Goal: Task Accomplishment & Management: Manage account settings

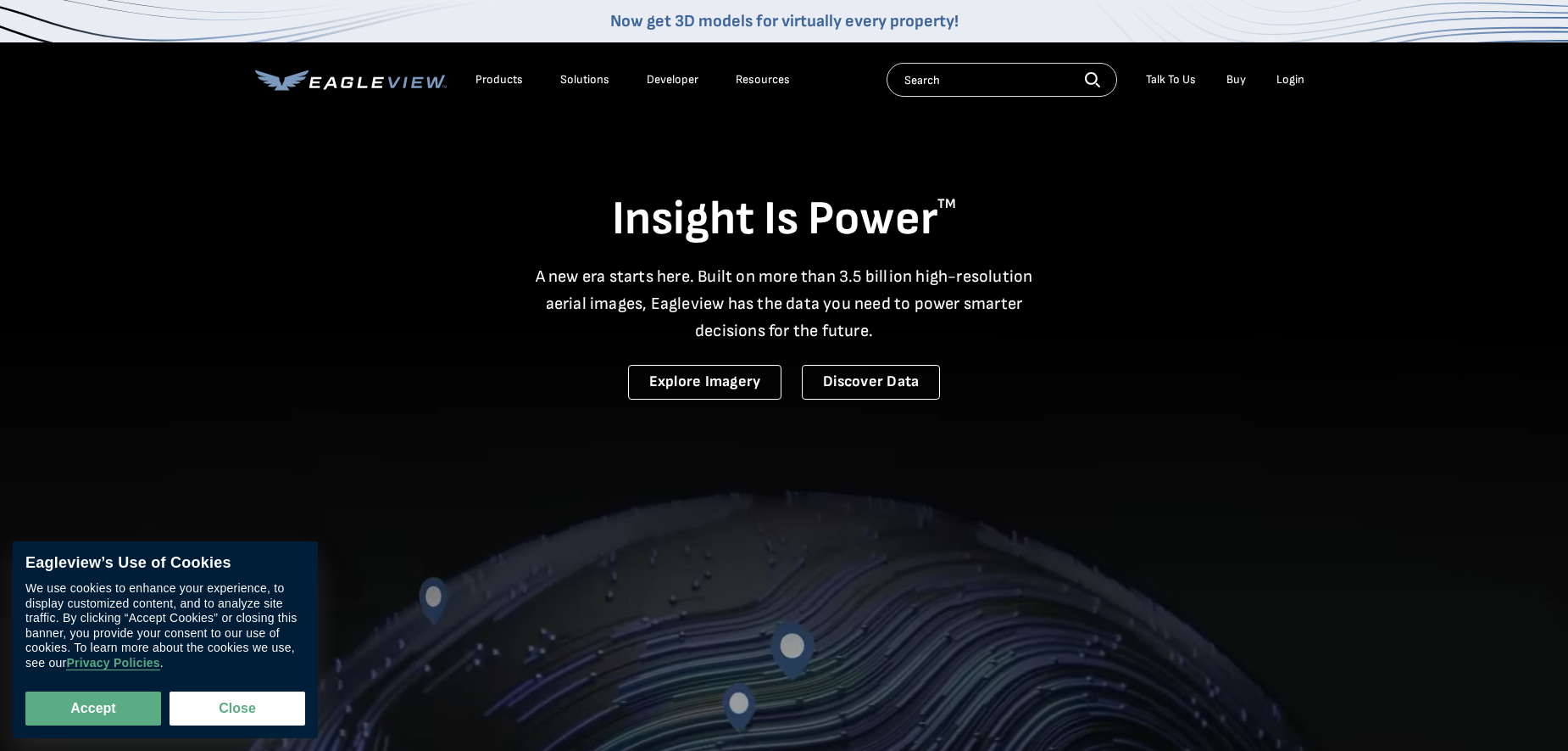
click at [1291, 81] on div "Login" at bounding box center [1290, 79] width 28 height 15
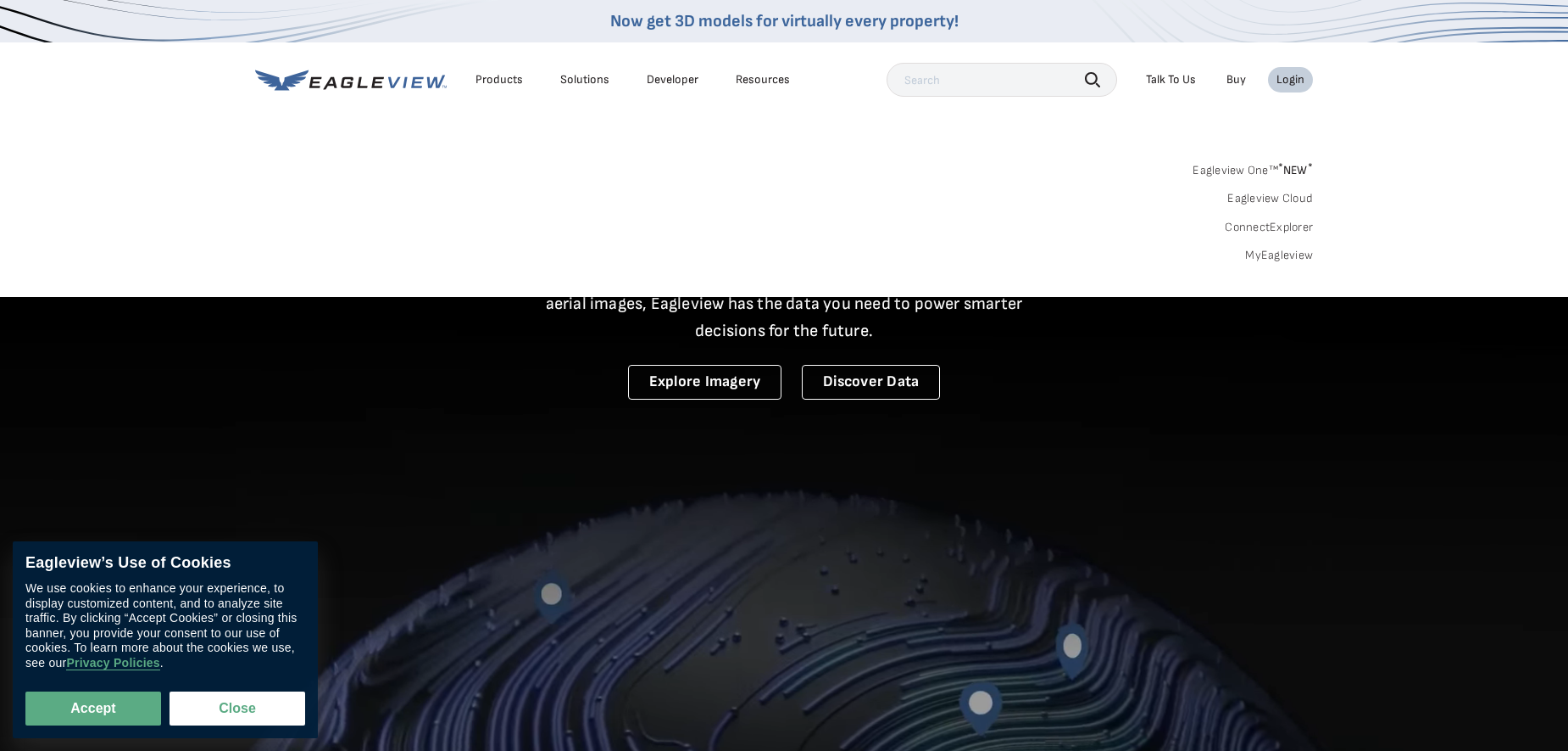
click at [1290, 79] on div "Login" at bounding box center [1290, 79] width 28 height 15
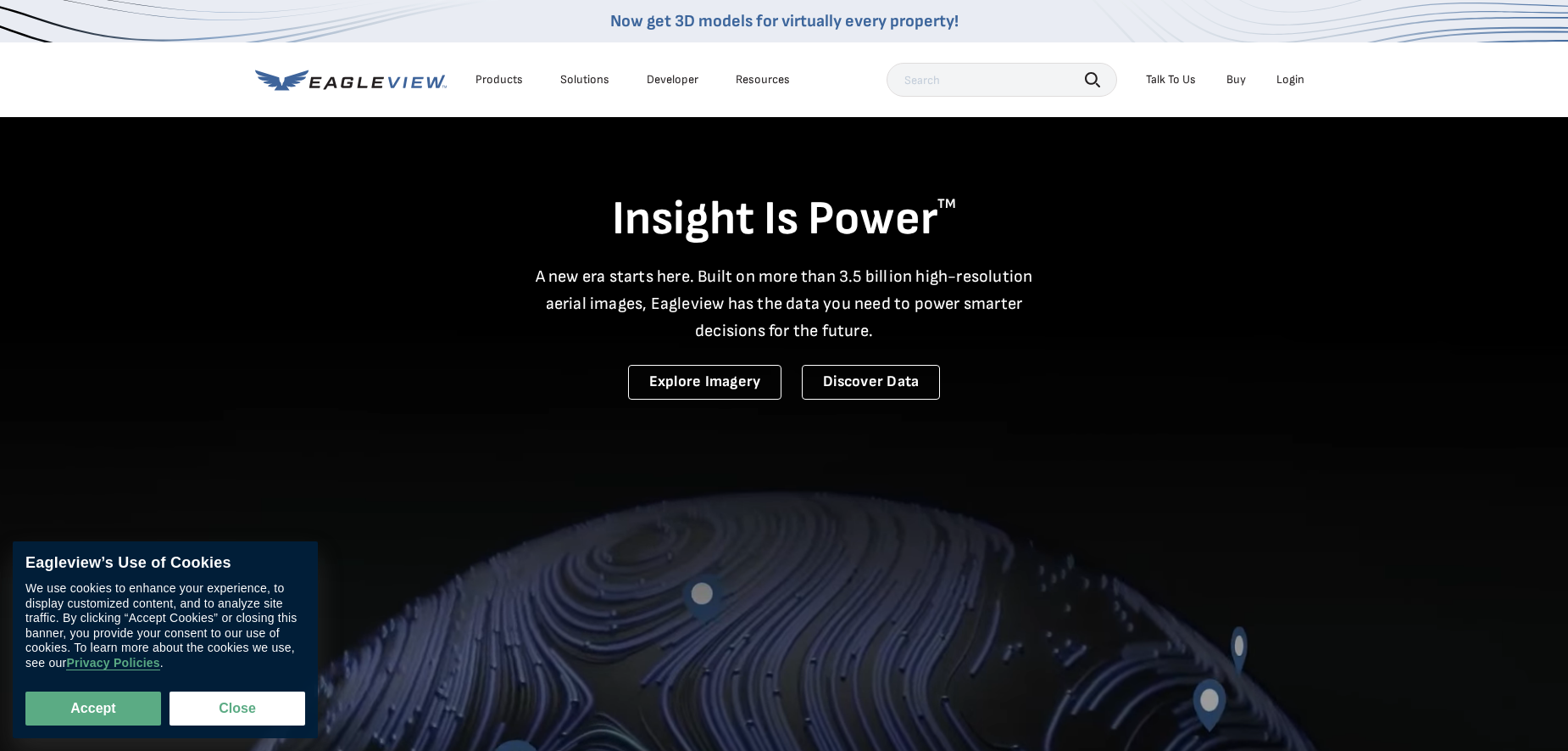
click at [1289, 79] on div "Login" at bounding box center [1290, 79] width 28 height 15
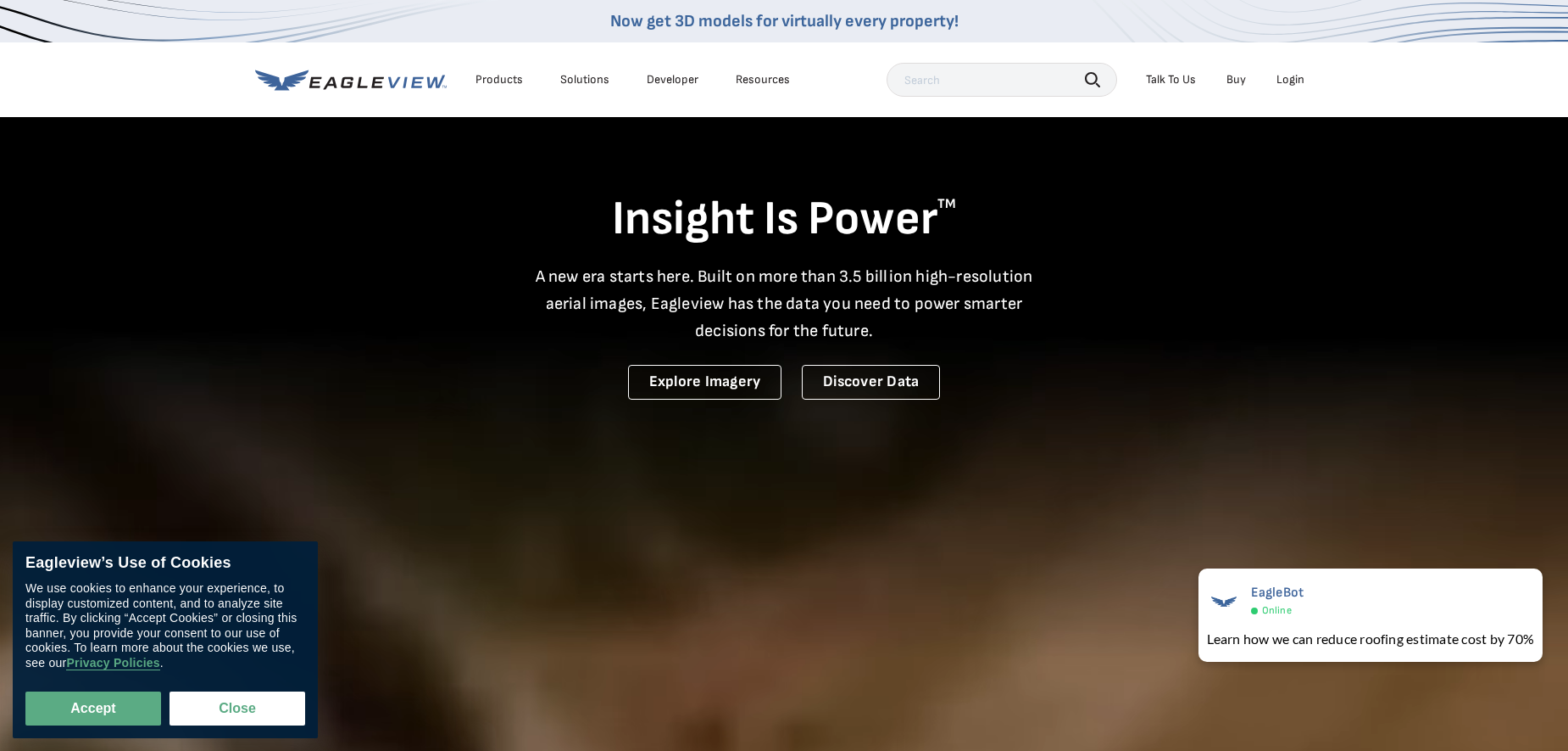
click at [790, 506] on video at bounding box center [784, 543] width 1568 height 1085
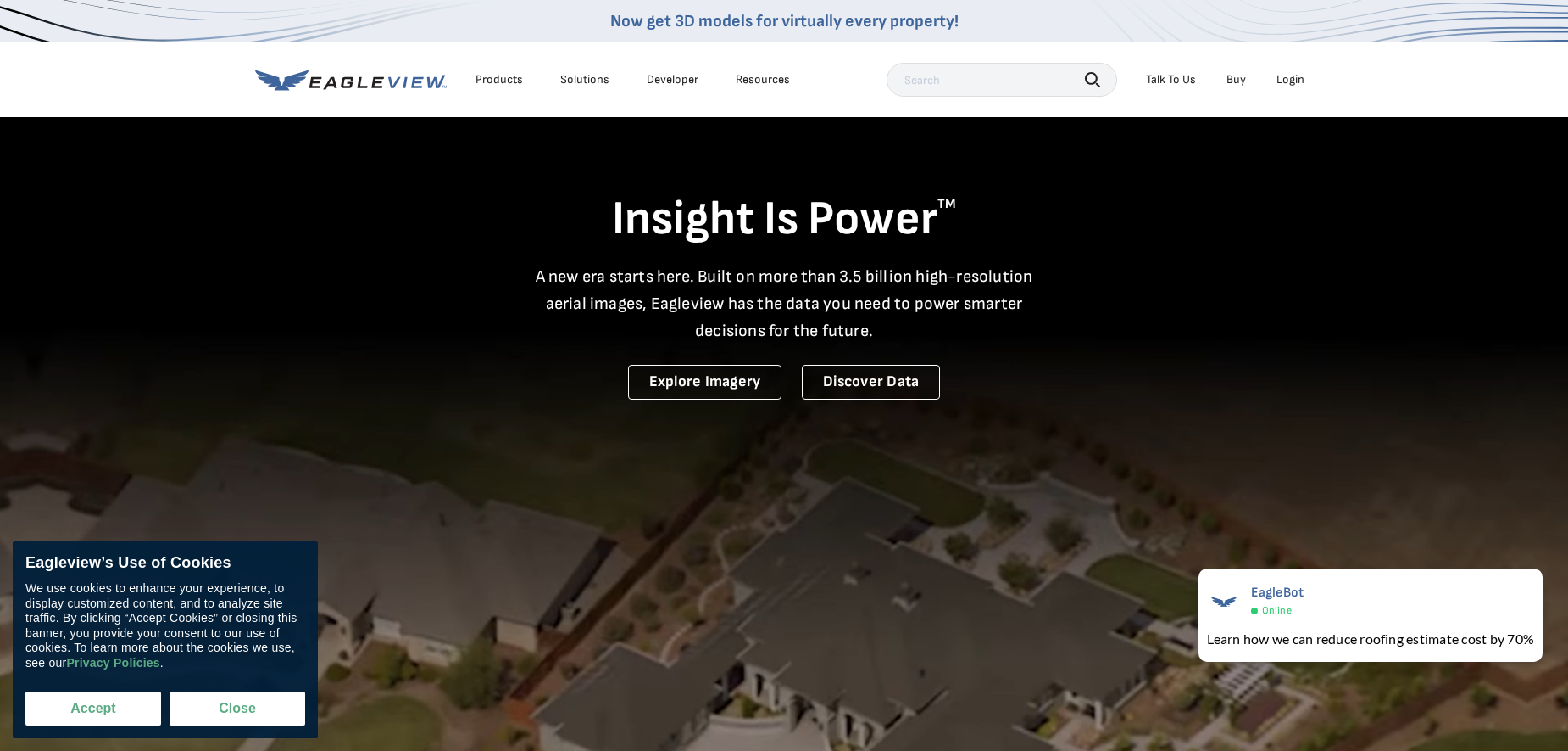
click at [99, 706] on button "Accept" at bounding box center [94, 709] width 136 height 34
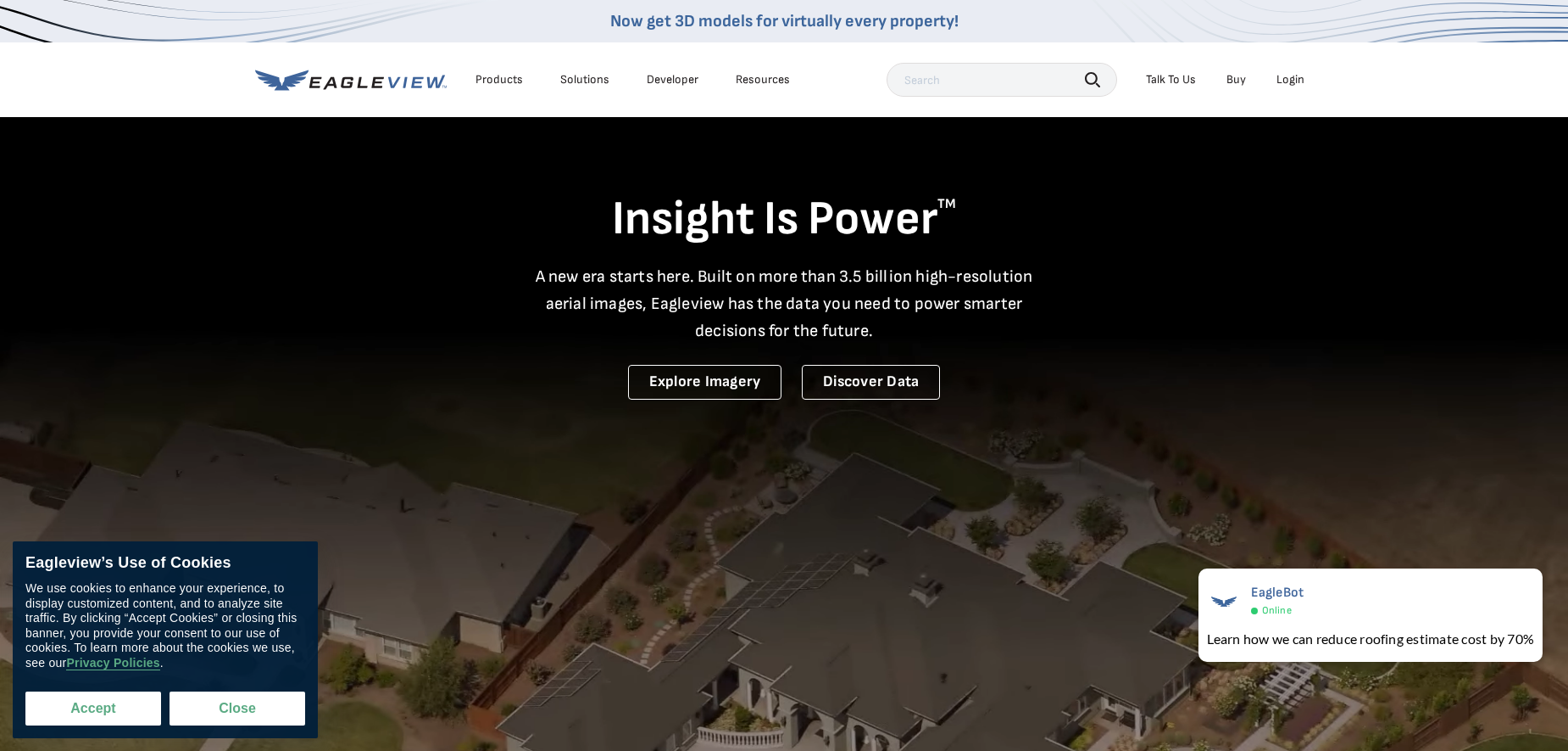
checkbox input "true"
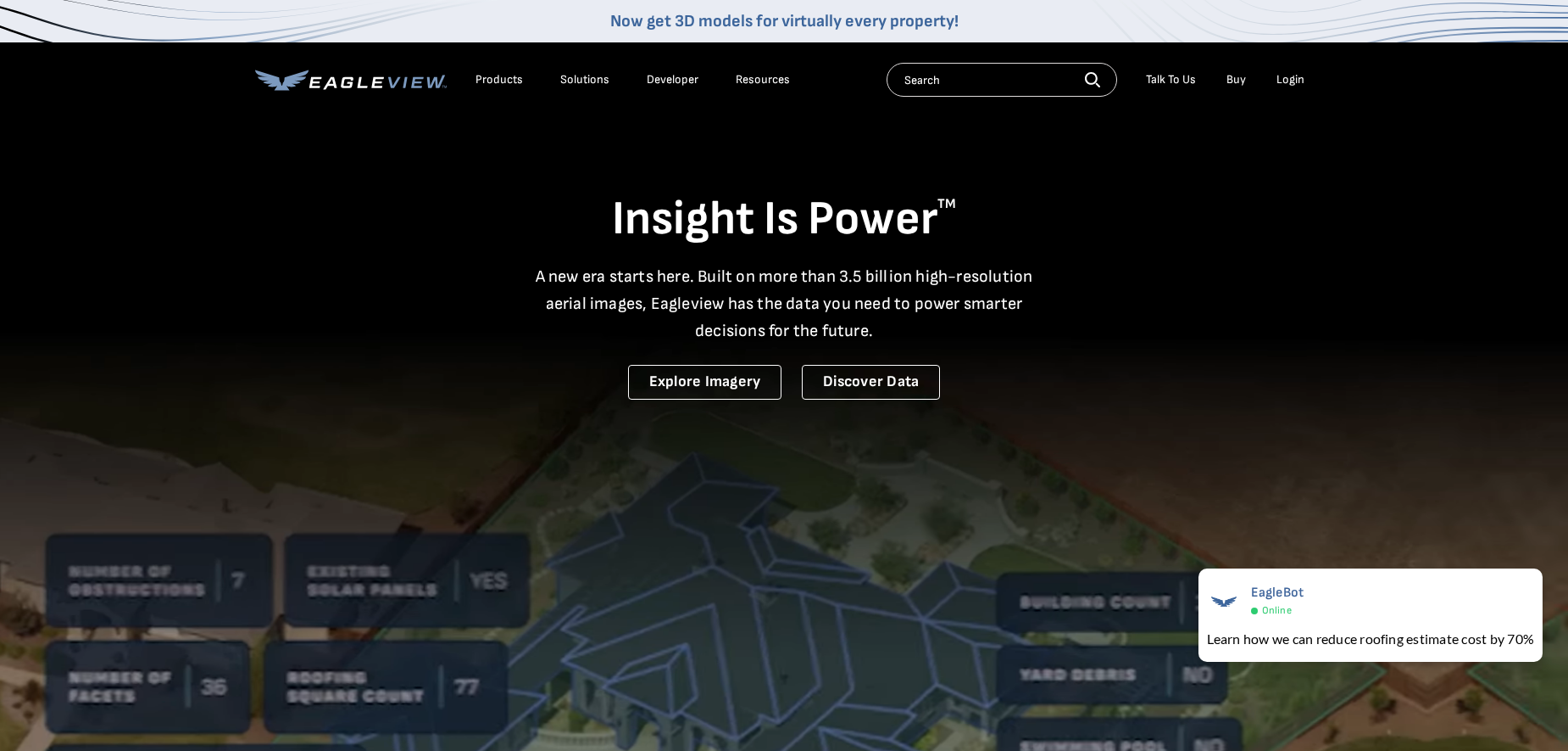
click at [381, 84] on icon at bounding box center [350, 80] width 192 height 21
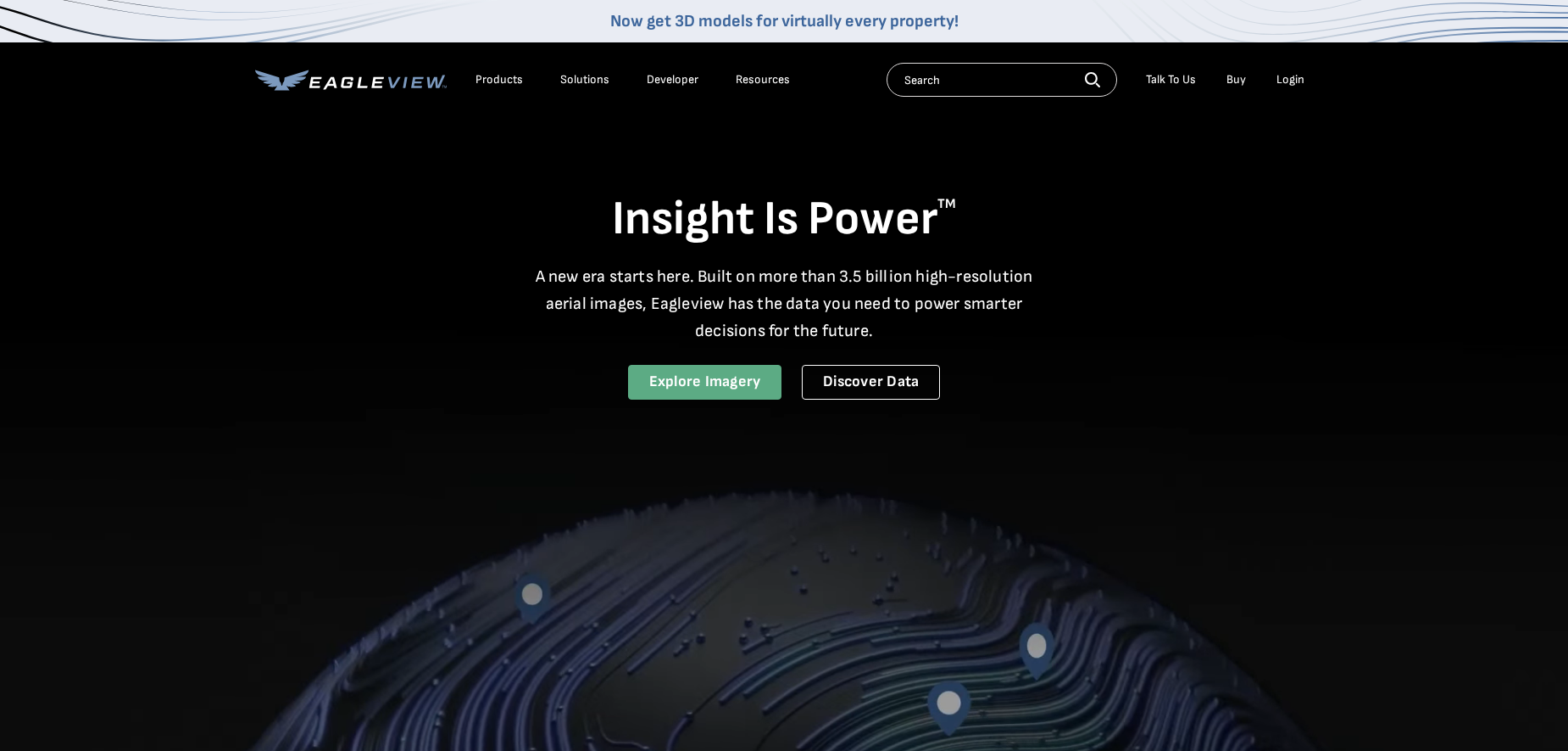
click at [717, 391] on link "Explore Imagery" at bounding box center [706, 382] width 155 height 34
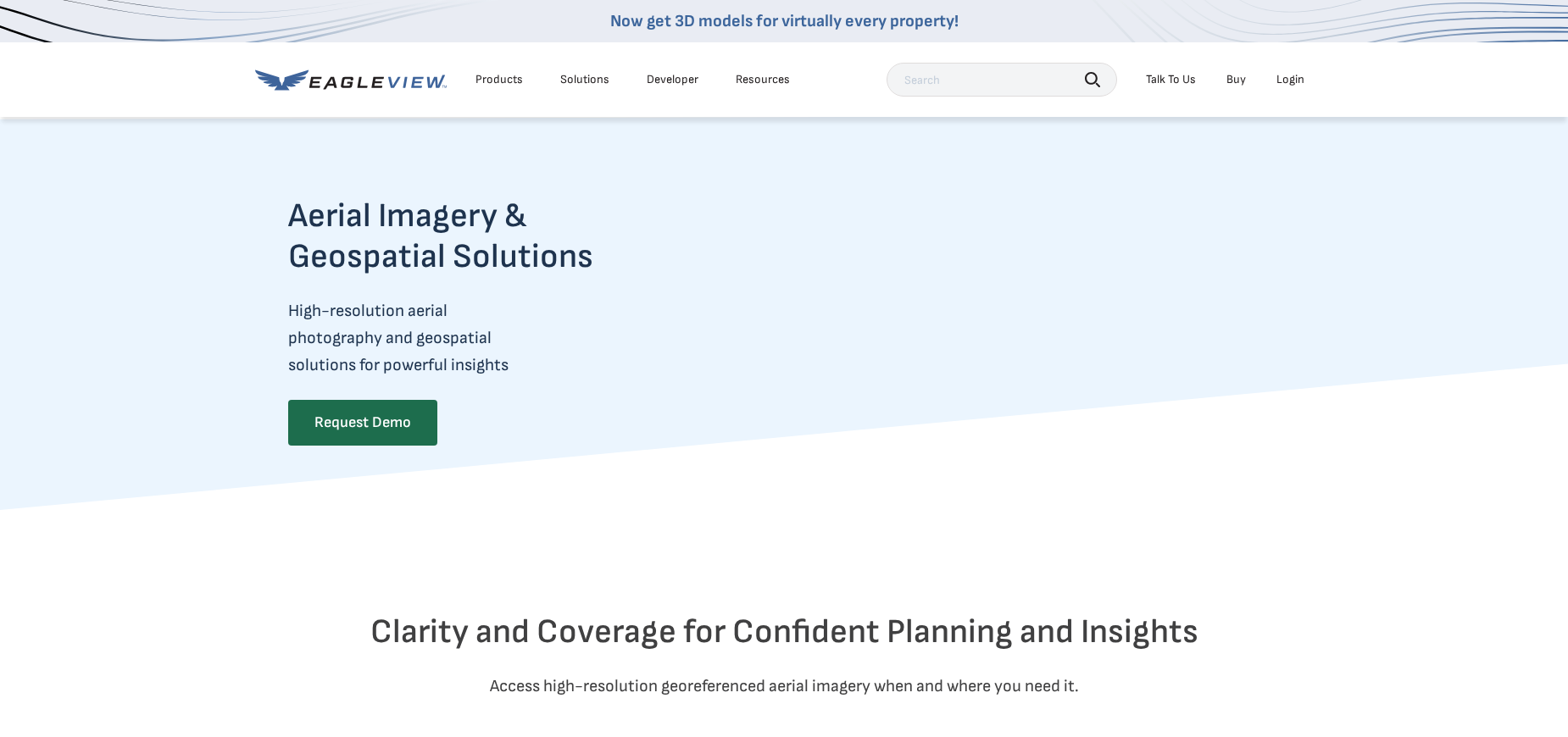
click at [1179, 80] on div "Talk To Us" at bounding box center [1171, 79] width 50 height 15
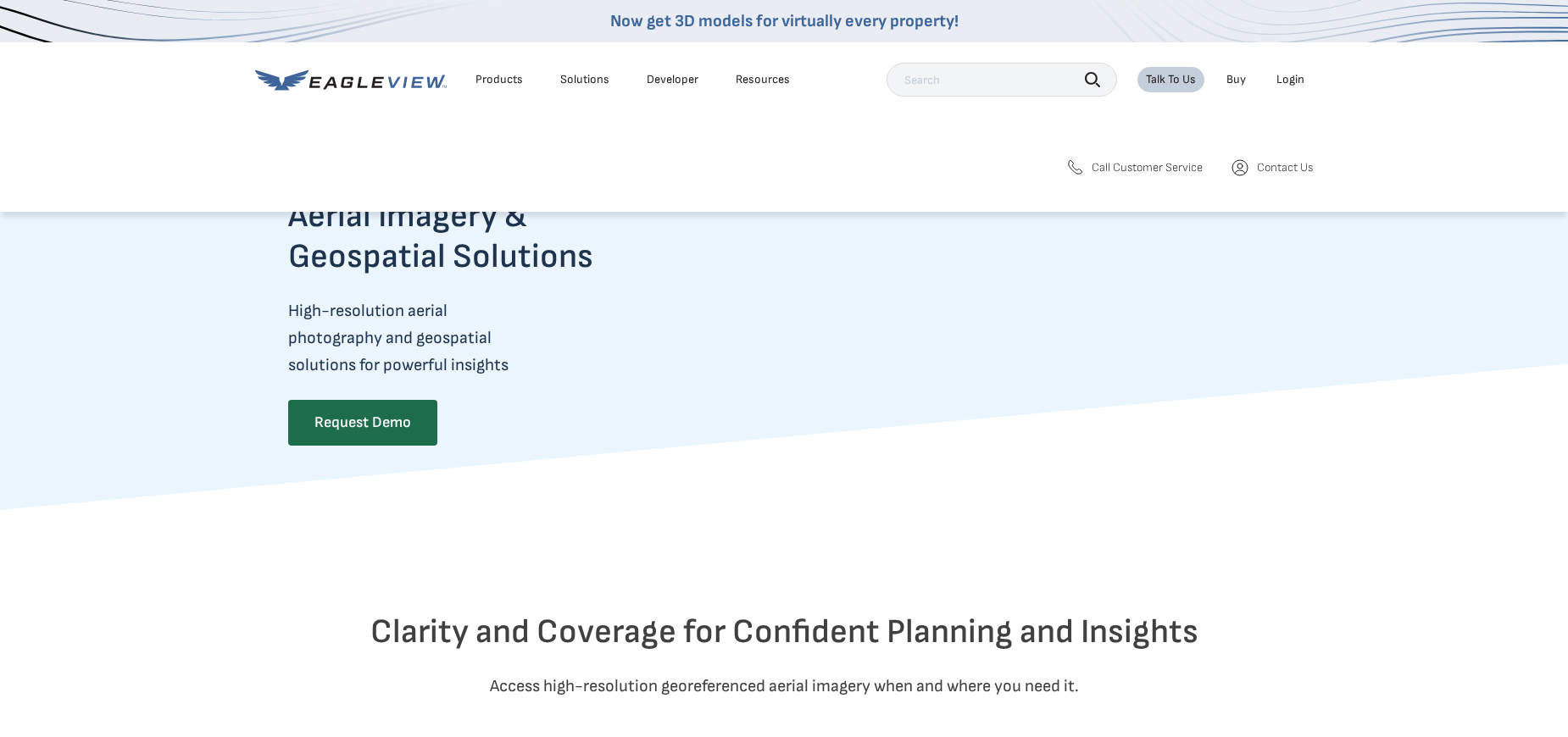
click at [1235, 78] on link "Buy" at bounding box center [1237, 79] width 19 height 15
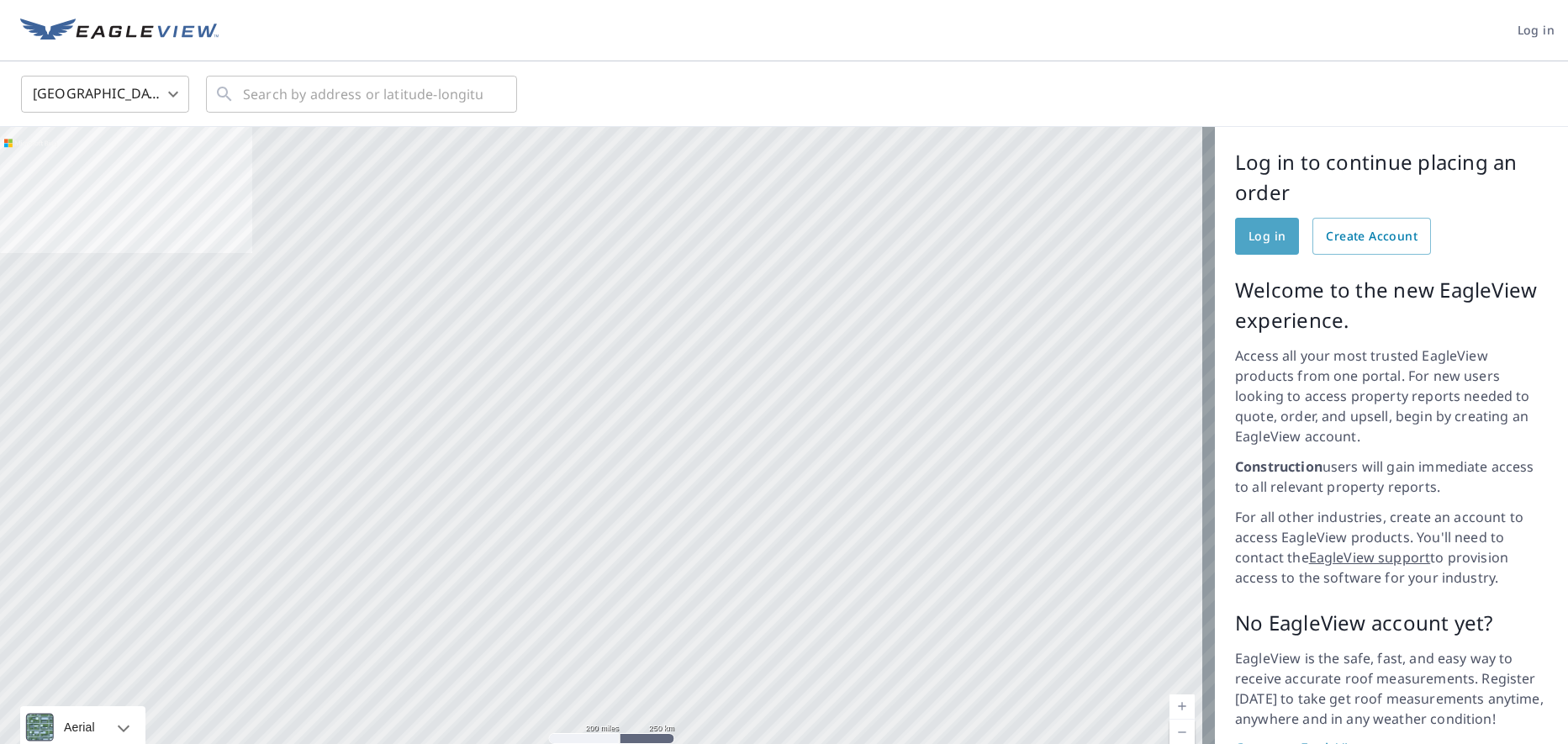
click at [1248, 232] on span "Log in" at bounding box center [1266, 237] width 37 height 21
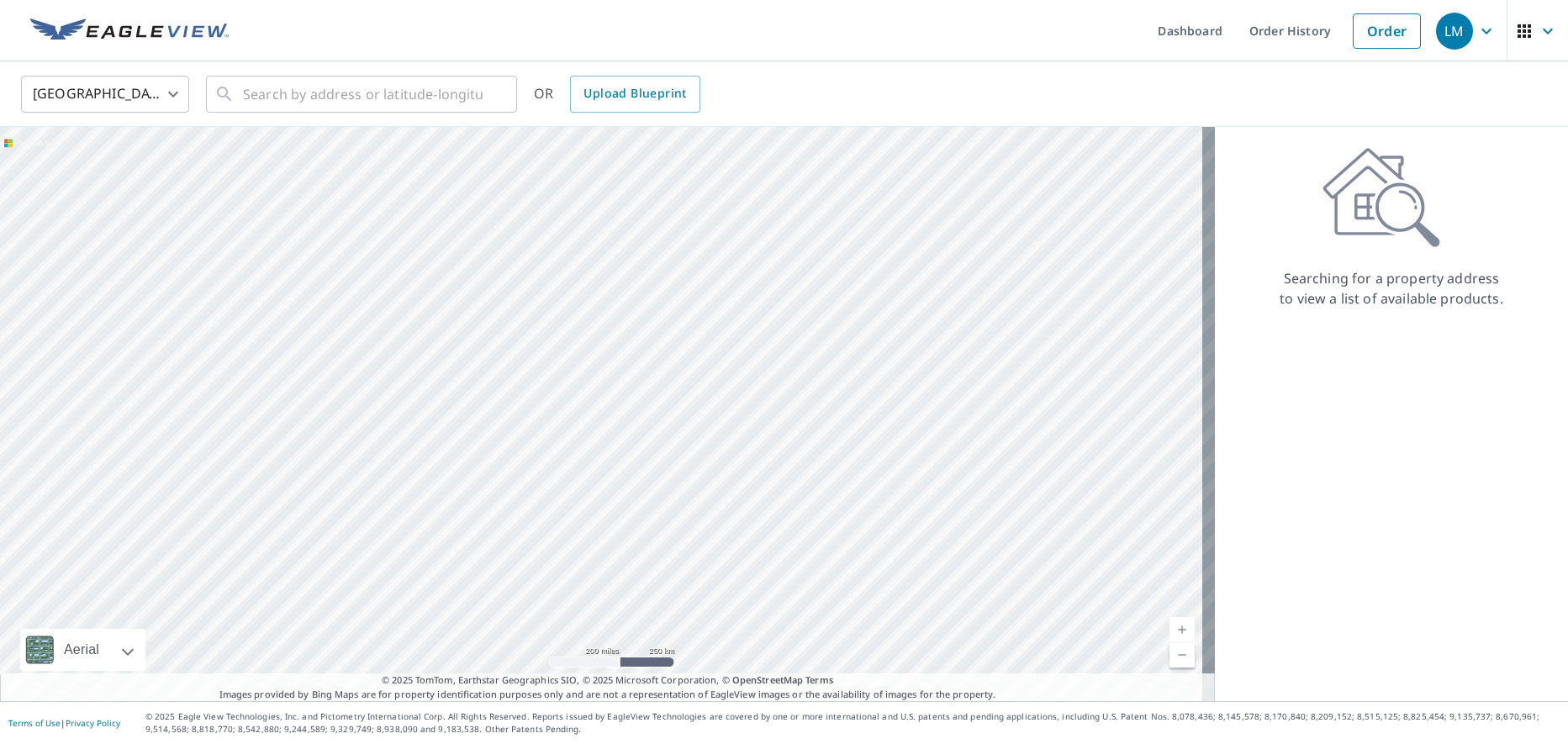
click at [1476, 35] on icon "button" at bounding box center [1486, 30] width 20 height 20
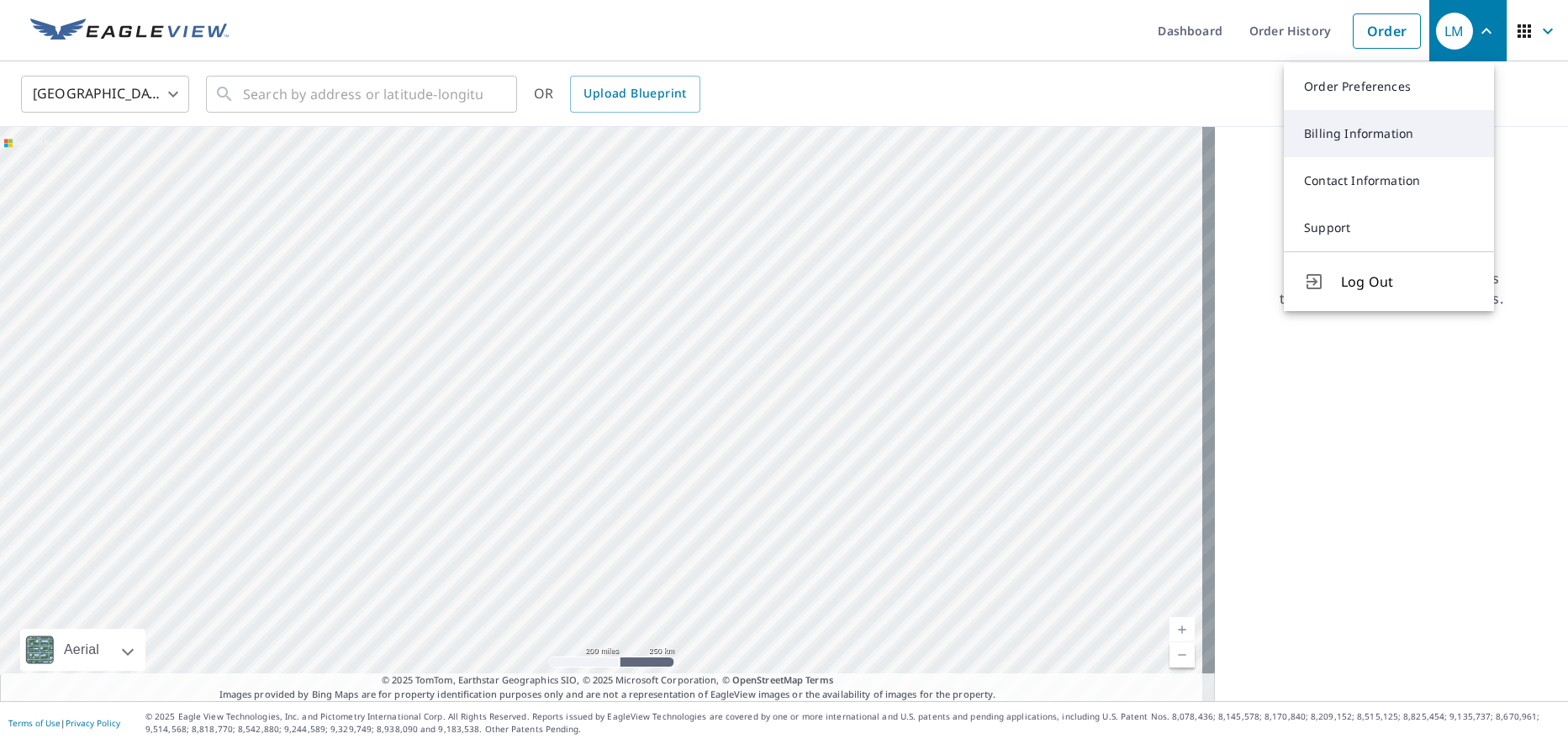
click at [1373, 135] on link "Billing Information" at bounding box center [1389, 133] width 210 height 47
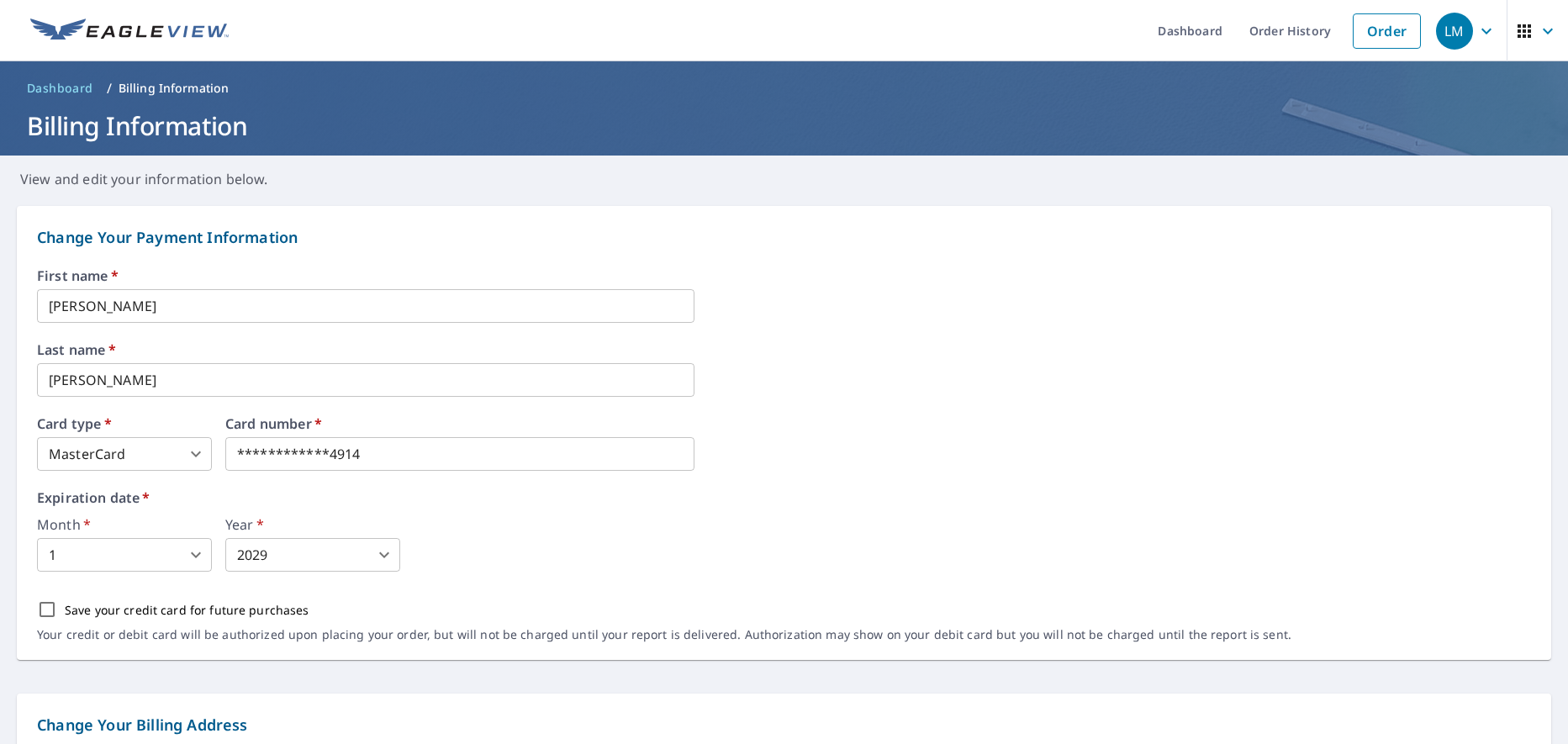
drag, startPoint x: 51, startPoint y: 612, endPoint x: 71, endPoint y: 615, distance: 20.2
click at [53, 615] on input "Save your credit card for future purchases" at bounding box center [46, 609] width 35 height 35
checkbox input "true"
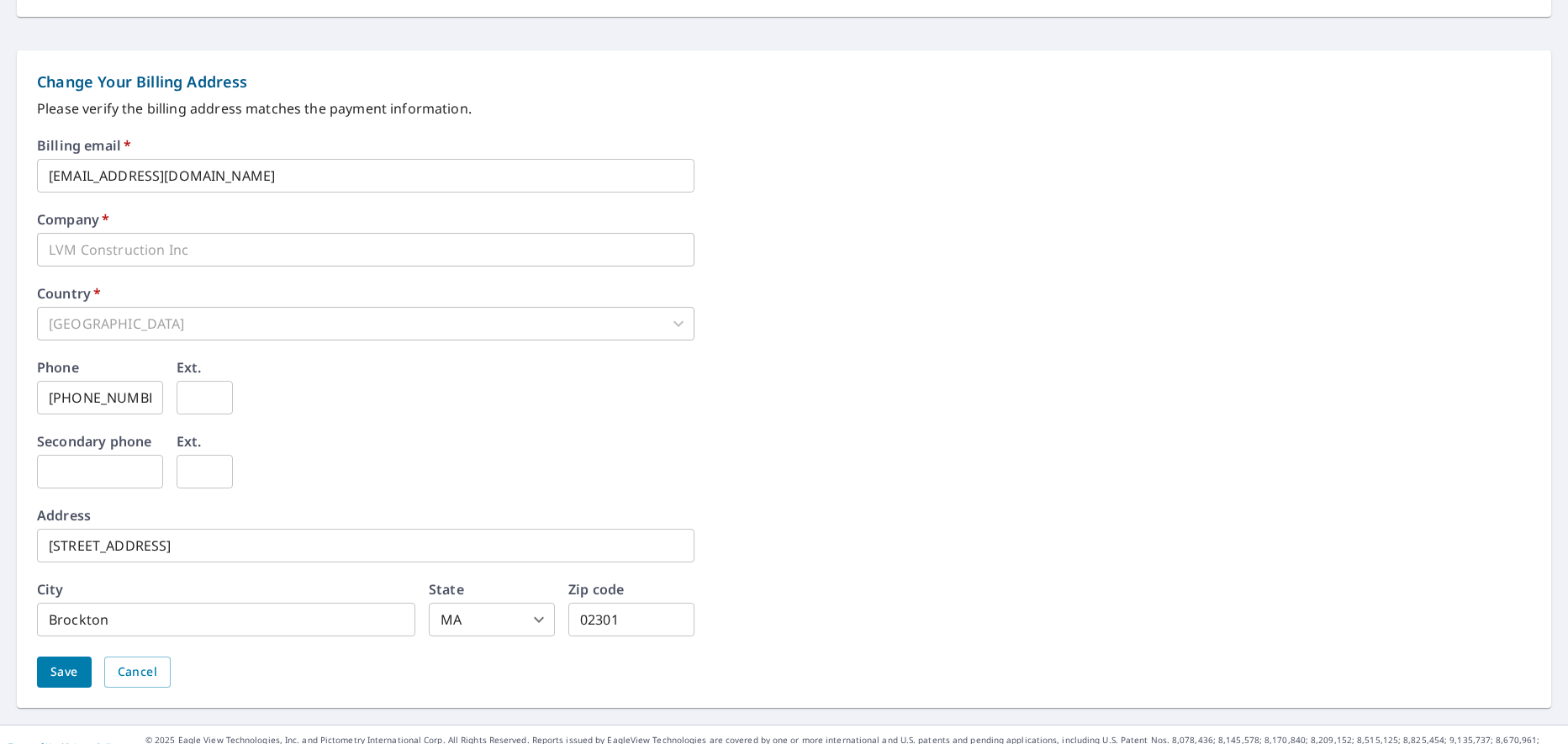
scroll to position [666, 0]
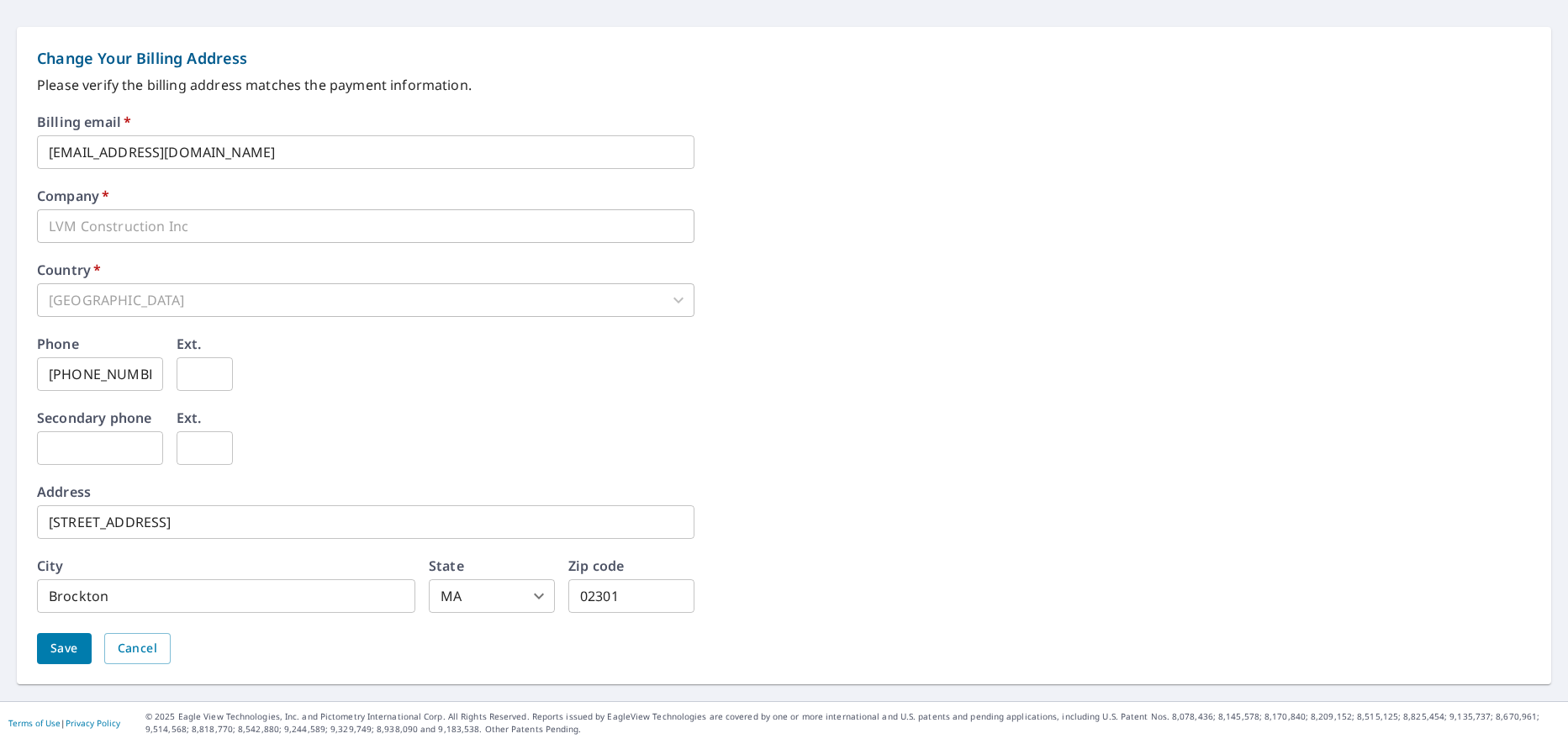
click at [72, 653] on span "Save" at bounding box center [63, 648] width 27 height 21
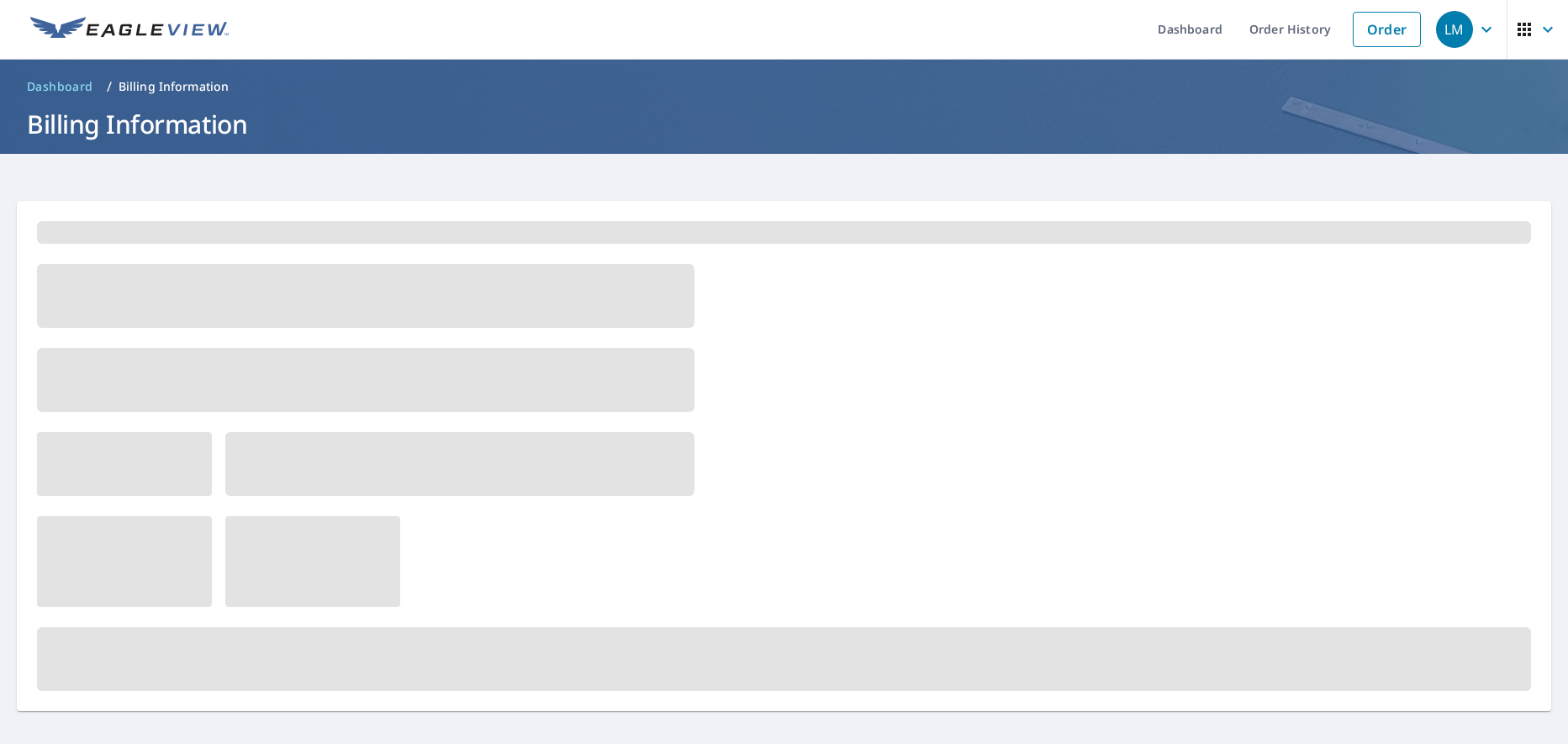
scroll to position [0, 0]
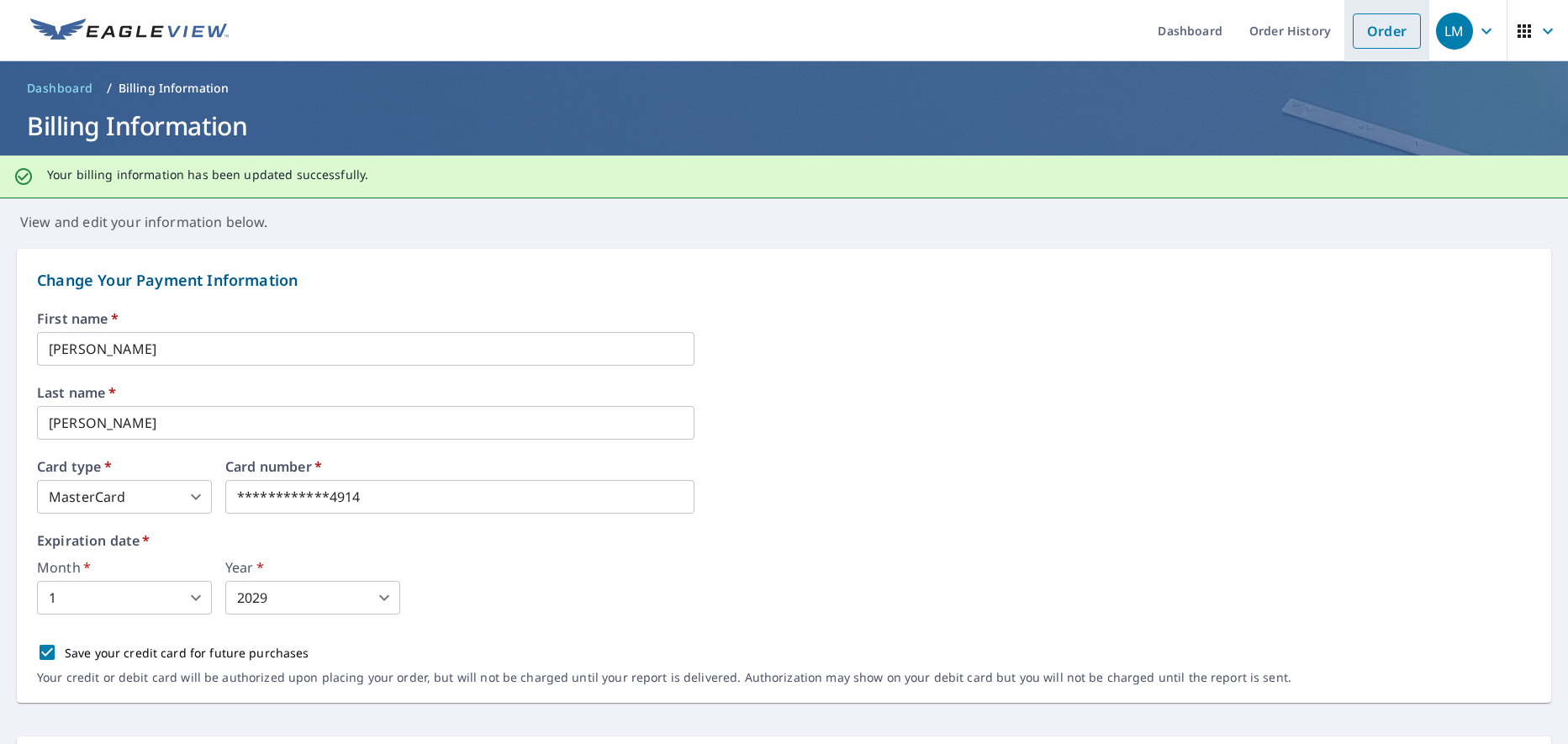
click at [1366, 27] on link "Order" at bounding box center [1386, 30] width 68 height 35
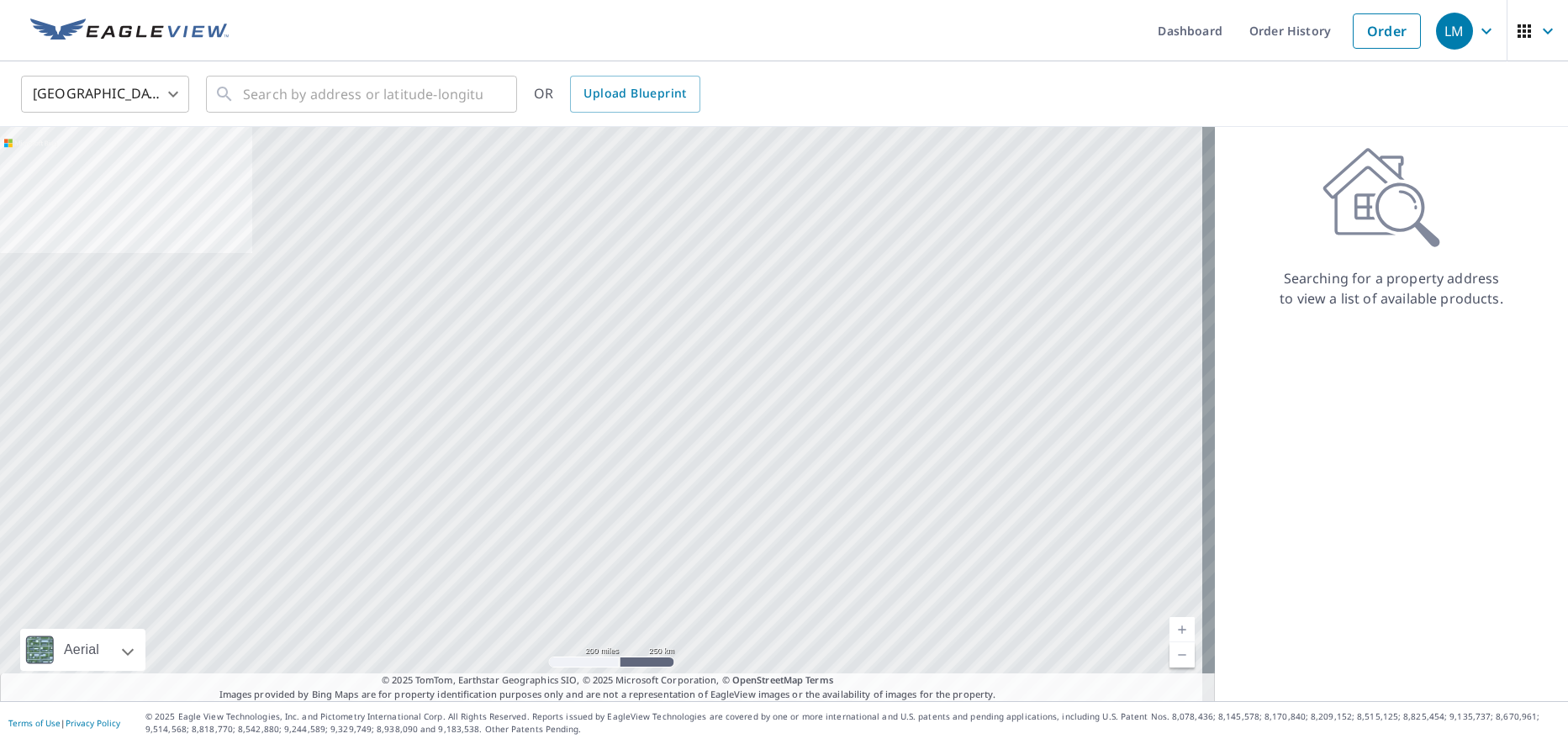
click at [173, 94] on body "LM LM Dashboard Order History Order LM United States US ​ ​ OR Upload Blueprint…" at bounding box center [784, 372] width 1568 height 744
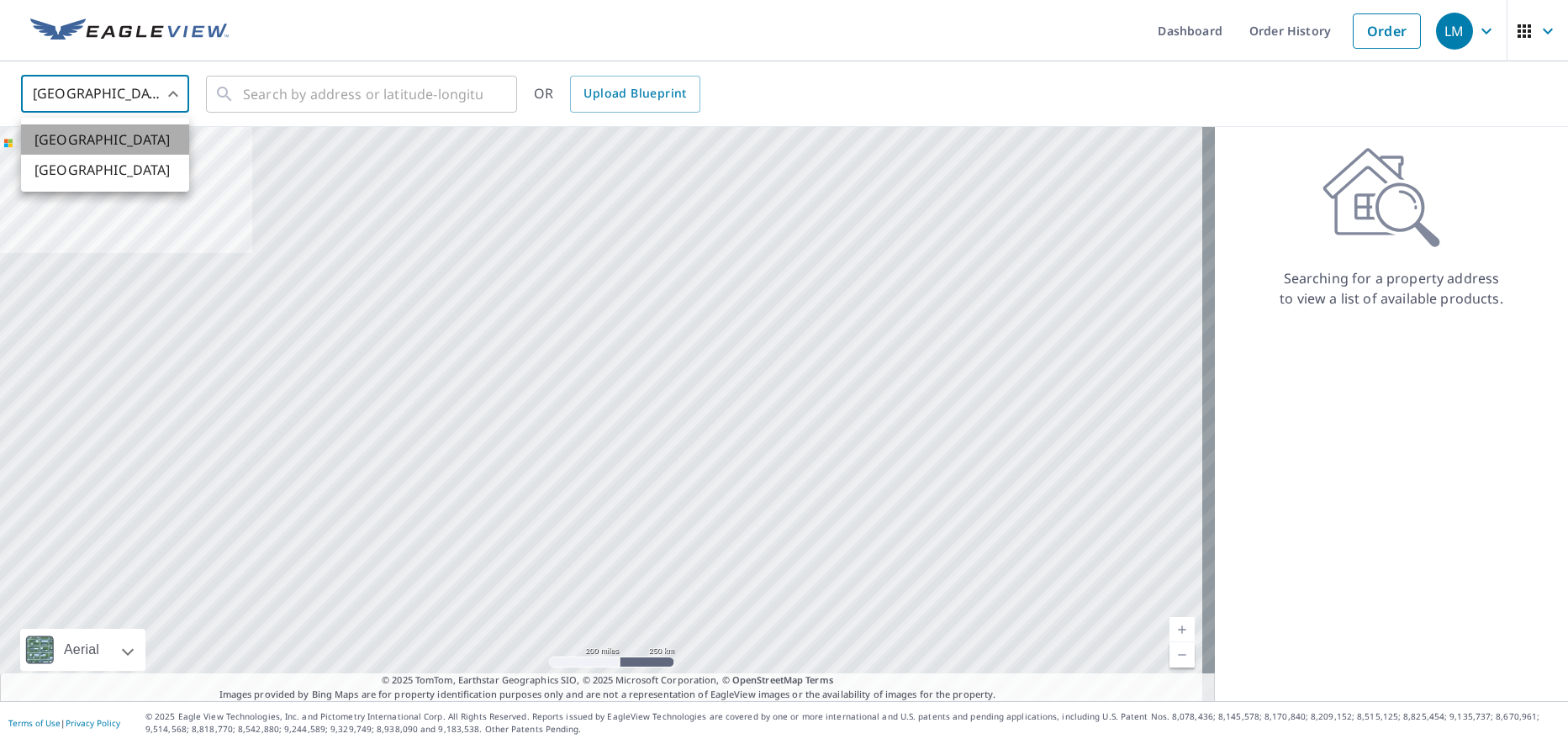
drag, startPoint x: 144, startPoint y: 142, endPoint x: 169, endPoint y: 135, distance: 26.0
click at [147, 141] on li "United States" at bounding box center [105, 139] width 169 height 30
click at [407, 94] on input "text" at bounding box center [363, 95] width 240 height 47
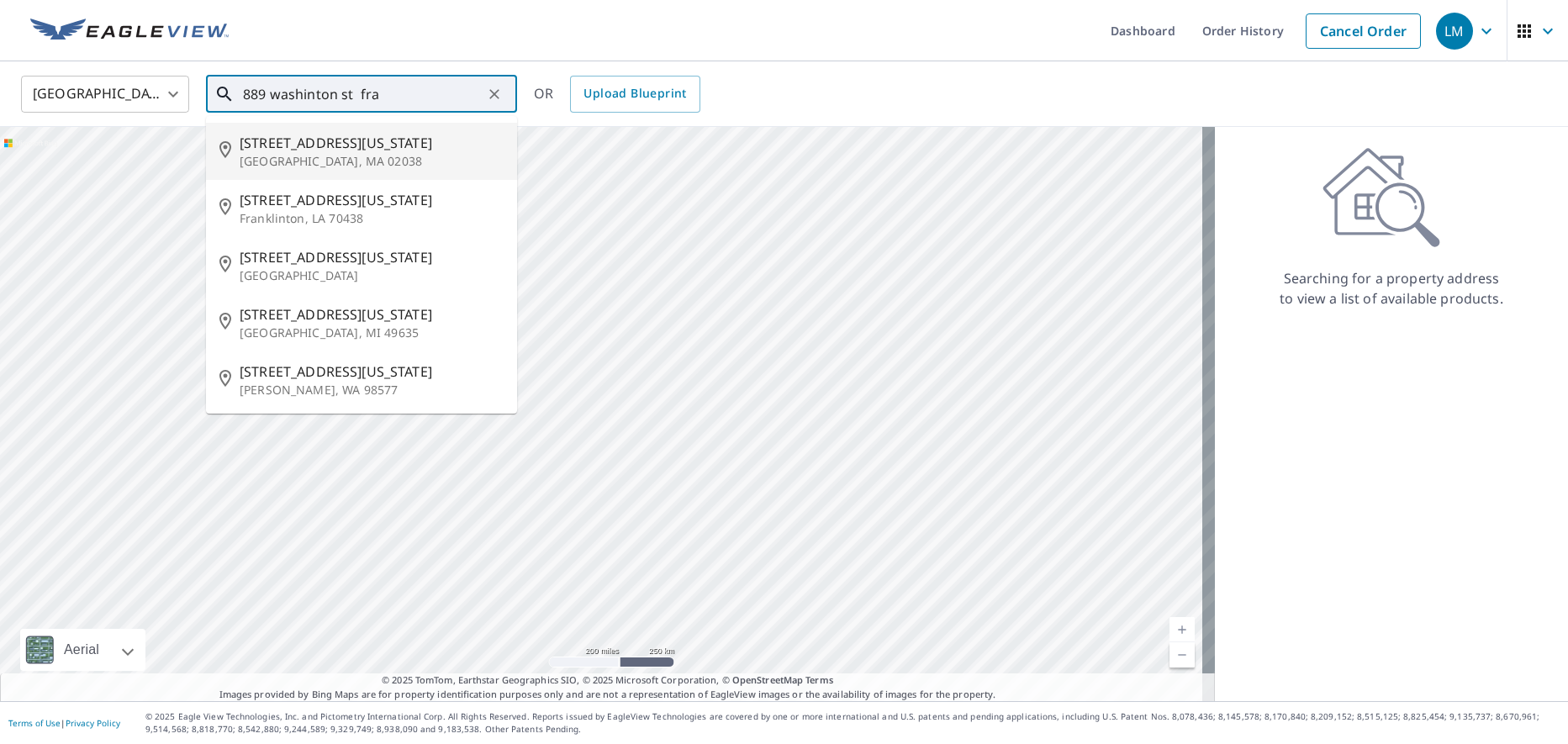
click at [279, 159] on p "Franklin, MA 02038" at bounding box center [371, 162] width 264 height 17
type input "889 Washington St Franklin, MA 02038"
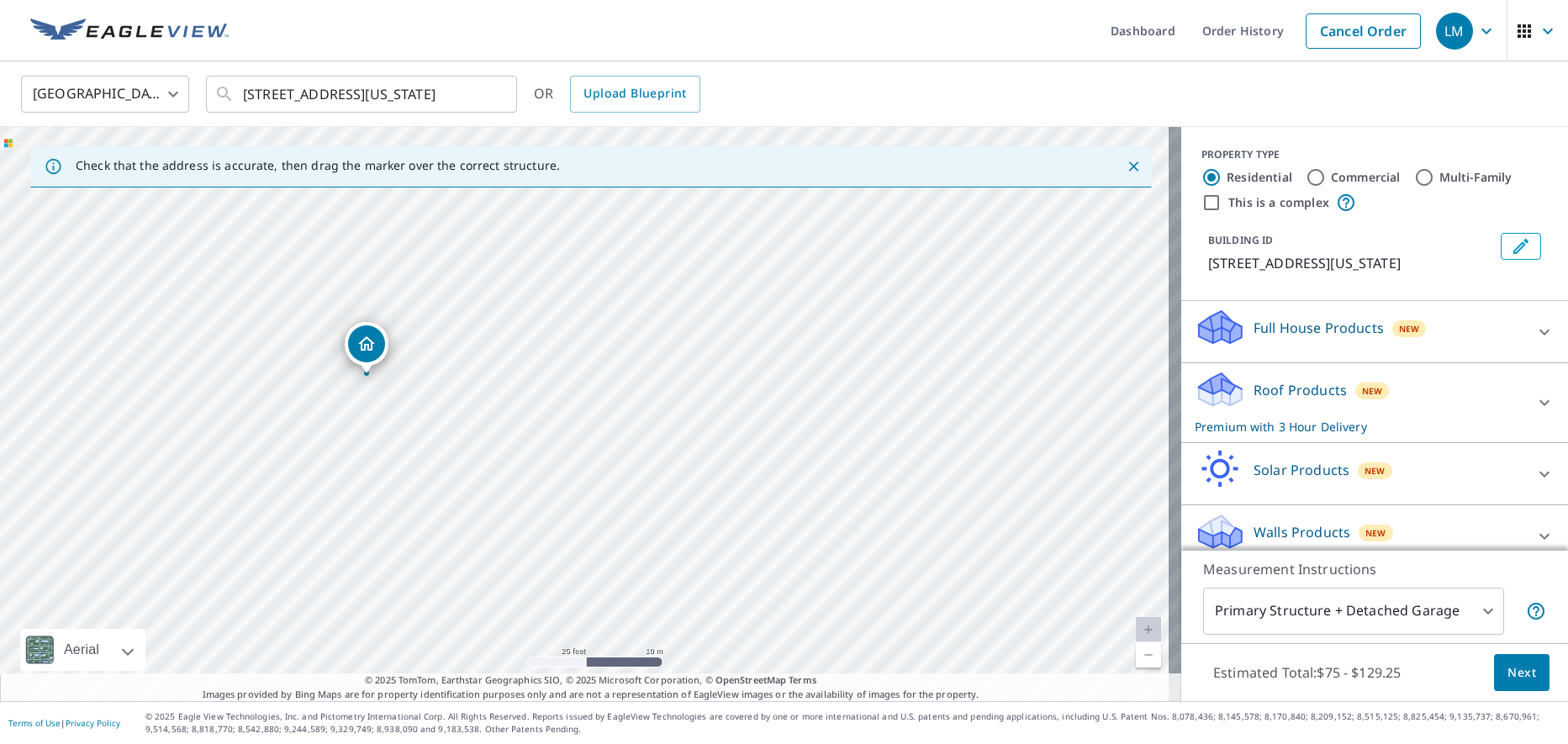
click at [364, 361] on div "Dropped pin, building 1, Residential property, 889 Washington St Franklin, MA 0…" at bounding box center [366, 344] width 37 height 37
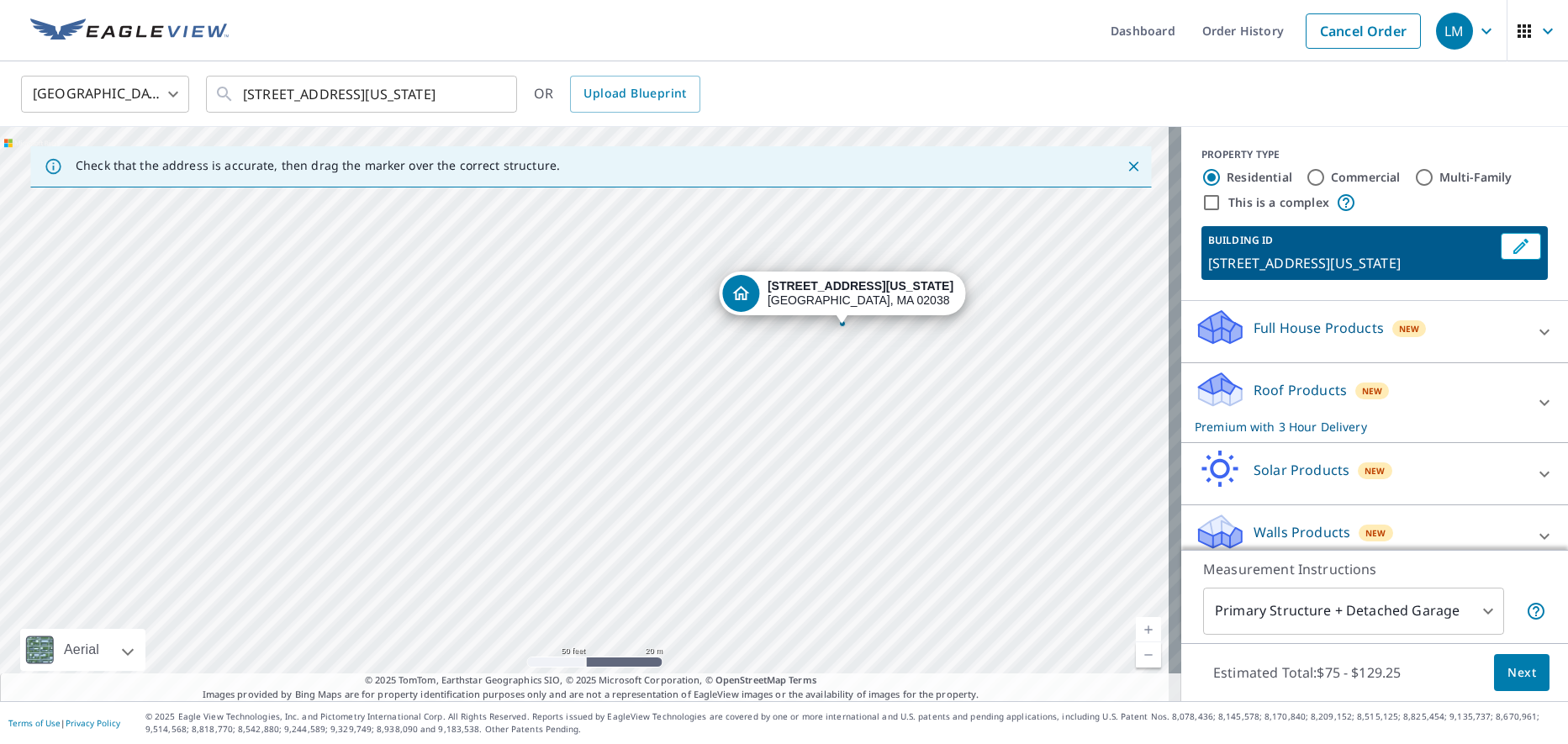
drag, startPoint x: 1051, startPoint y: 440, endPoint x: 868, endPoint y: 411, distance: 185.3
click at [868, 411] on div "889 Washington St Franklin, MA 02038" at bounding box center [590, 414] width 1181 height 574
click at [941, 353] on div "889 Washington St Franklin, MA 02038" at bounding box center [590, 414] width 1181 height 574
drag, startPoint x: 782, startPoint y: 292, endPoint x: 872, endPoint y: 266, distance: 93.7
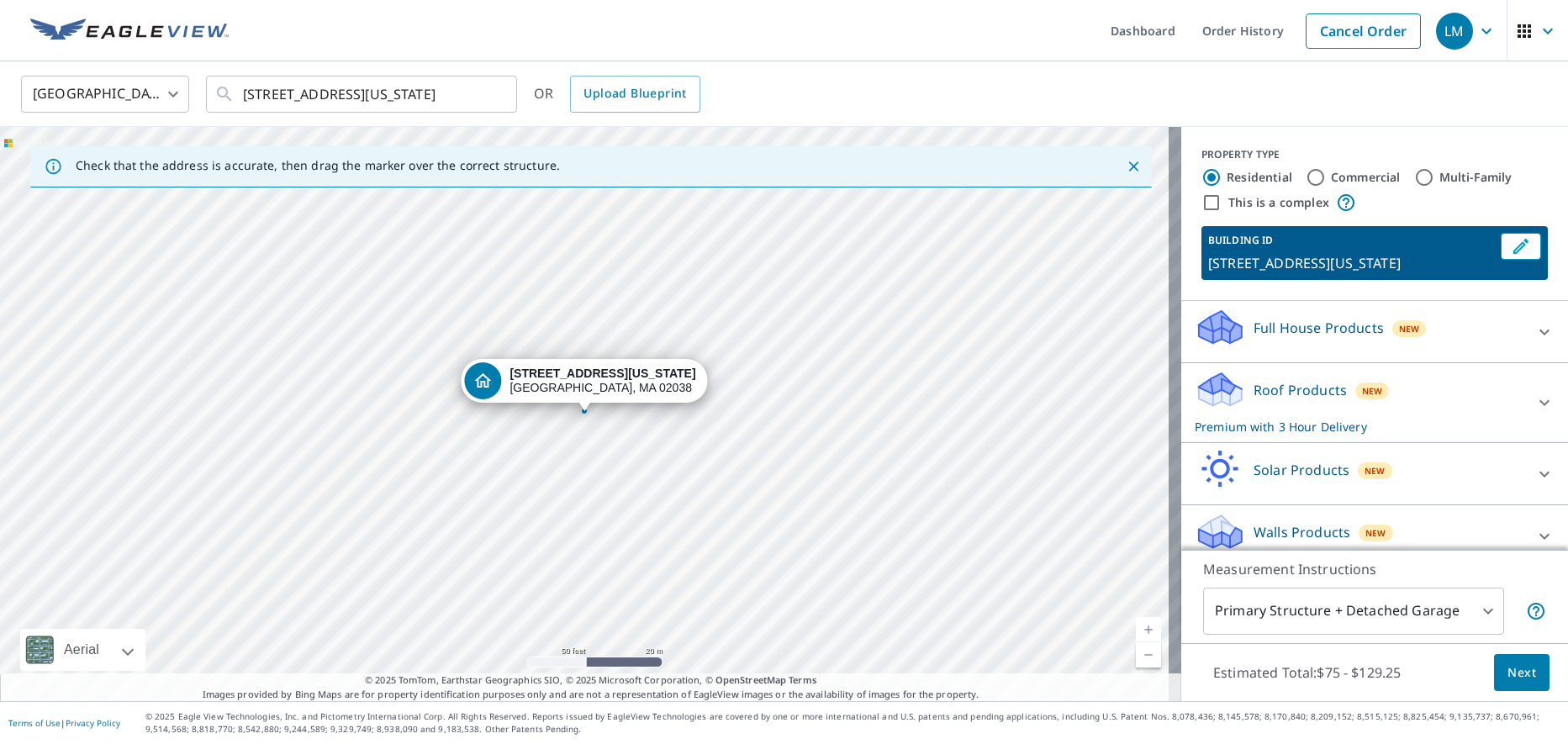
click at [1128, 166] on icon "Close" at bounding box center [1132, 166] width 10 height 10
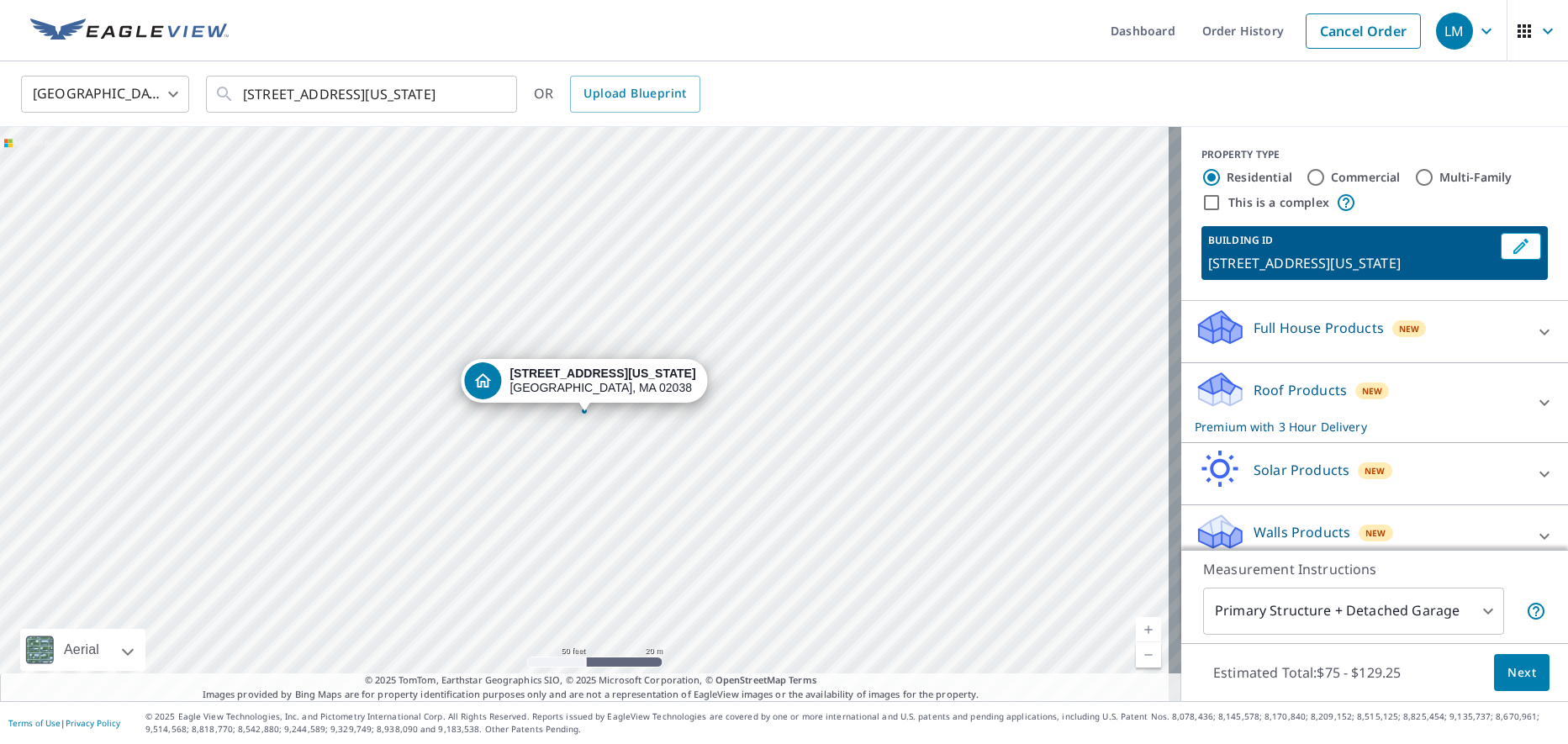
scroll to position [18, 0]
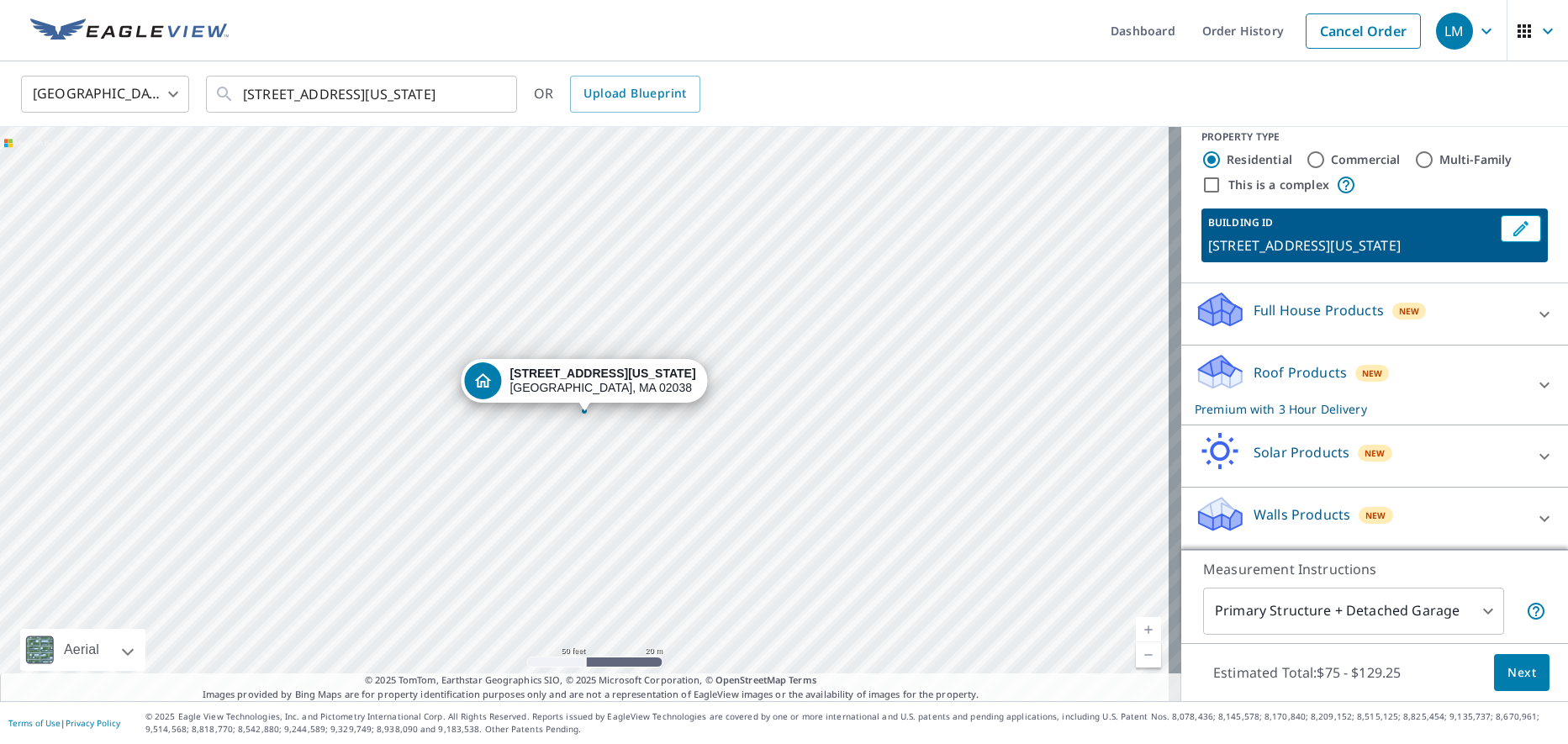
click at [1362, 375] on span "New" at bounding box center [1372, 373] width 21 height 13
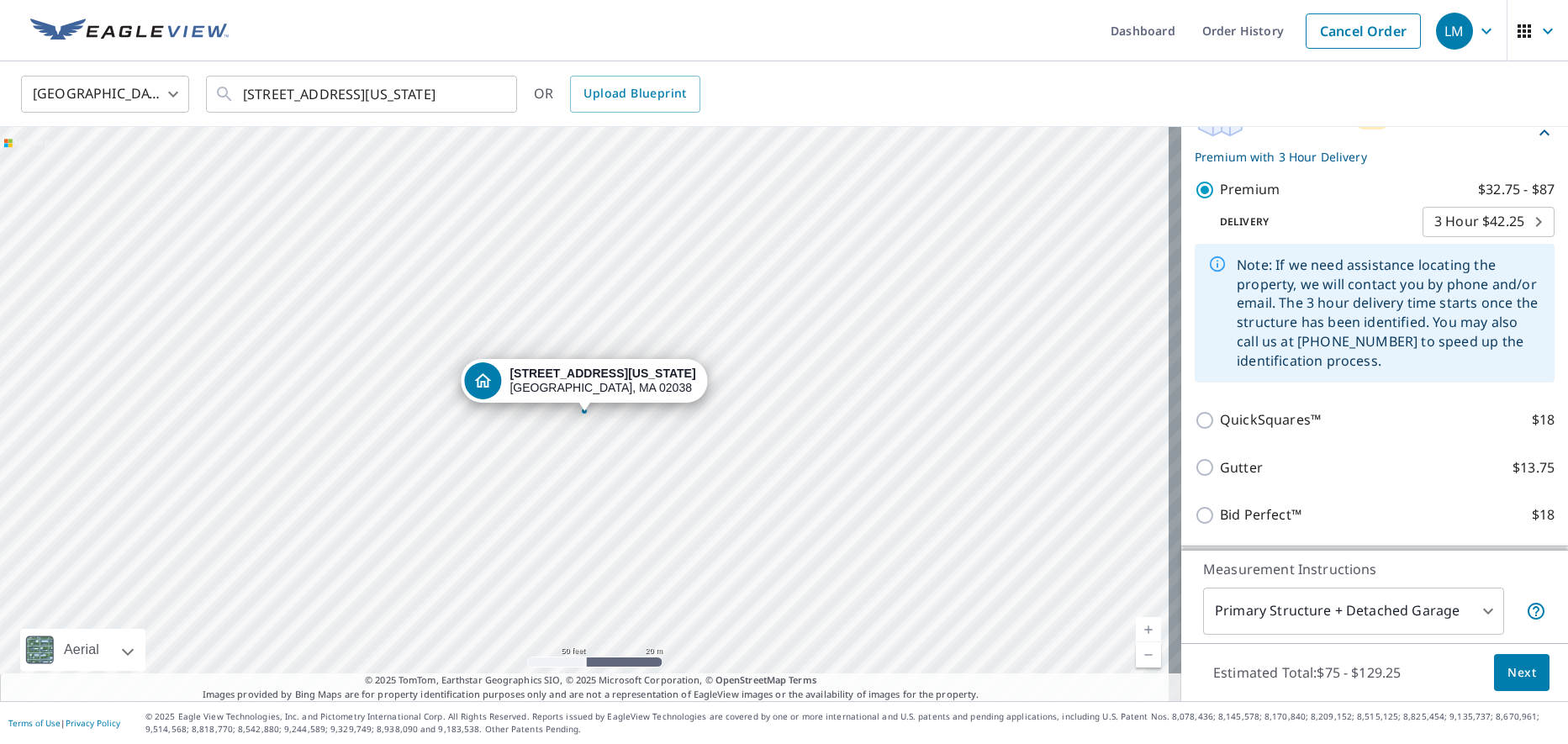
scroll to position [354, 0]
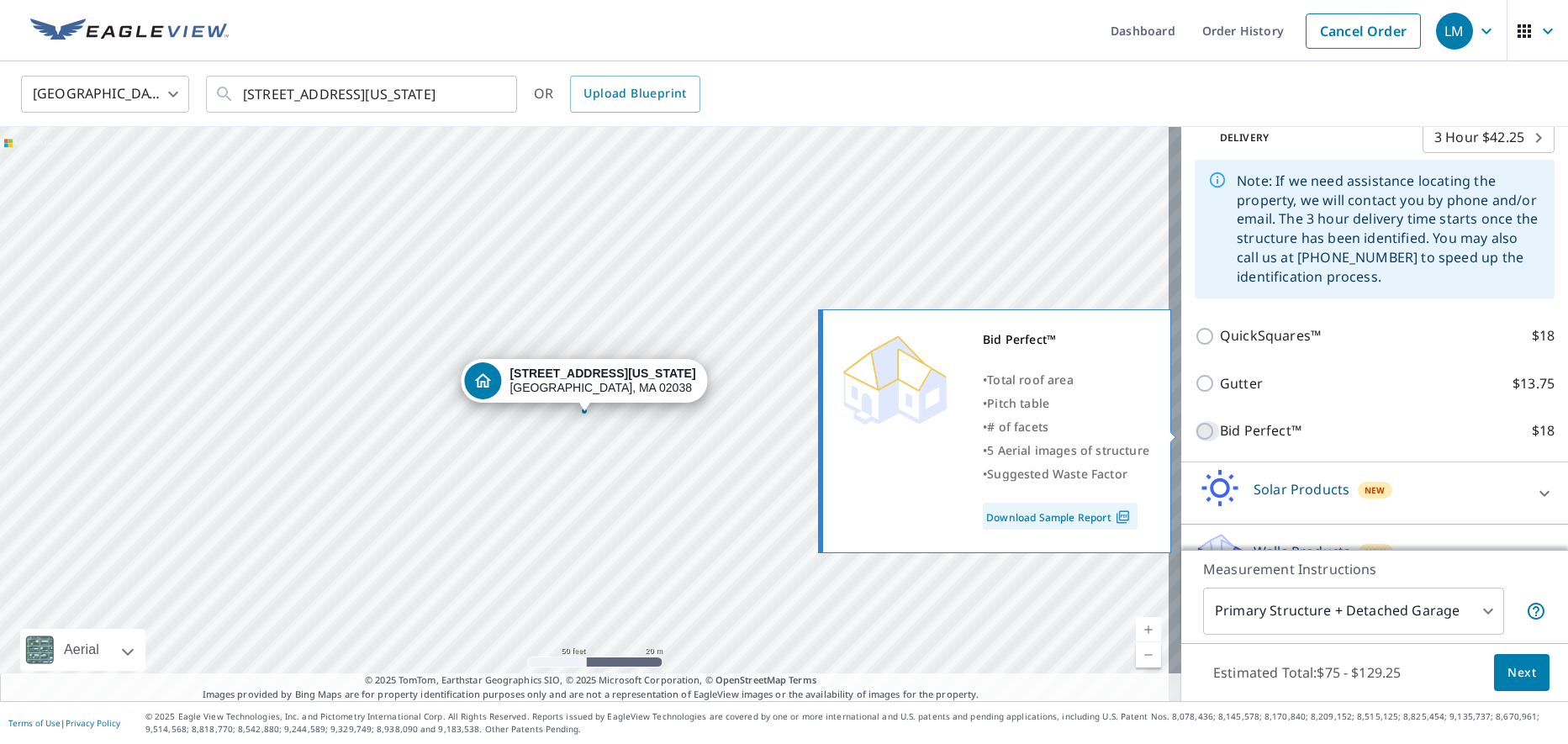
click at [1194, 432] on input "Bid Perfect™ $18" at bounding box center [1206, 431] width 26 height 20
checkbox input "true"
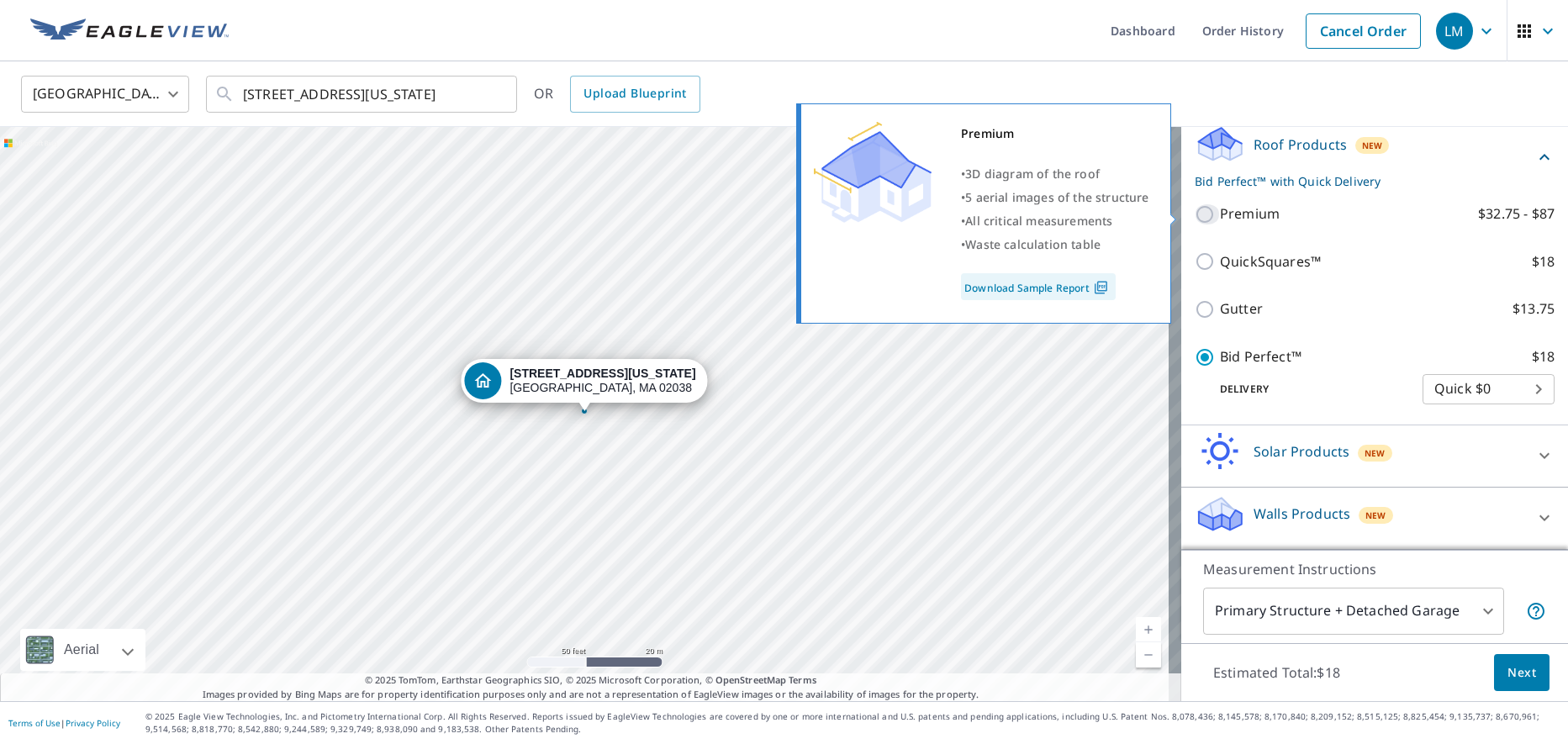
click at [1194, 212] on input "Premium $32.75 - $87" at bounding box center [1206, 214] width 26 height 20
checkbox input "true"
checkbox input "false"
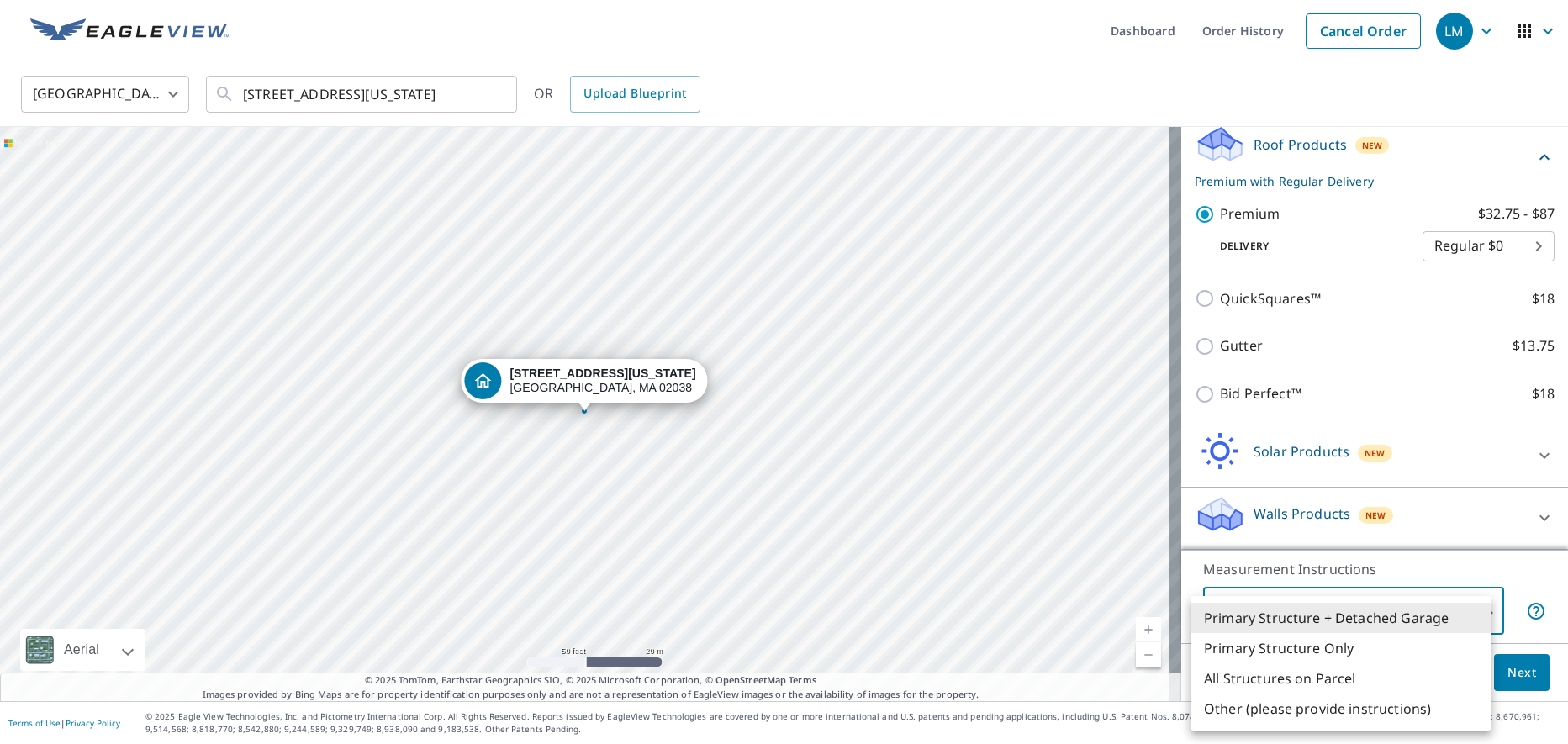
click at [1475, 609] on body "LM LM Dashboard Order History Cancel Order LM United States US ​ 889 Washington…" at bounding box center [784, 372] width 1568 height 744
click at [1375, 616] on li "Primary Structure + Detached Garage" at bounding box center [1341, 618] width 301 height 30
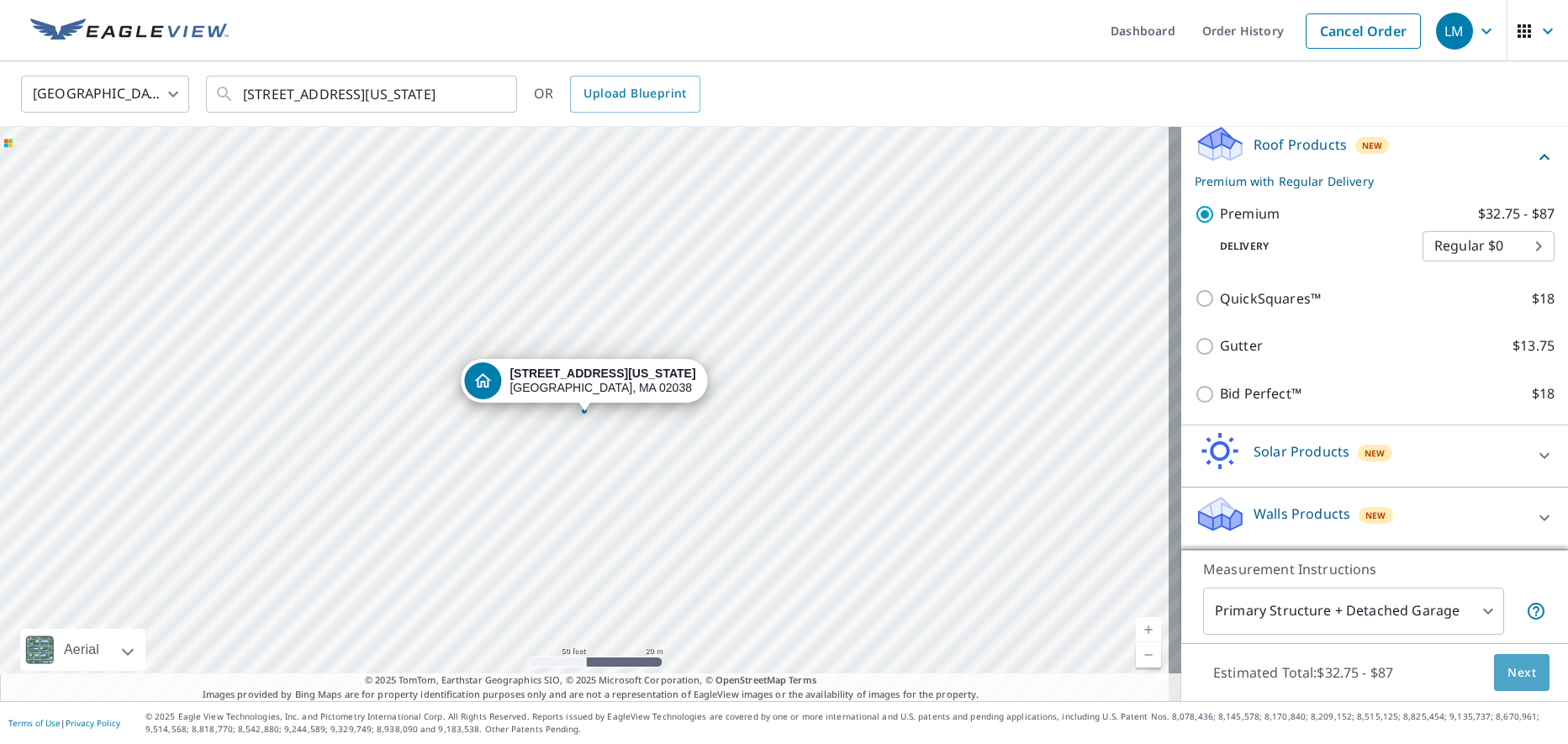
click at [1507, 667] on span "Next" at bounding box center [1522, 673] width 28 height 21
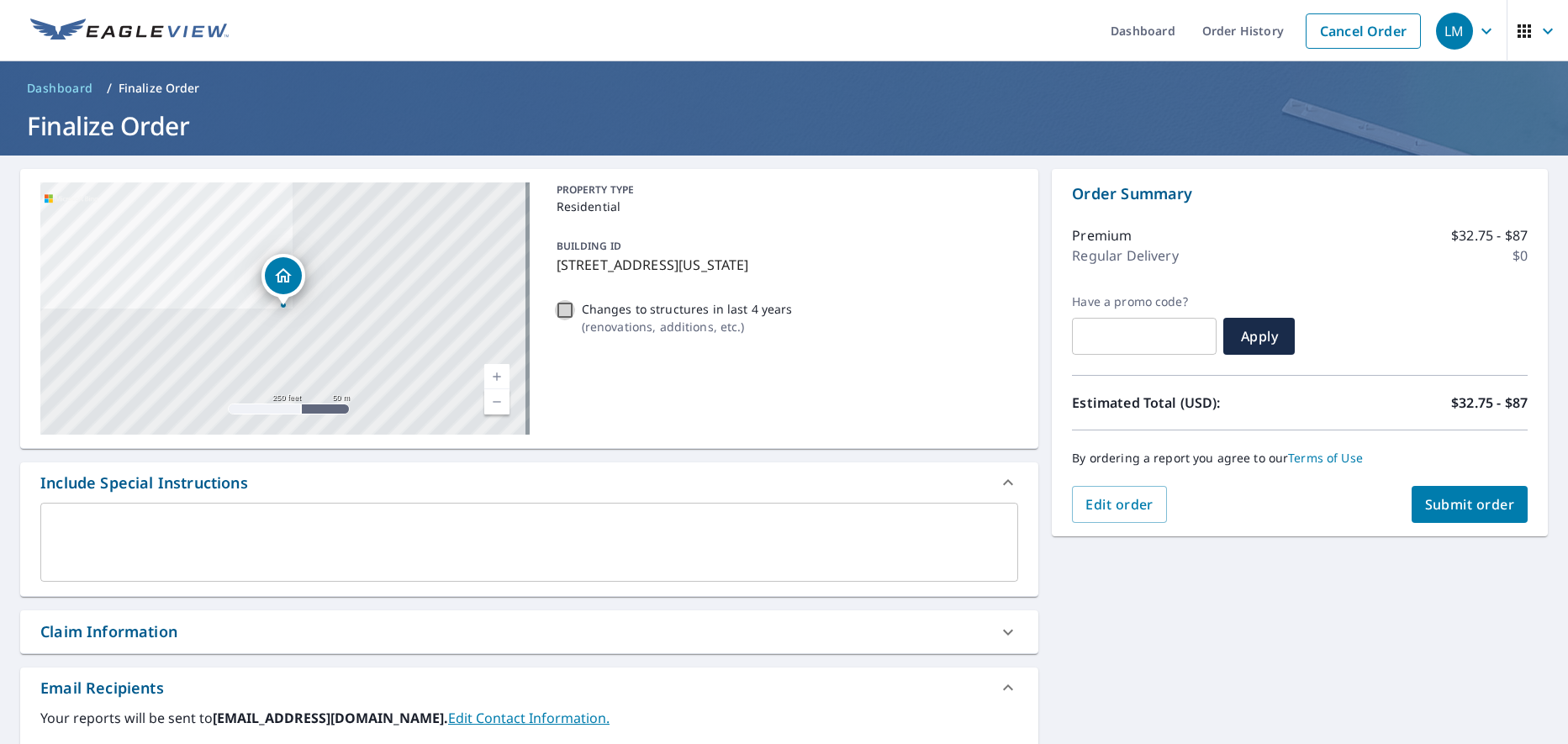
click at [561, 307] on input "Changes to structures in last 4 years ( renovations, additions, etc. )" at bounding box center [564, 310] width 20 height 20
click at [561, 311] on input "Changes to structures in last 4 years ( renovations, additions, etc. )" at bounding box center [564, 310] width 20 height 20
checkbox input "false"
click at [1087, 333] on input "text" at bounding box center [1144, 336] width 145 height 47
click at [1476, 27] on icon "button" at bounding box center [1486, 30] width 20 height 20
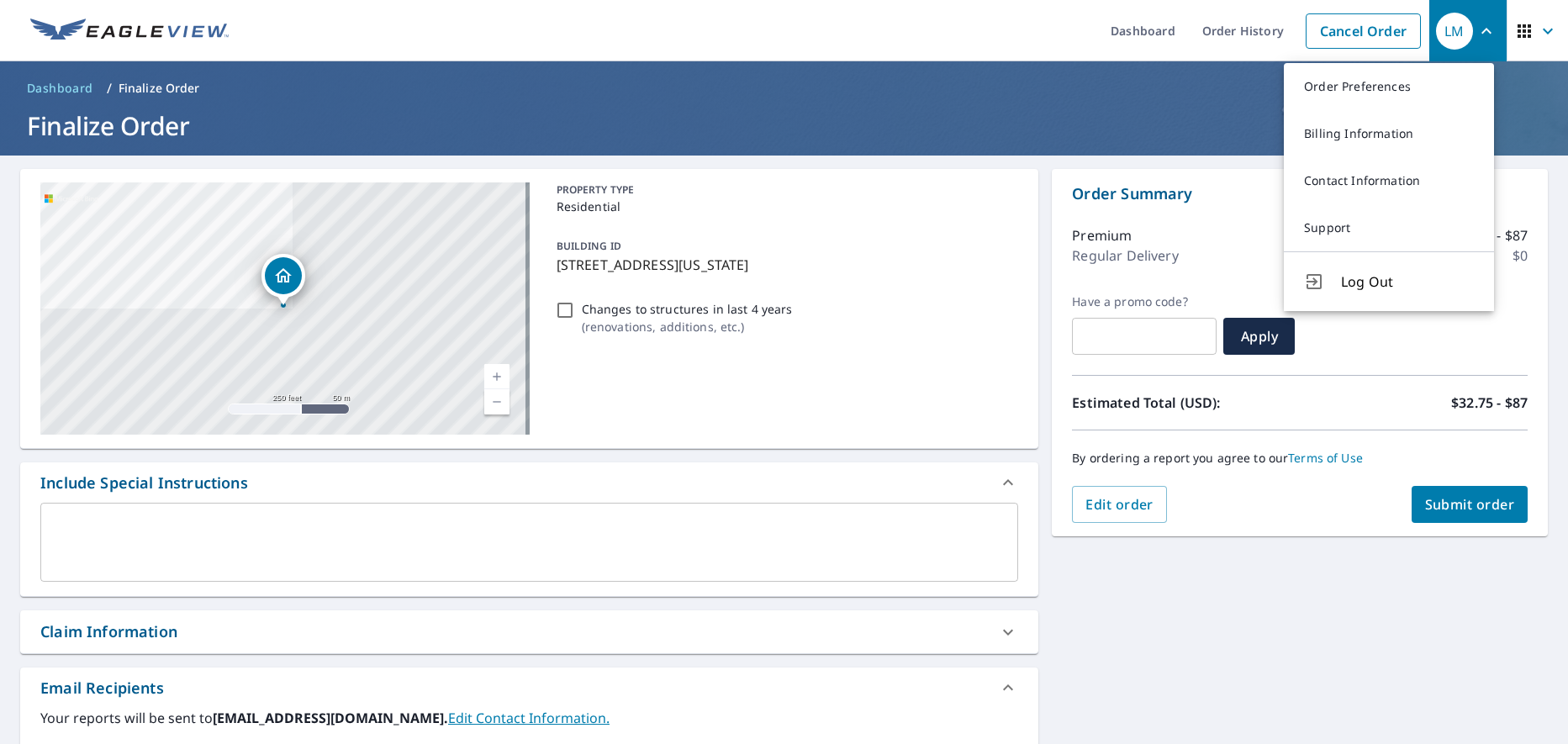
click at [1229, 92] on ol "Dashboard / Finalize Order" at bounding box center [783, 88] width 1527 height 27
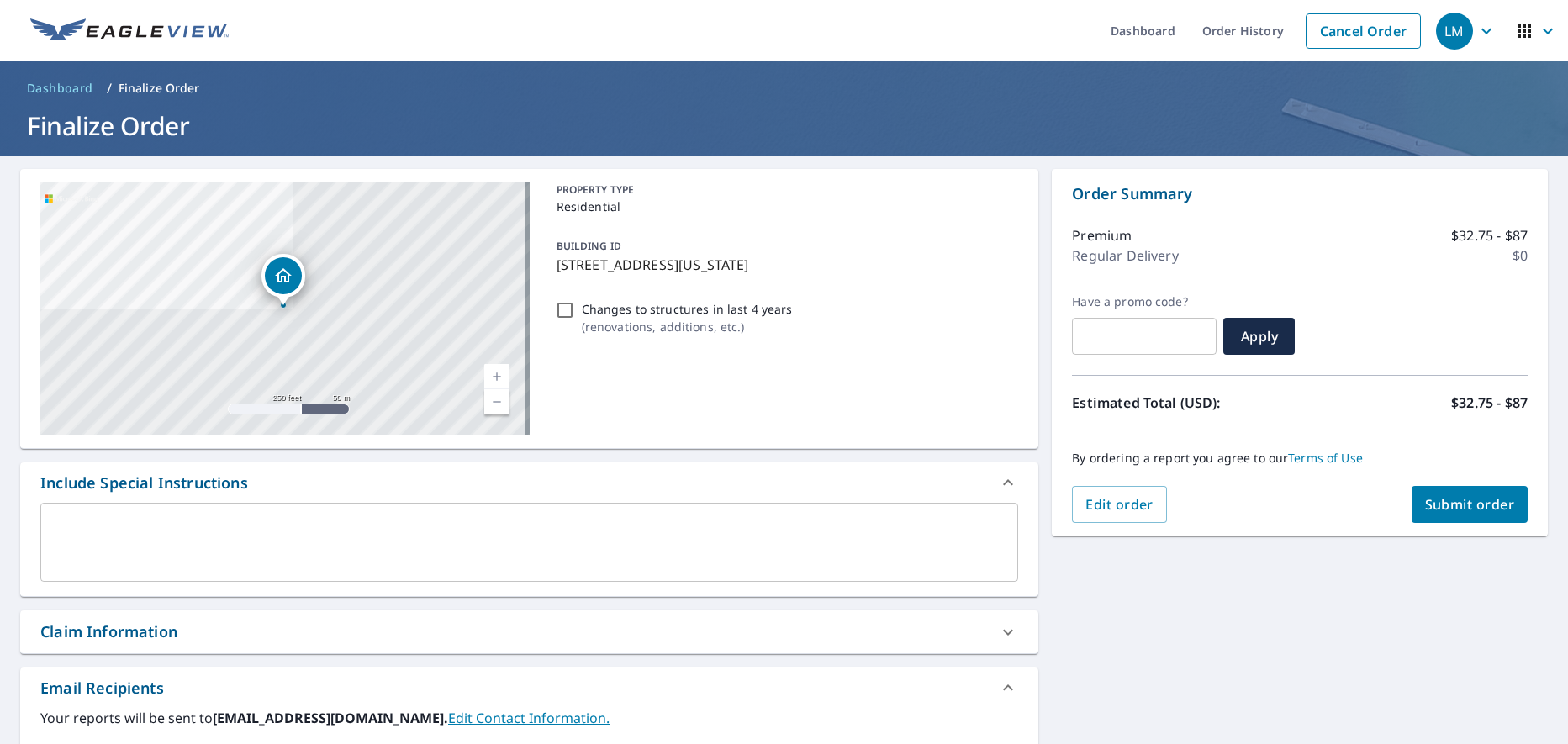
click at [1538, 27] on icon "button" at bounding box center [1547, 30] width 20 height 20
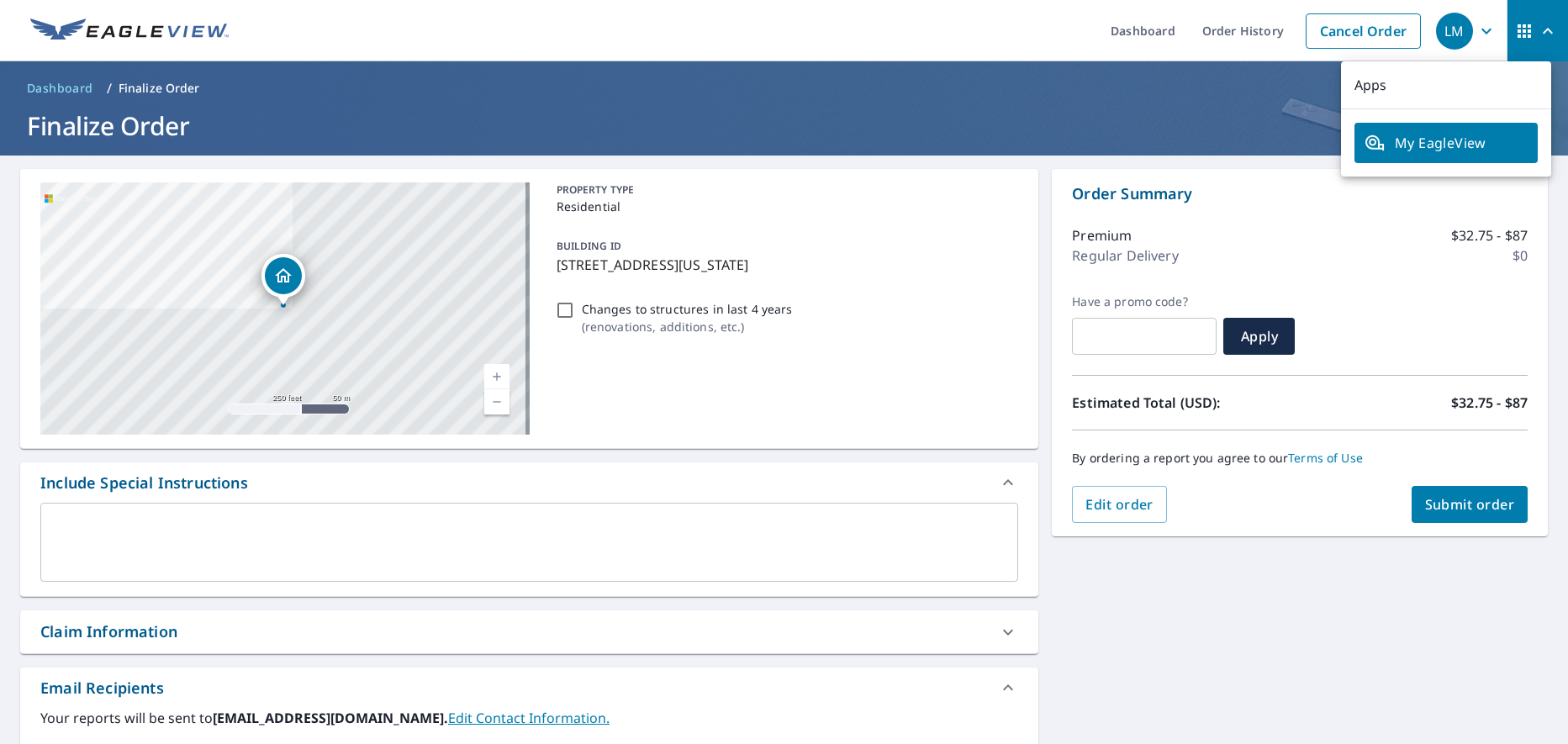
click at [1242, 131] on h1 "Finalize Order" at bounding box center [783, 126] width 1527 height 34
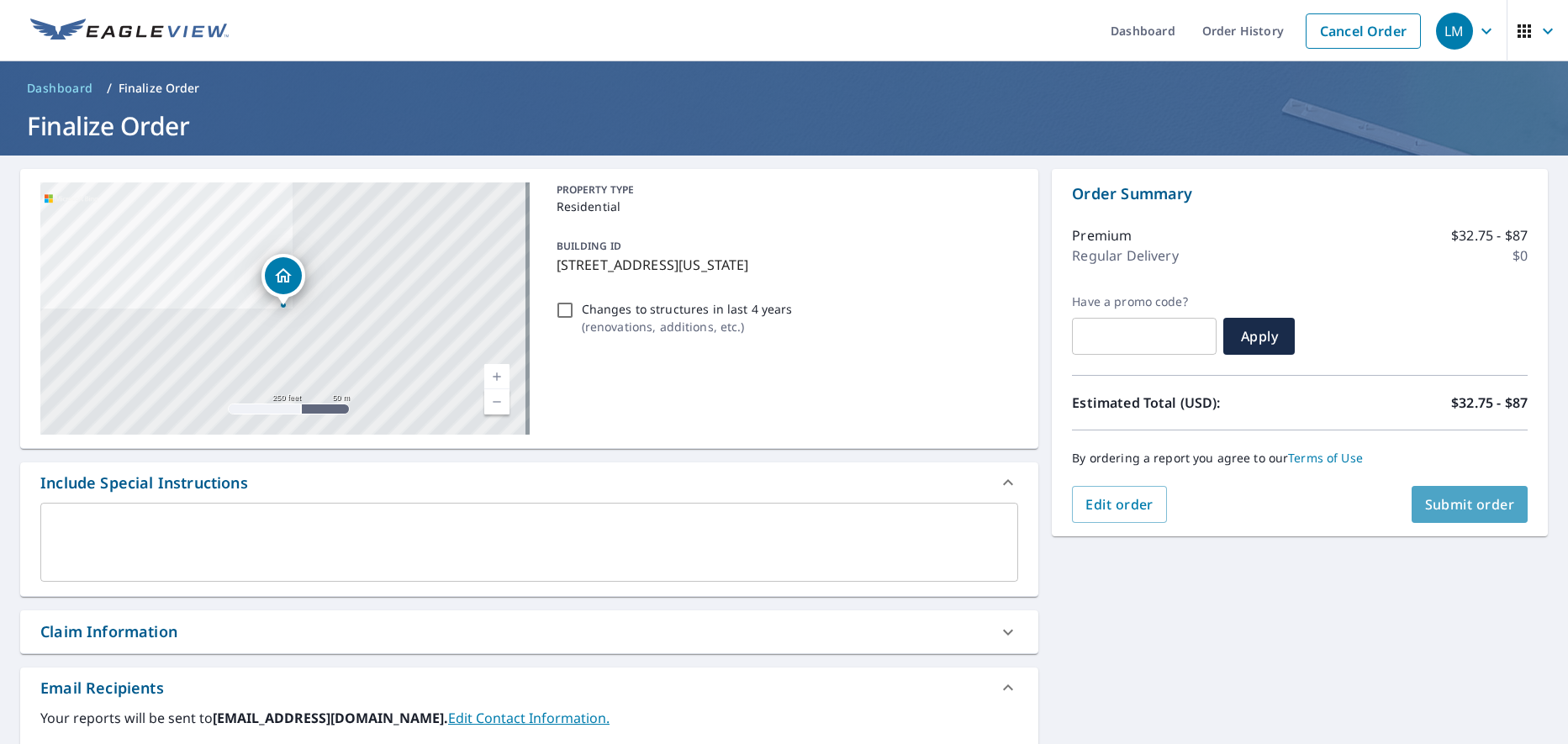
click at [1461, 506] on span "Submit order" at bounding box center [1470, 505] width 90 height 19
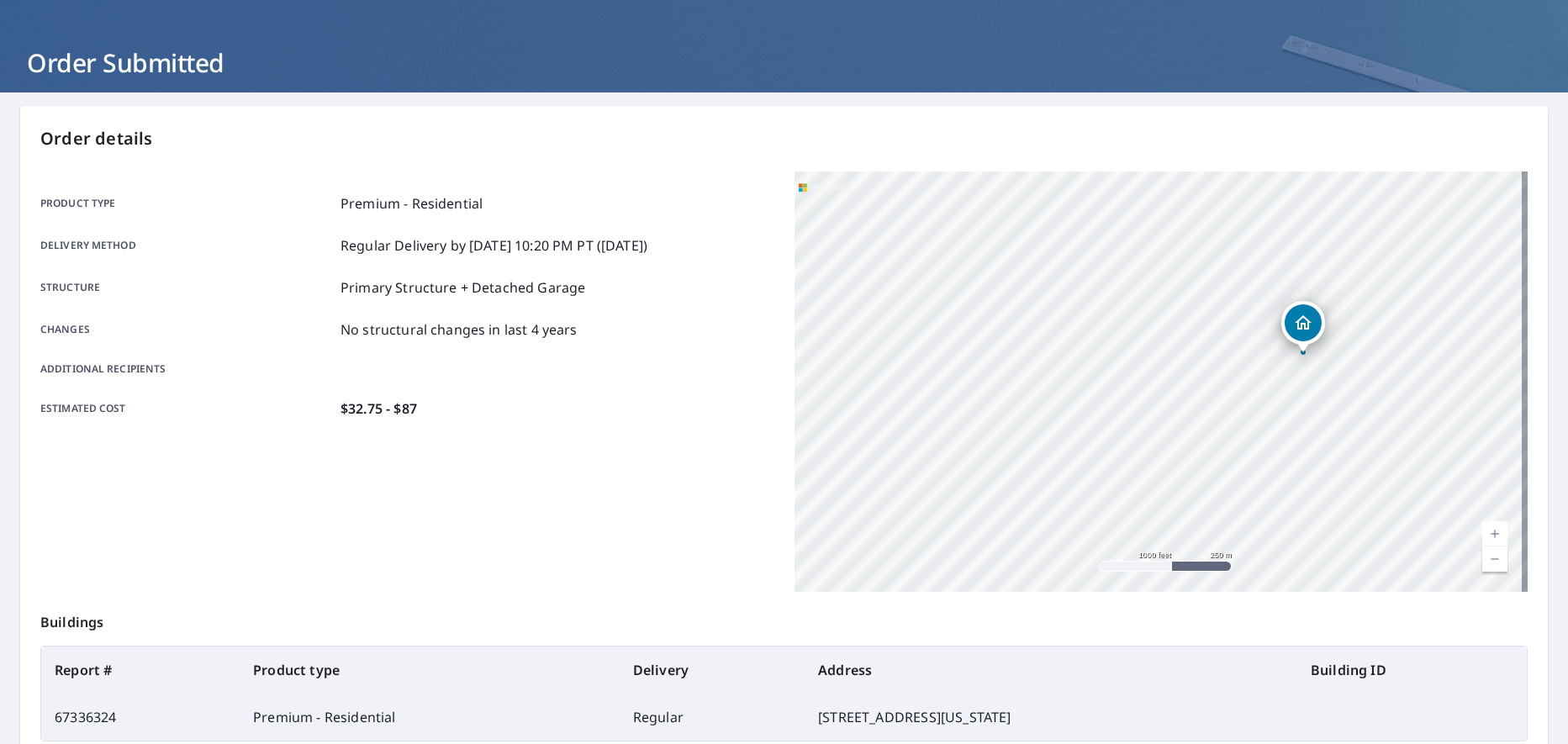
scroll to position [245, 0]
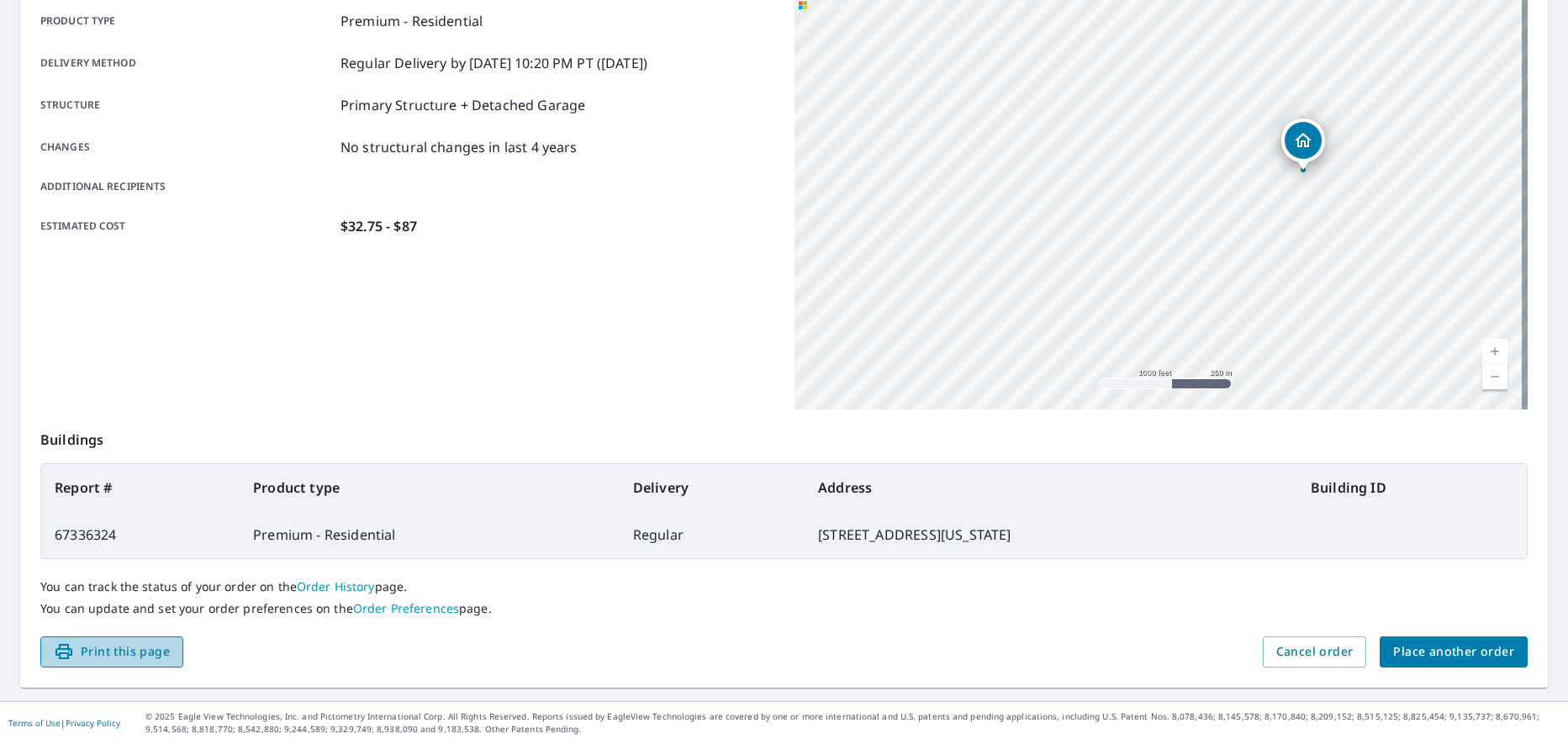
click at [98, 653] on span "Print this page" at bounding box center [112, 651] width 116 height 21
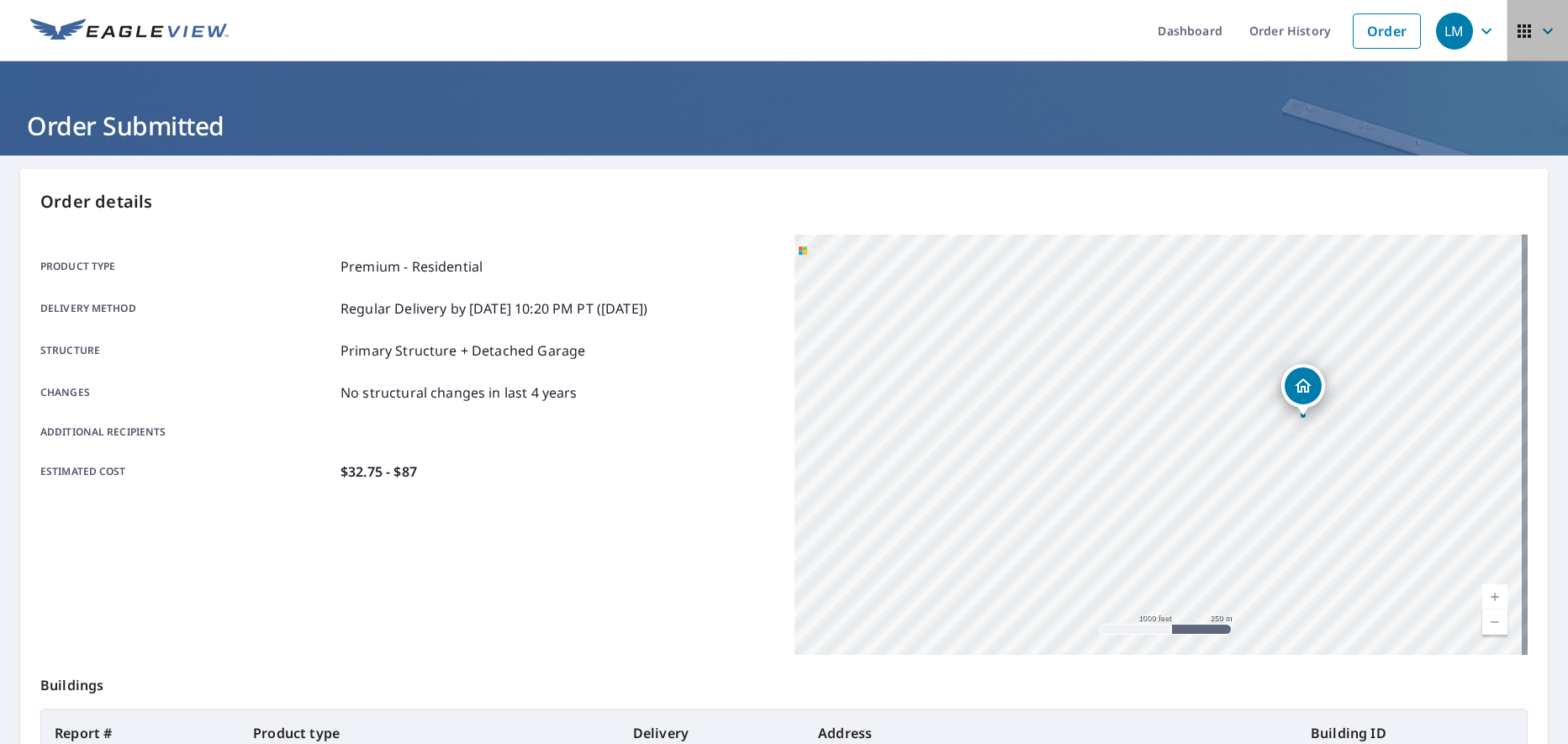
click at [1517, 37] on icon "button" at bounding box center [1523, 31] width 13 height 13
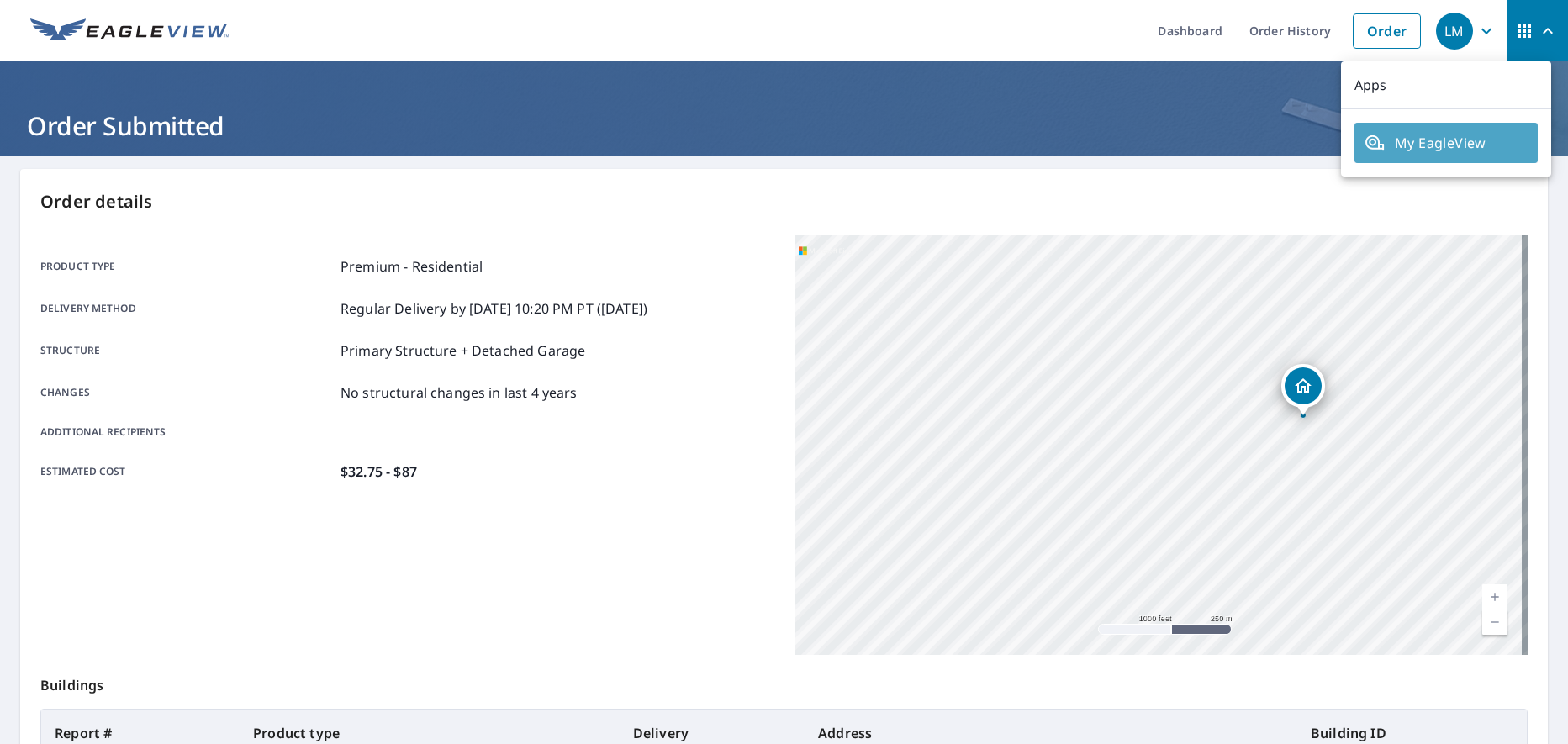
click at [1456, 140] on span "My EagleView" at bounding box center [1446, 142] width 163 height 20
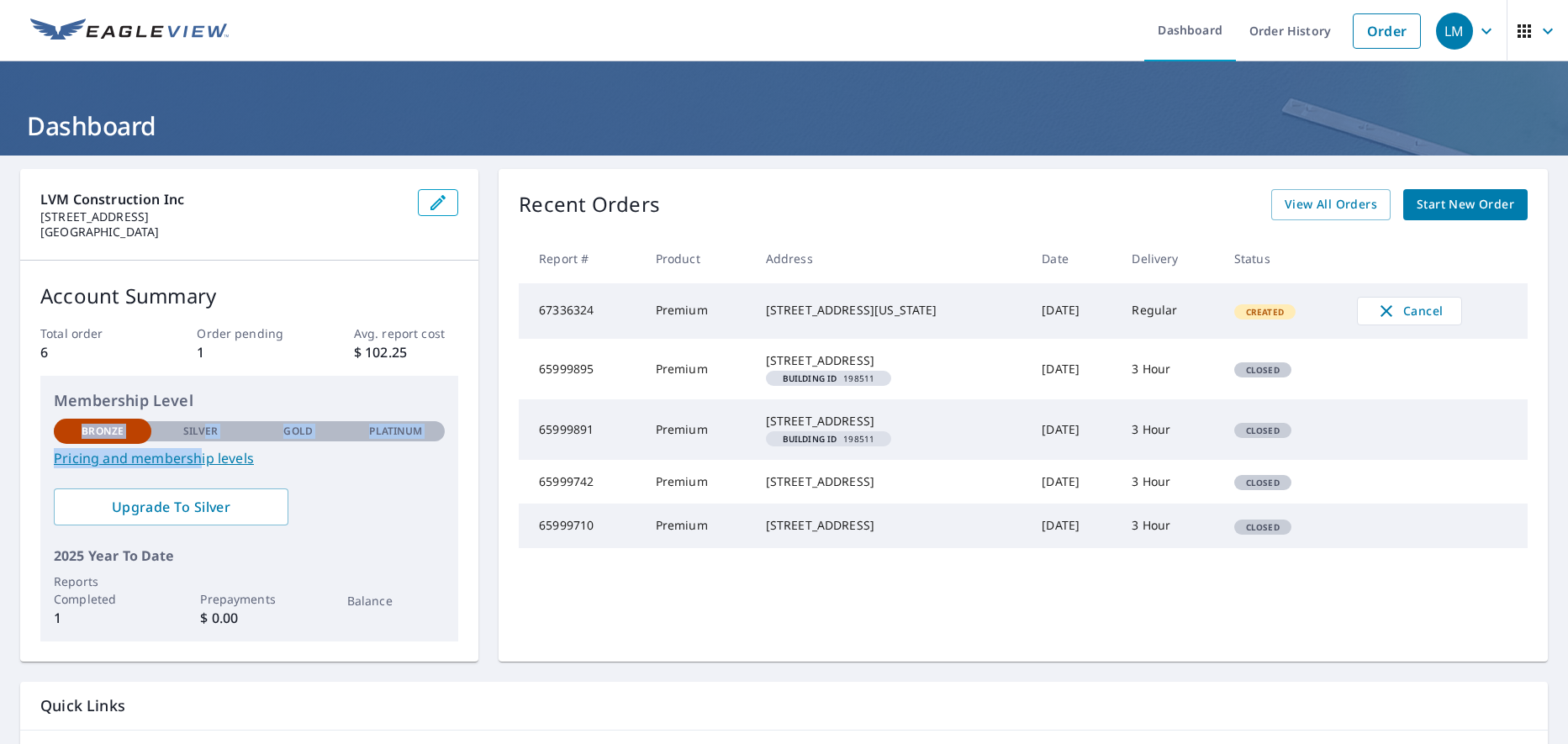
click at [199, 447] on div "Membership Level Bronze Silver Gold Platinum Bronze Pricing and membership leve…" at bounding box center [249, 428] width 391 height 79
click at [237, 434] on div "Silver" at bounding box center [200, 431] width 98 height 20
click at [154, 454] on link "Pricing and membership levels" at bounding box center [249, 457] width 391 height 20
click at [1439, 28] on div "LM" at bounding box center [1453, 30] width 37 height 37
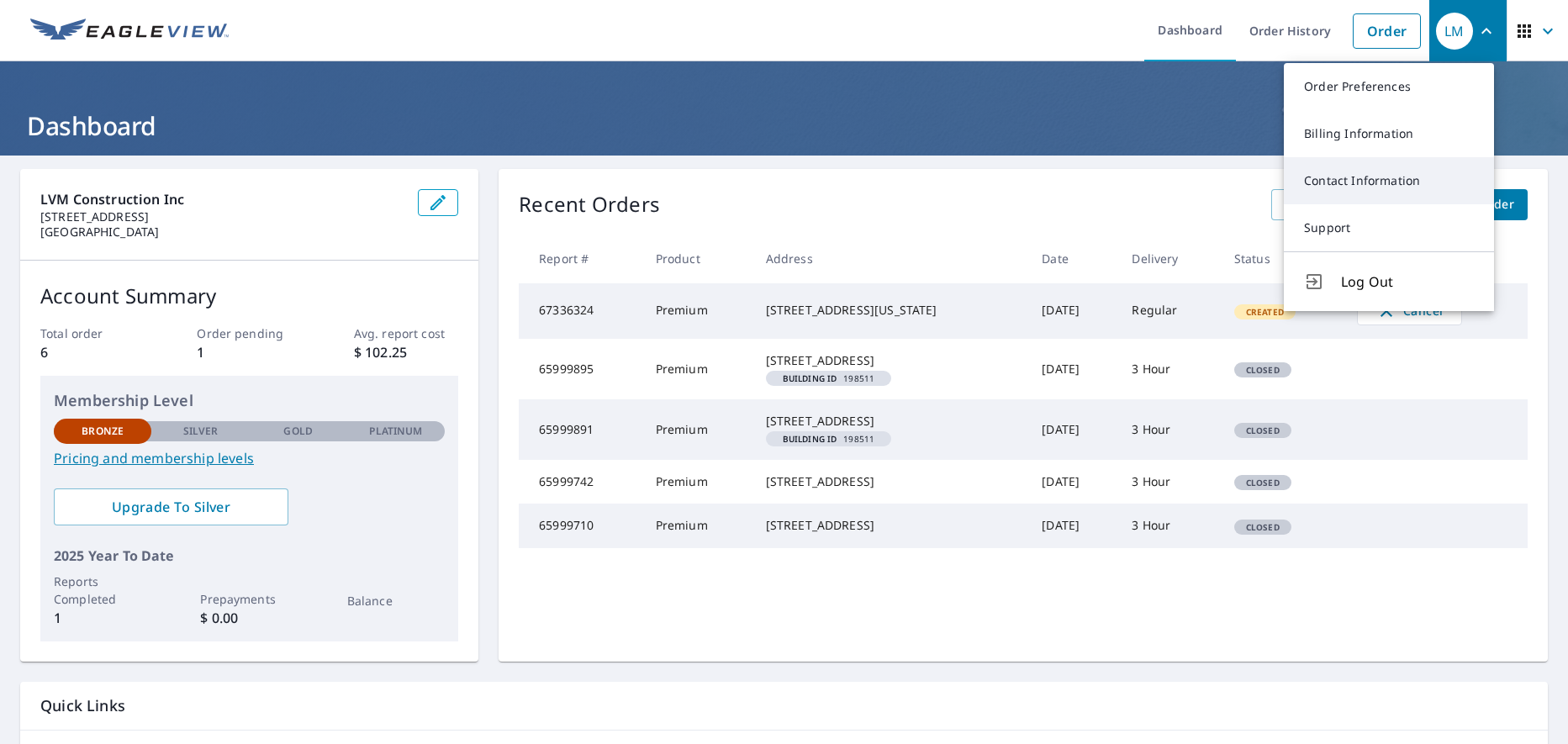
click at [1375, 176] on link "Contact Information" at bounding box center [1389, 181] width 210 height 47
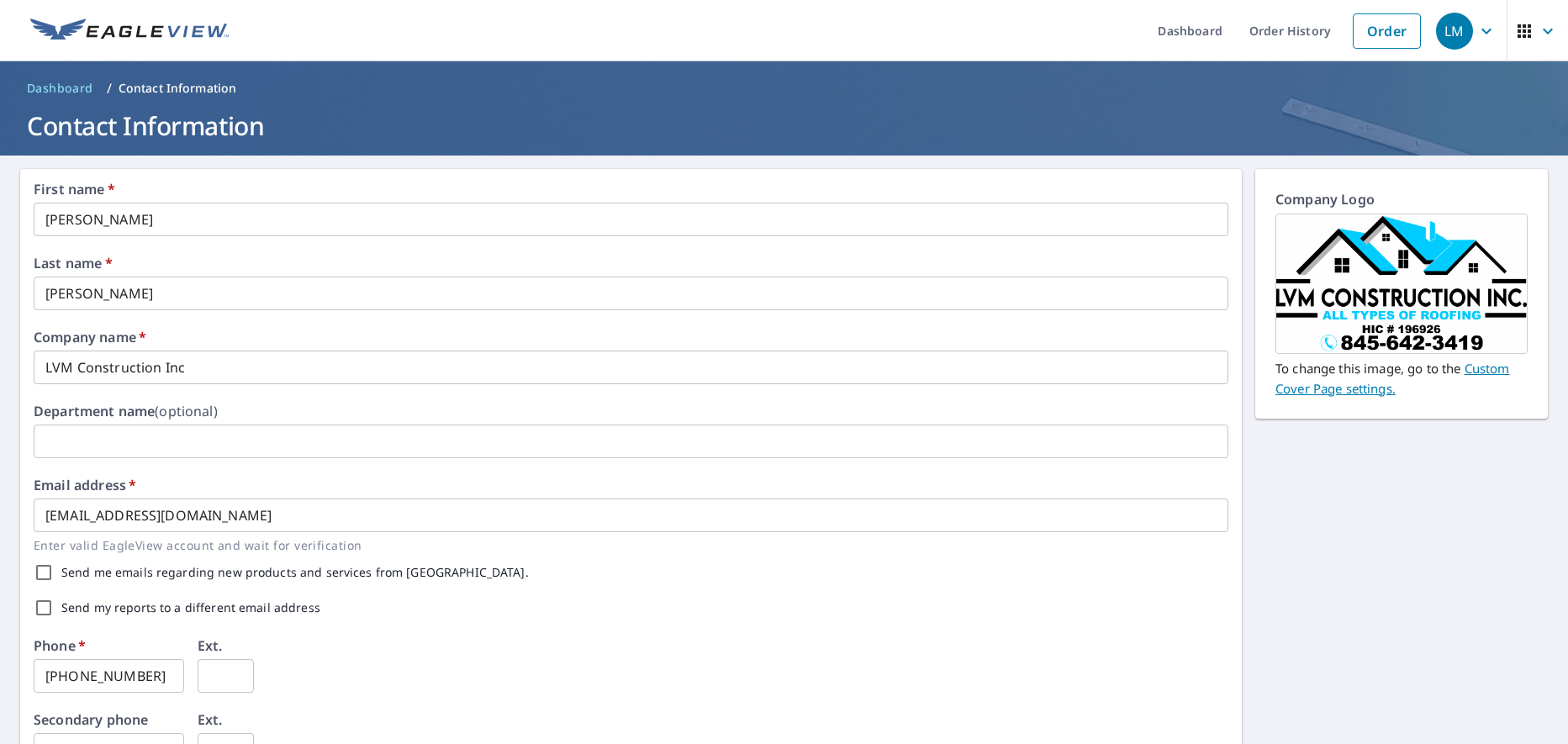
click at [1475, 369] on link "Custom Cover Page settings." at bounding box center [1392, 378] width 234 height 37
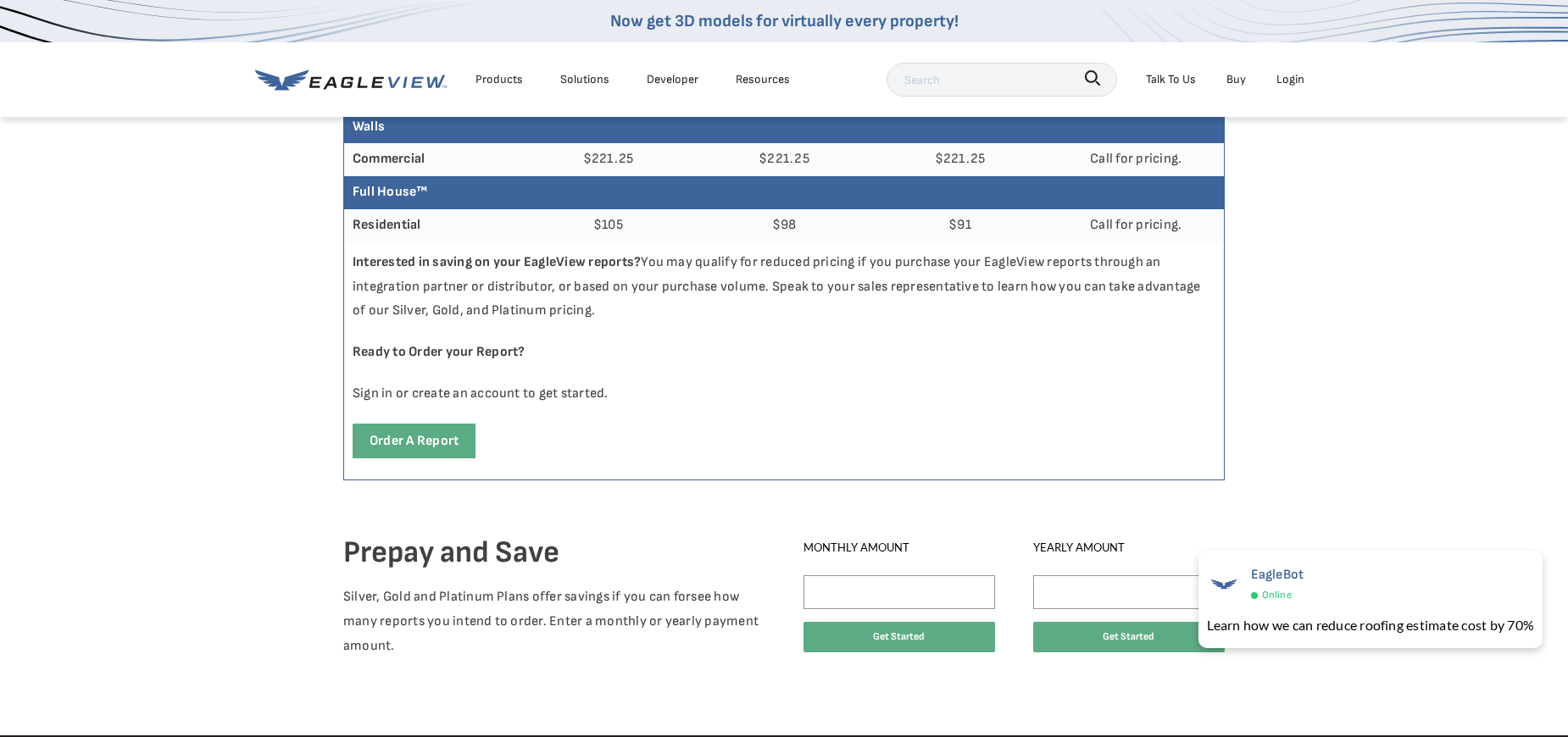
scroll to position [848, 0]
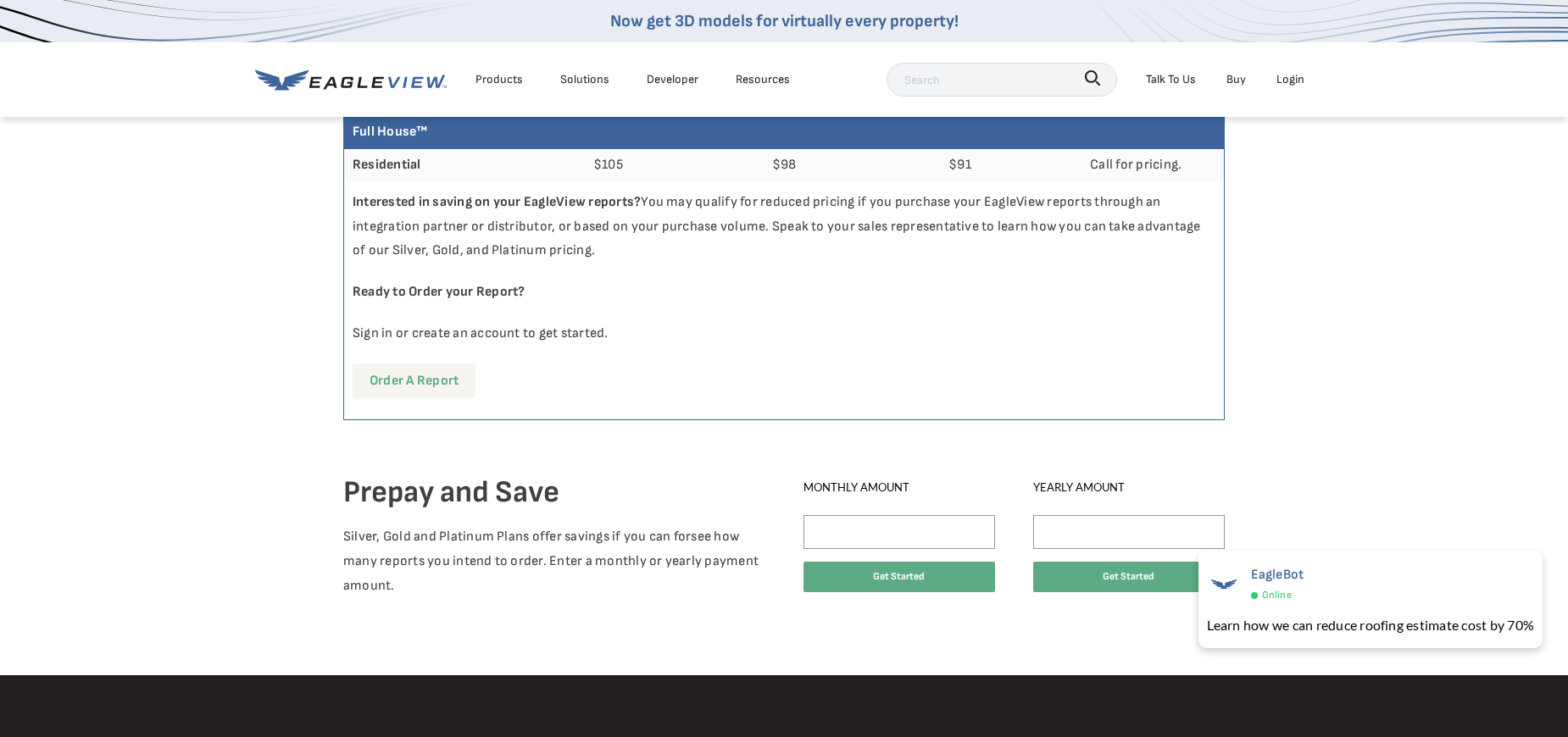
click at [427, 378] on link "Order a report" at bounding box center [413, 381] width 123 height 34
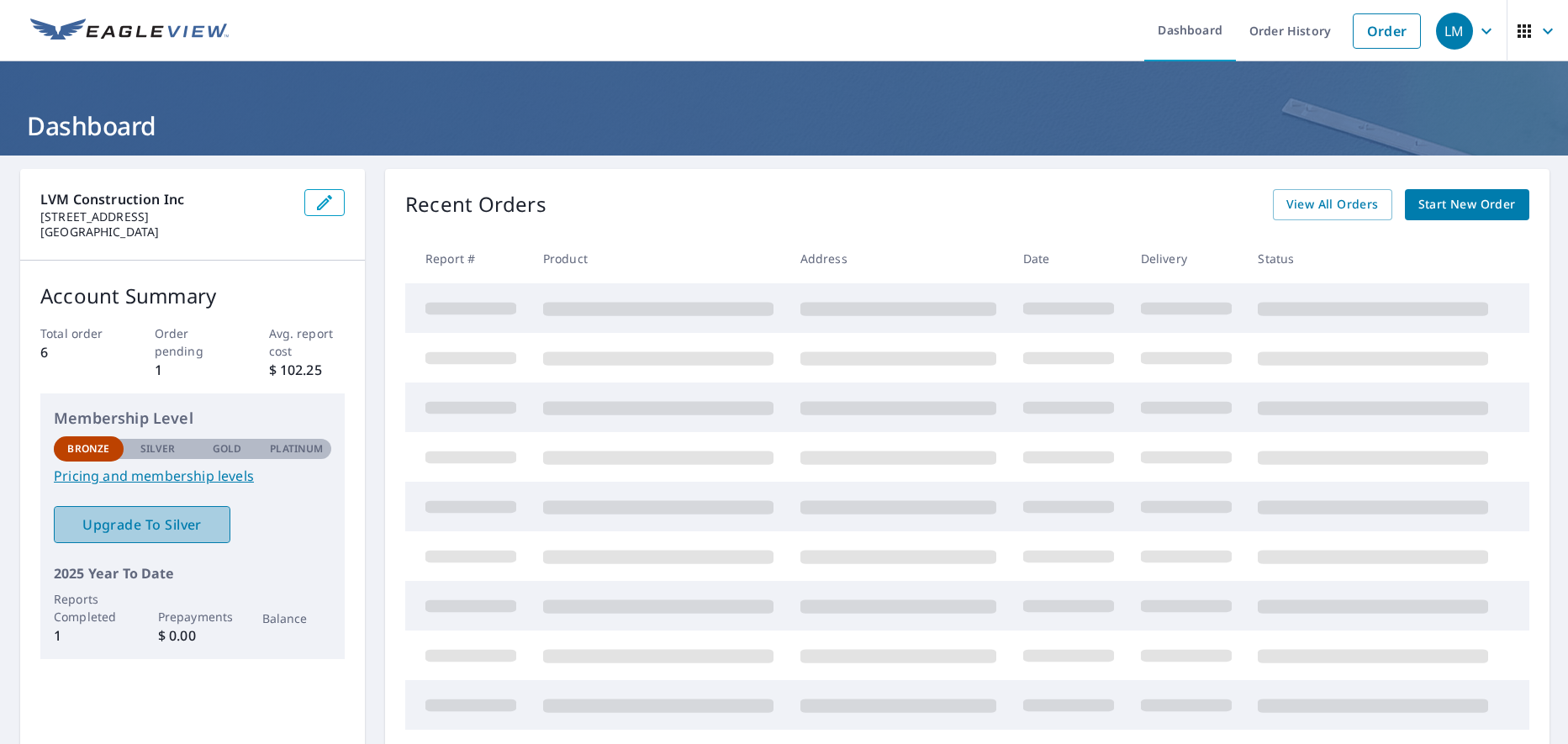
click at [138, 522] on span "Upgrade To Silver" at bounding box center [142, 524] width 150 height 19
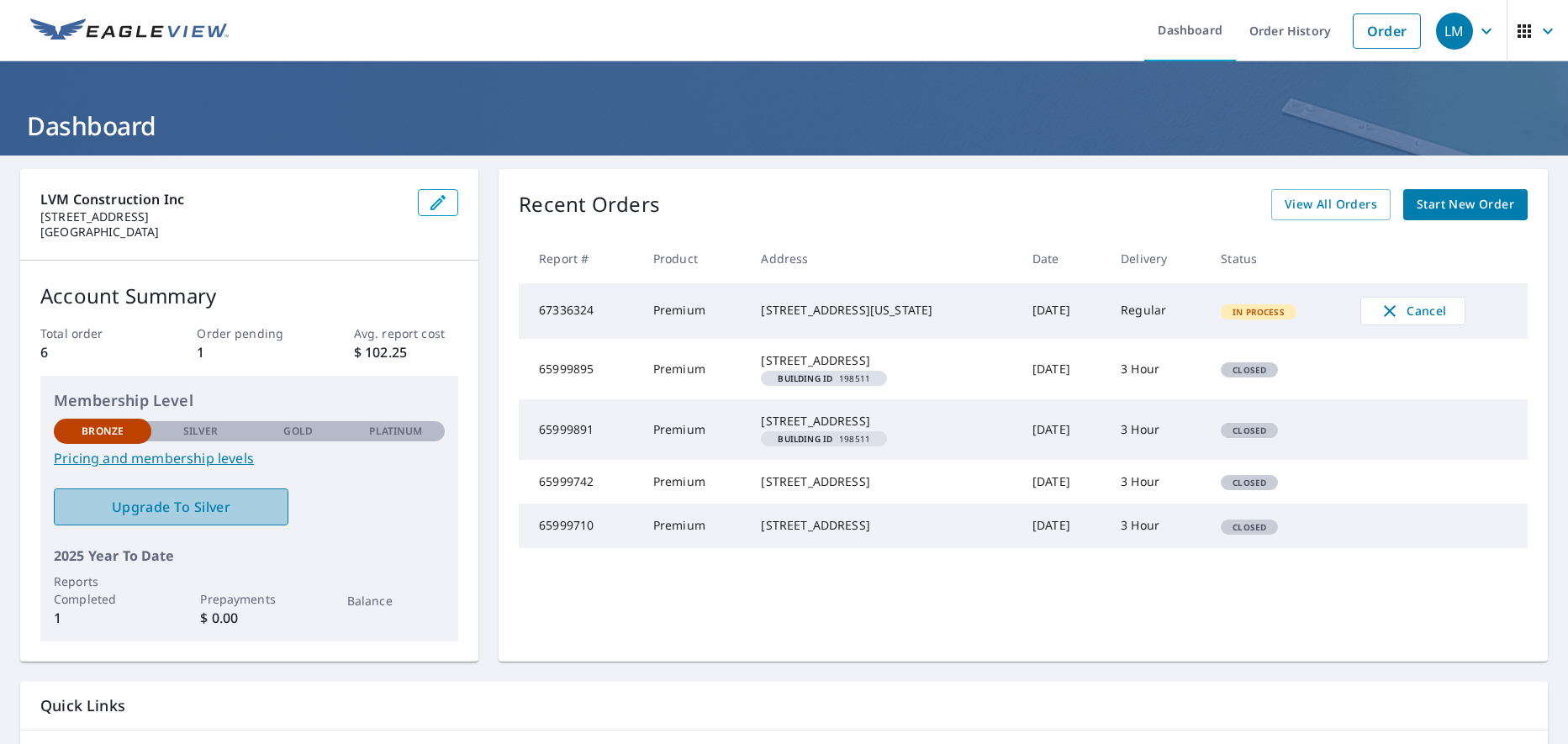
click at [214, 505] on span "Upgrade To Silver" at bounding box center [170, 507] width 207 height 19
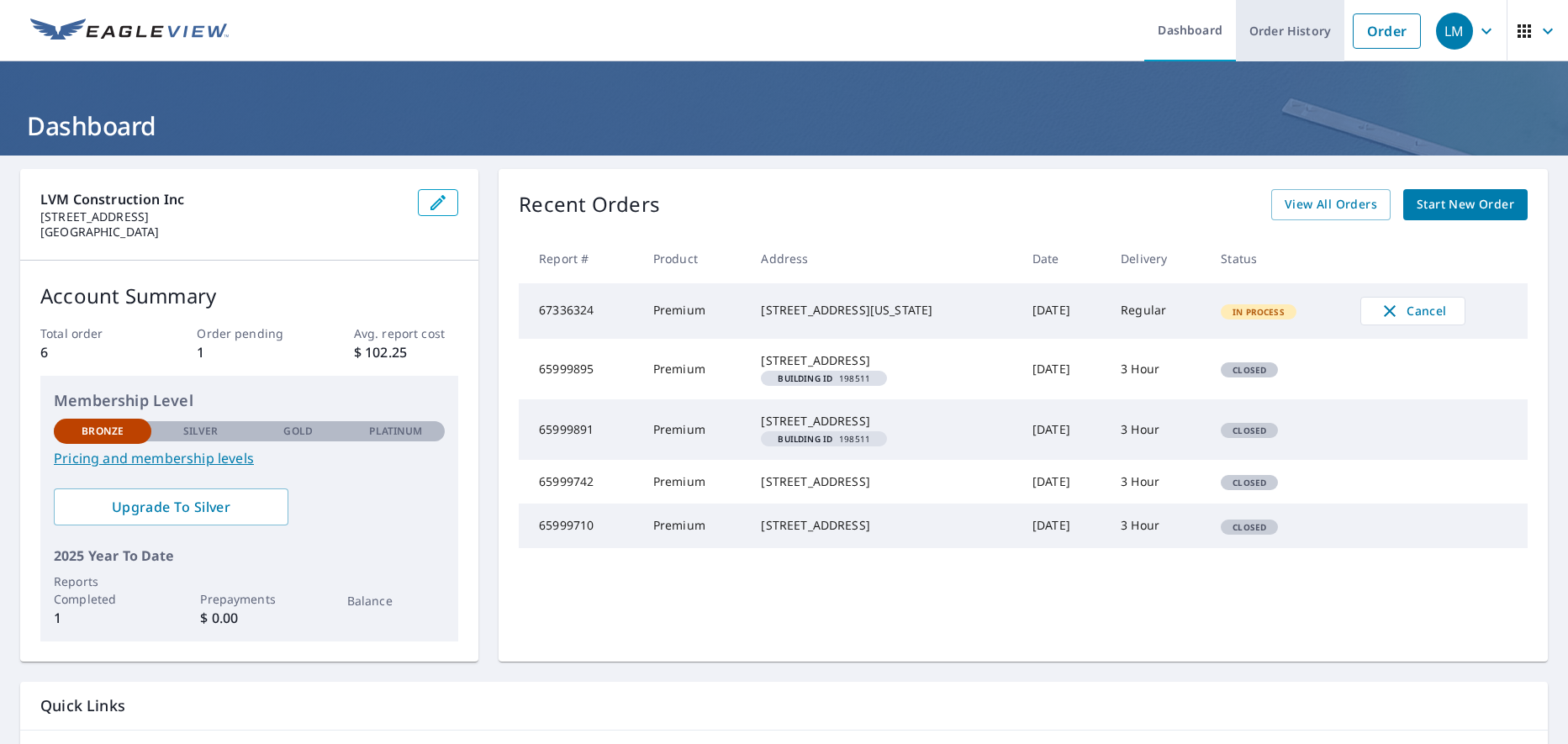
click at [1290, 36] on link "Order History" at bounding box center [1290, 30] width 109 height 62
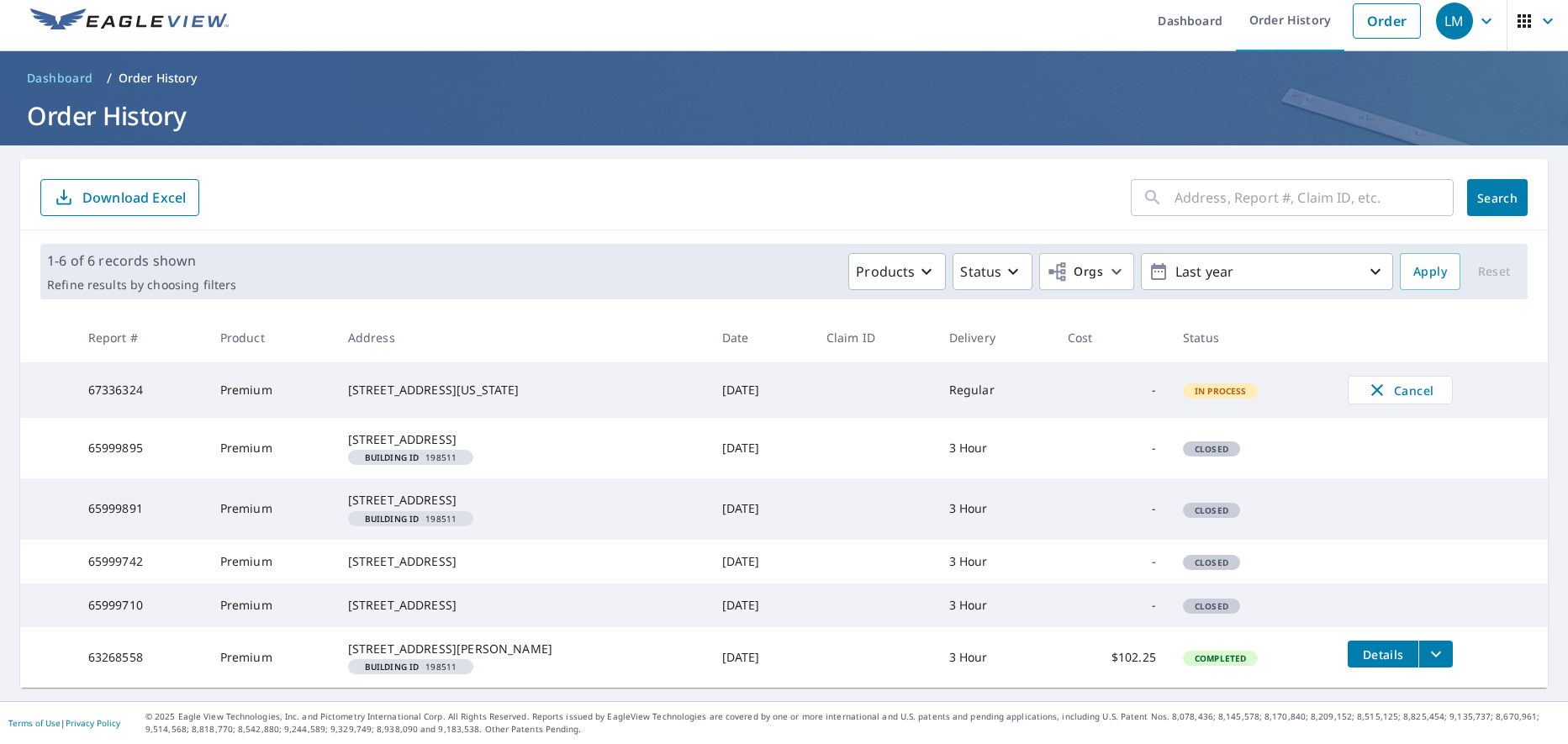
scroll to position [99, 0]
click at [1202, 652] on span "Completed" at bounding box center [1220, 658] width 71 height 11
click at [1364, 647] on span "Details" at bounding box center [1382, 654] width 50 height 16
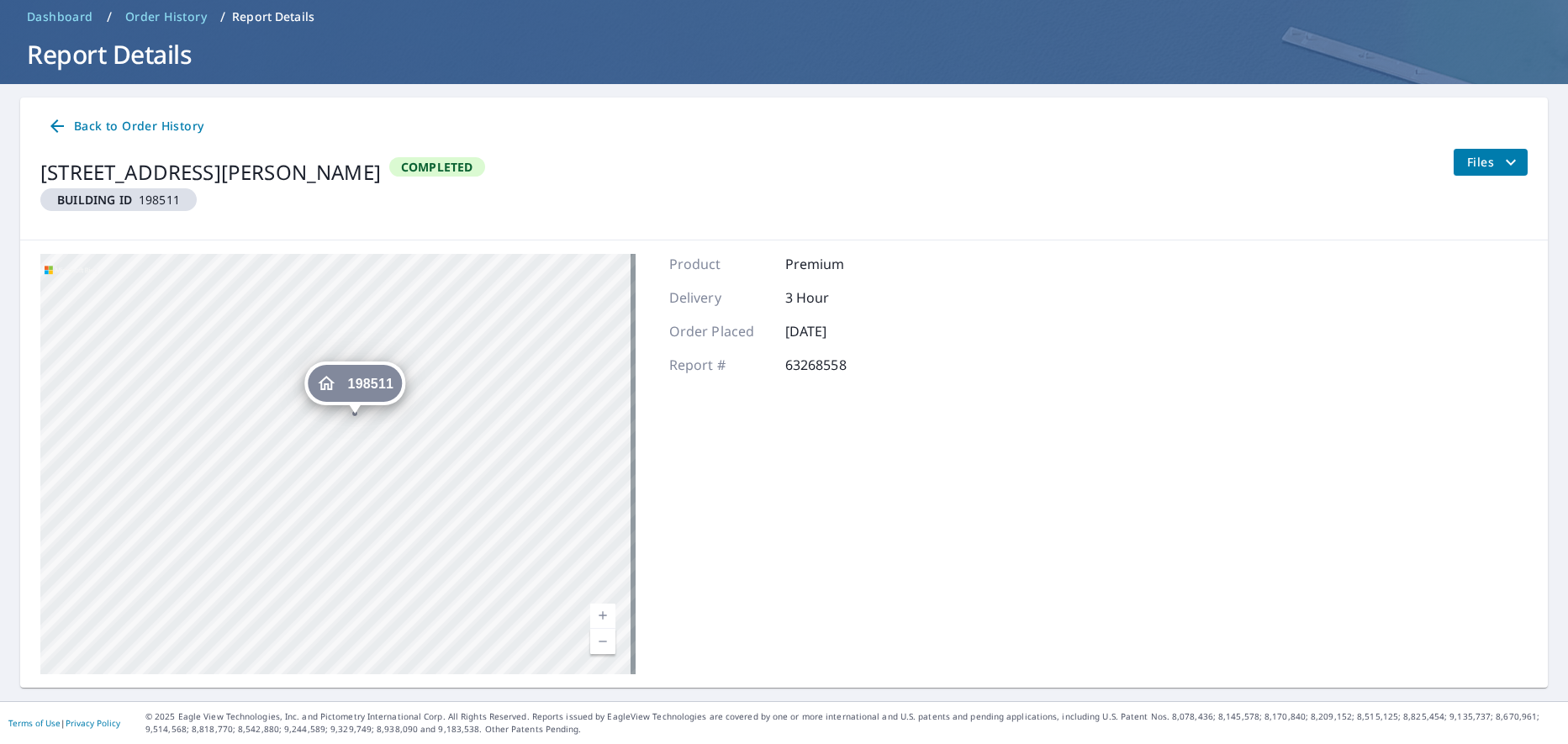
click at [448, 162] on span "Completed" at bounding box center [437, 167] width 93 height 16
click at [437, 167] on span "Completed" at bounding box center [437, 167] width 93 height 16
click at [1502, 162] on icon "filesDropdownBtn-63268558" at bounding box center [1510, 162] width 20 height 20
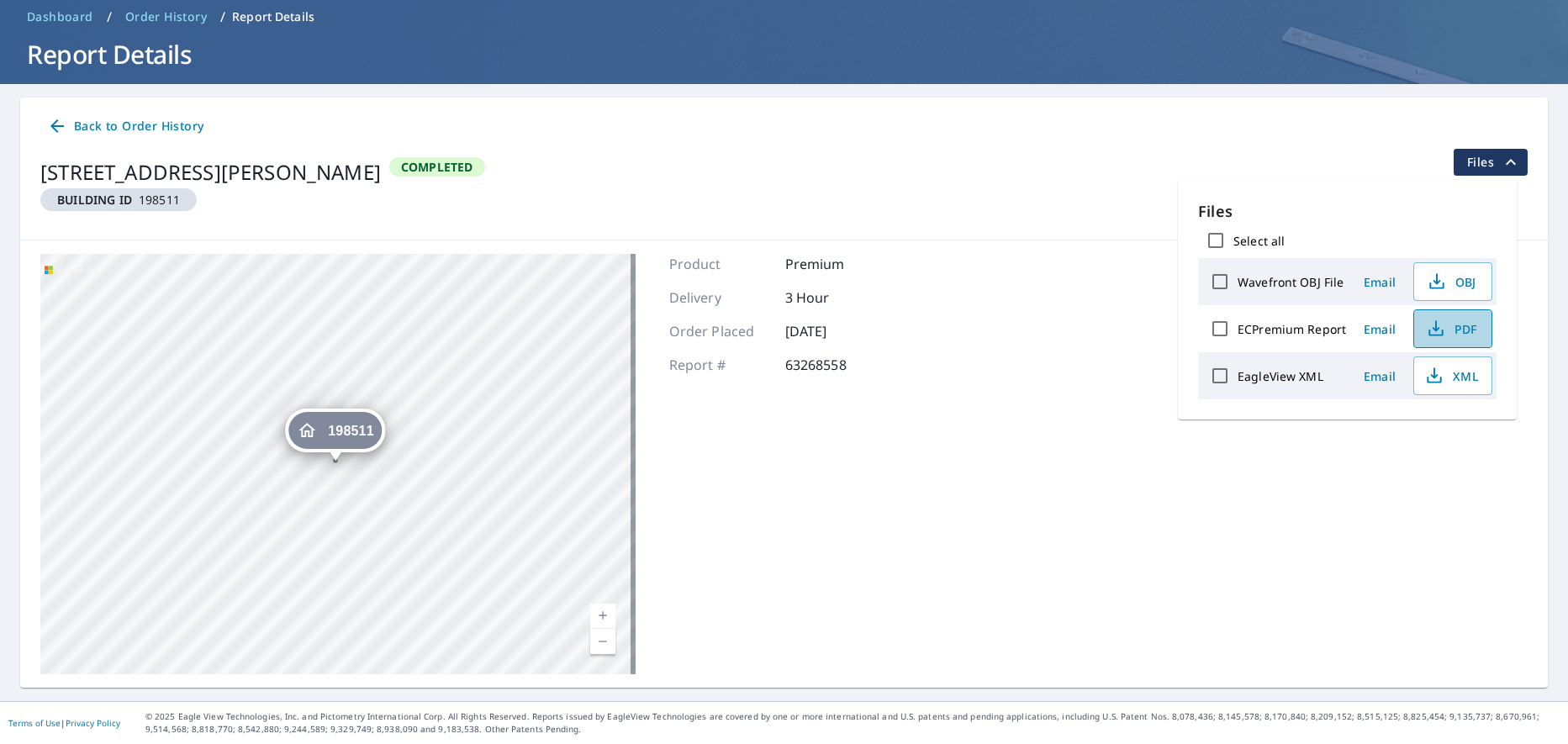
click at [1459, 325] on span "PDF" at bounding box center [1451, 328] width 54 height 20
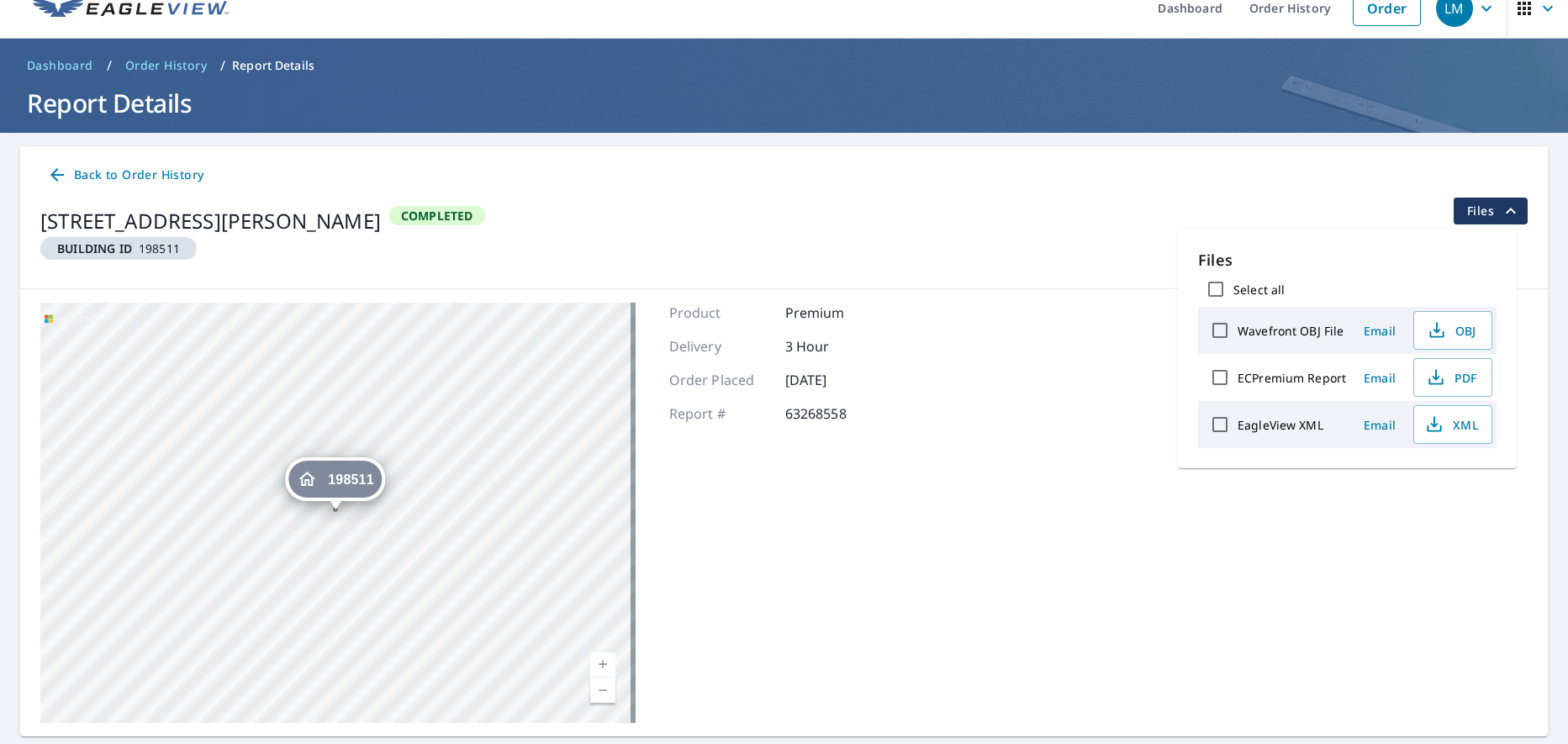
scroll to position [0, 0]
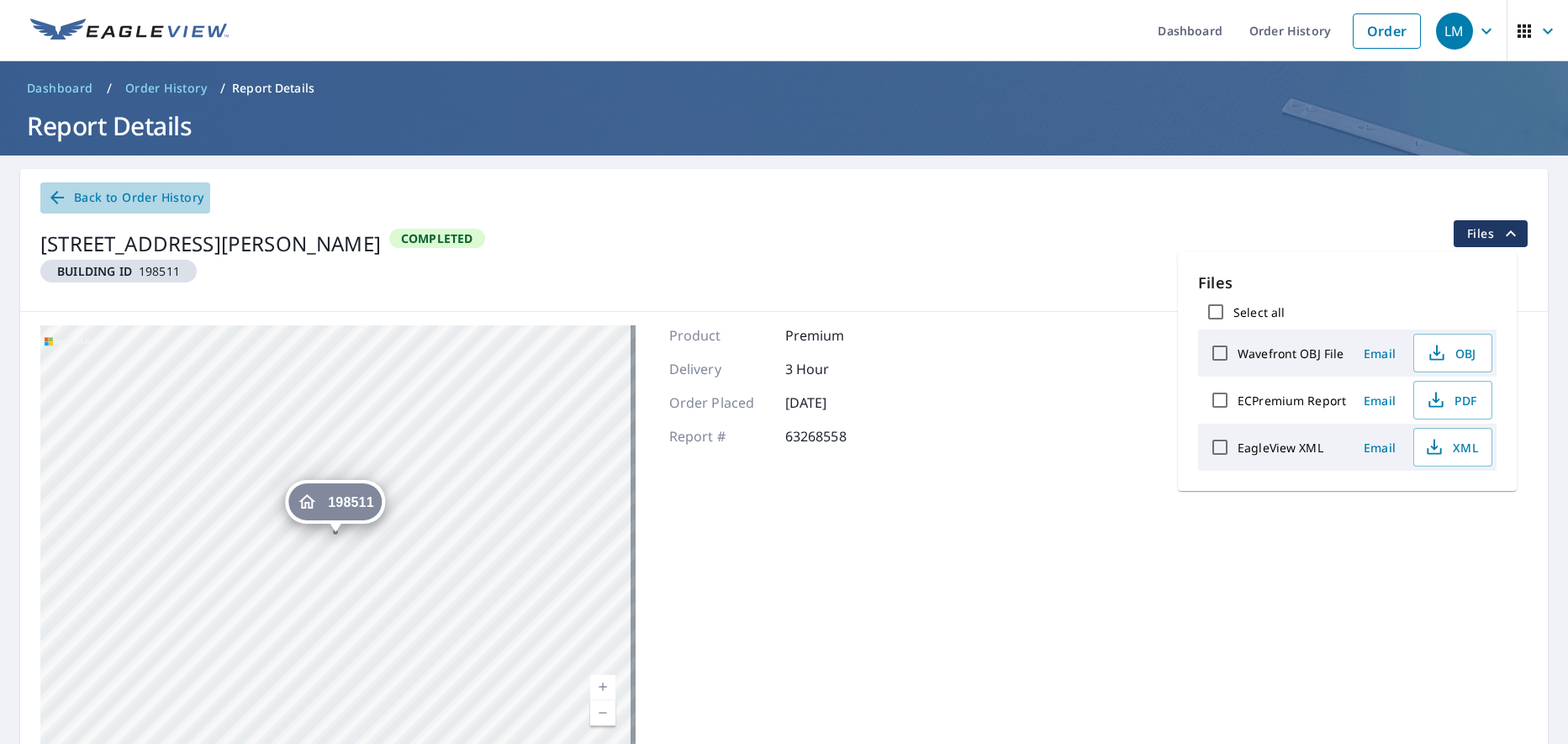
click at [47, 198] on icon at bounding box center [57, 197] width 20 height 20
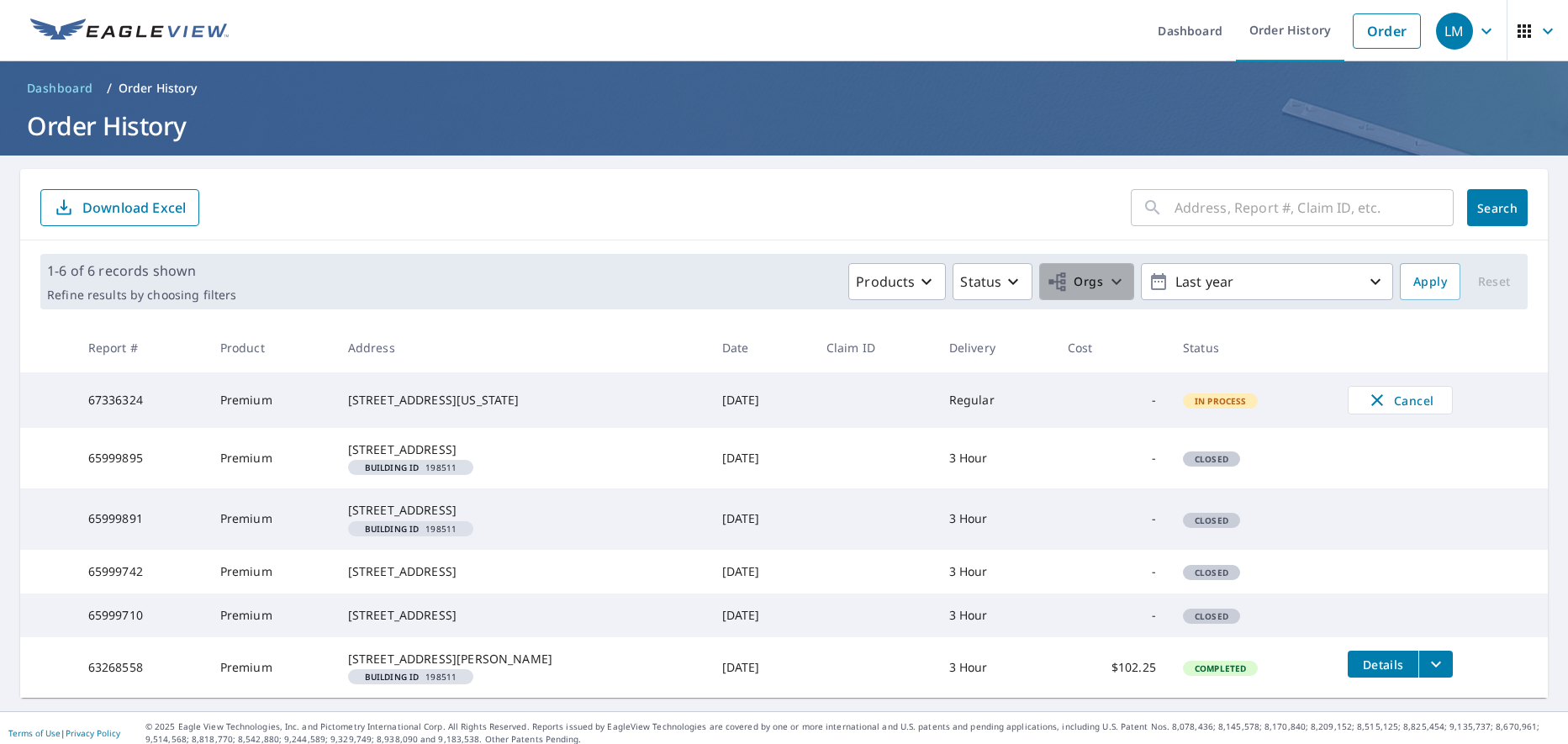
click at [1106, 278] on icon "button" at bounding box center [1115, 281] width 20 height 20
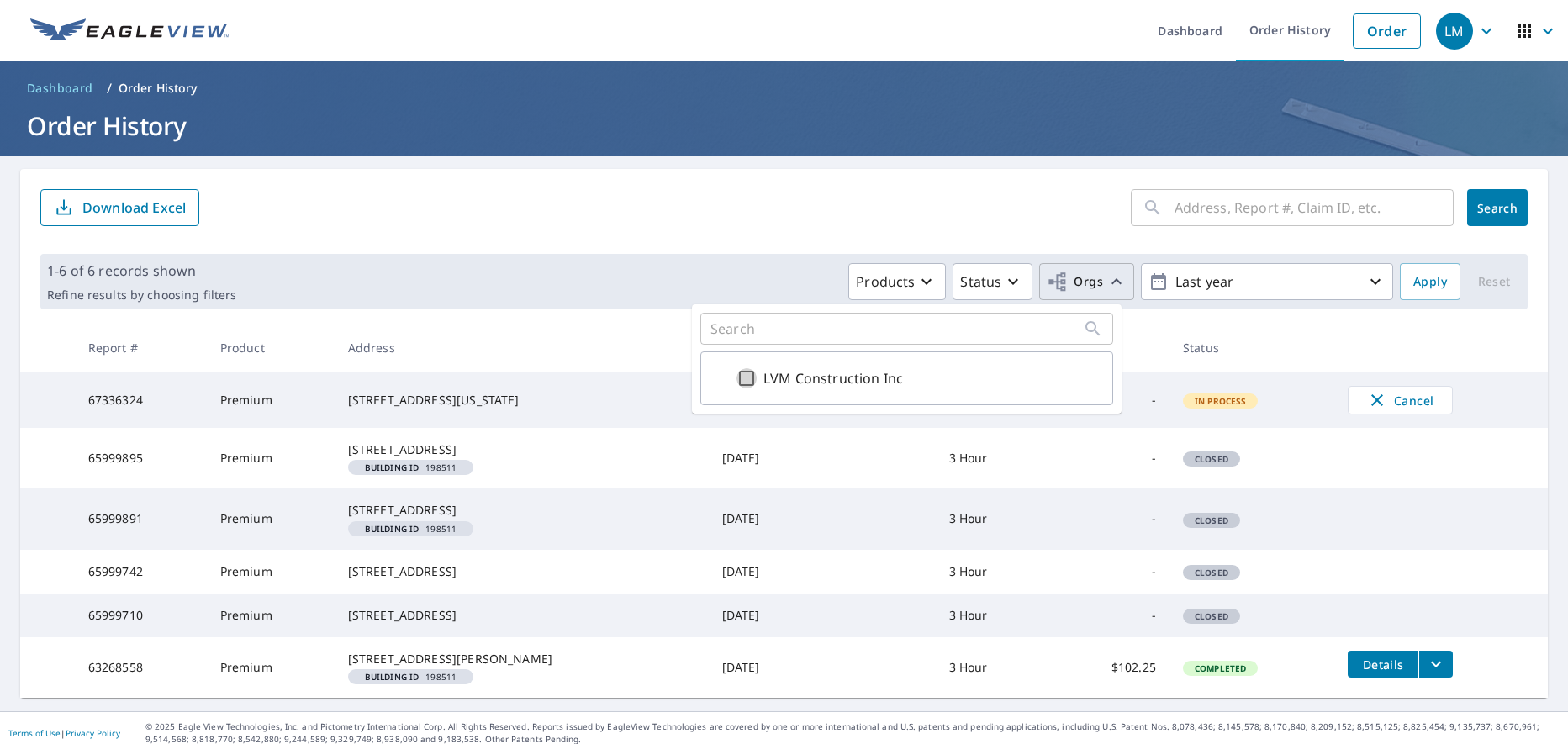
click at [739, 375] on input "LVM Construction Inc" at bounding box center [746, 378] width 20 height 20
checkbox input "true"
click at [1212, 333] on th "Status" at bounding box center [1252, 347] width 165 height 49
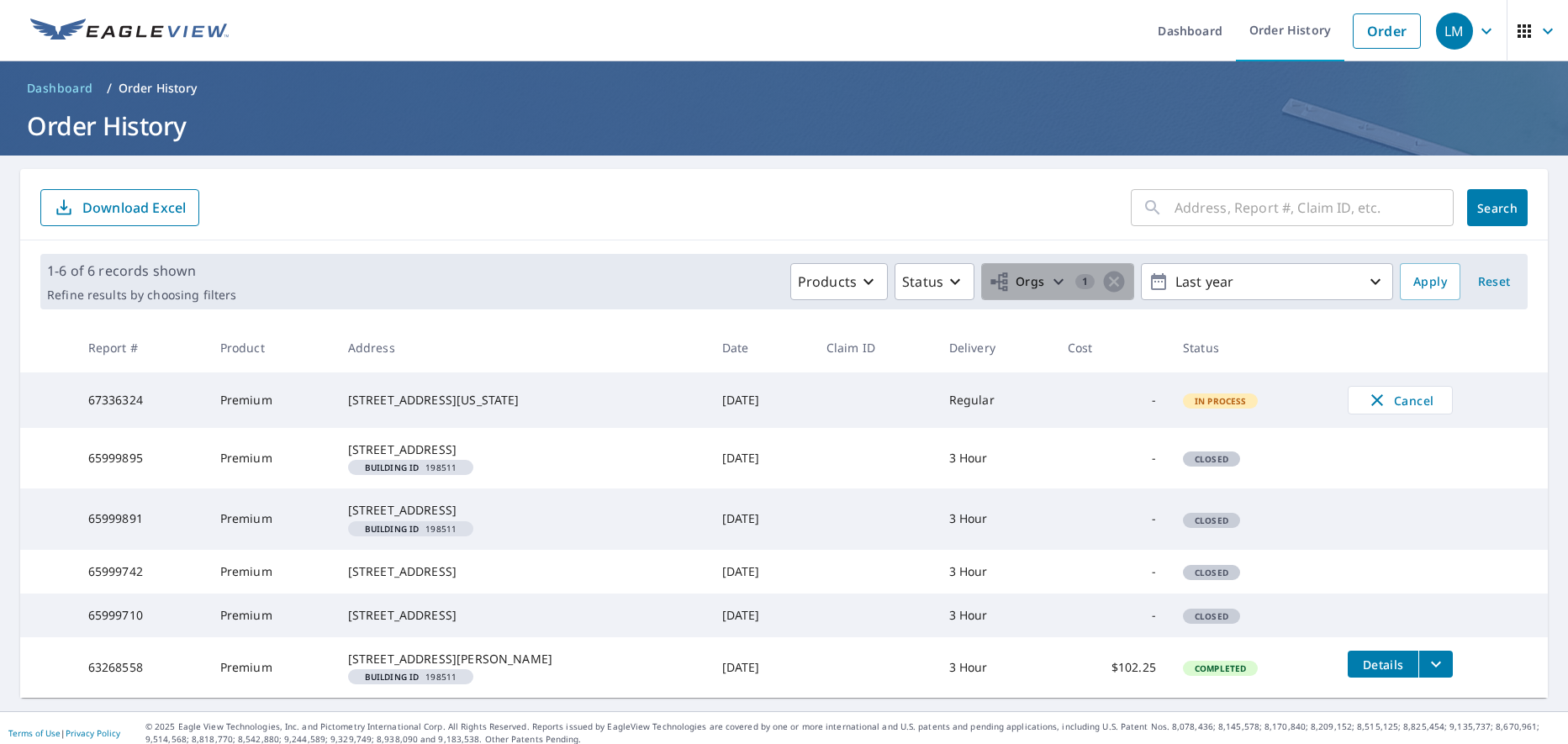
click at [1017, 275] on span "Orgs" at bounding box center [1016, 282] width 56 height 21
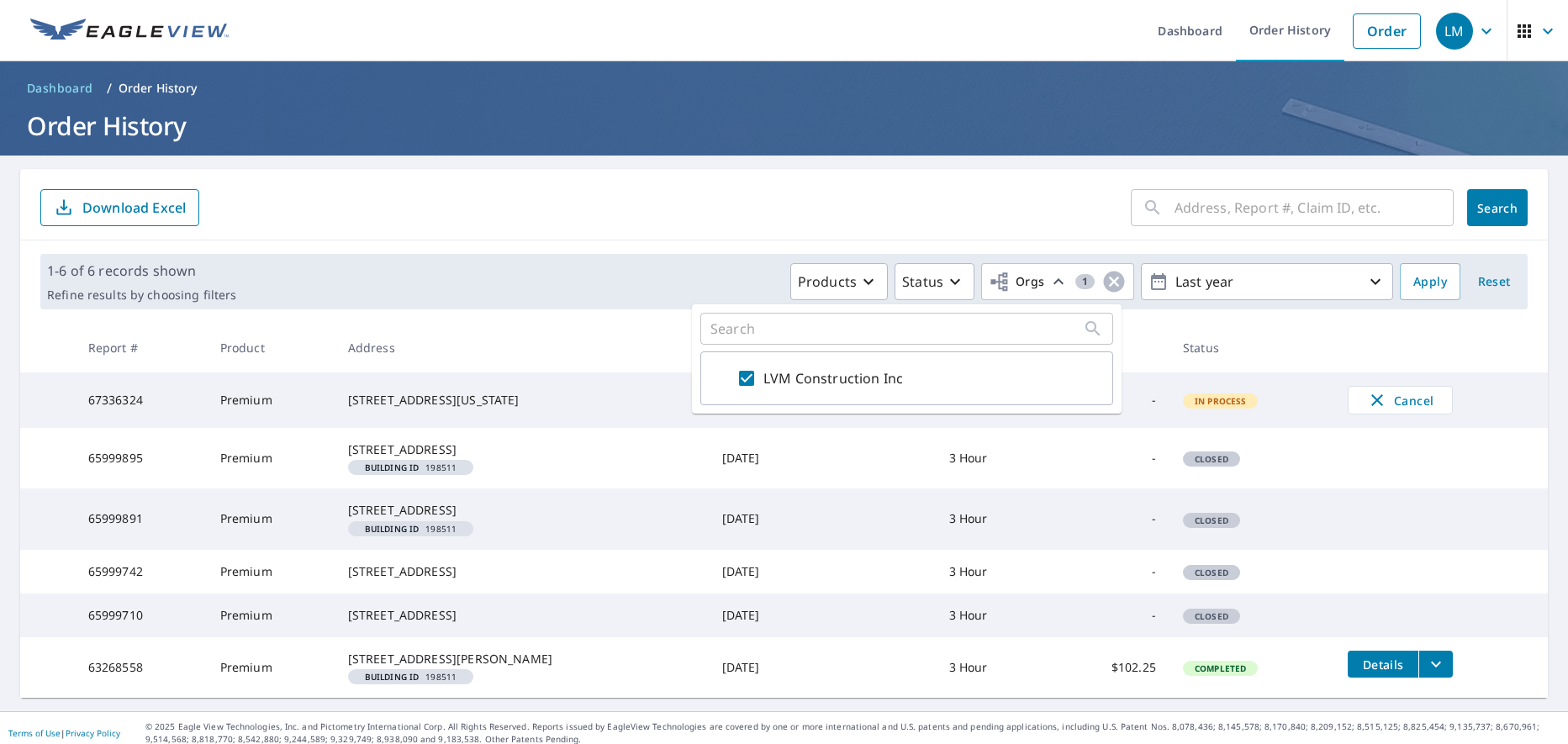
click at [1005, 319] on div "​" at bounding box center [906, 328] width 413 height 32
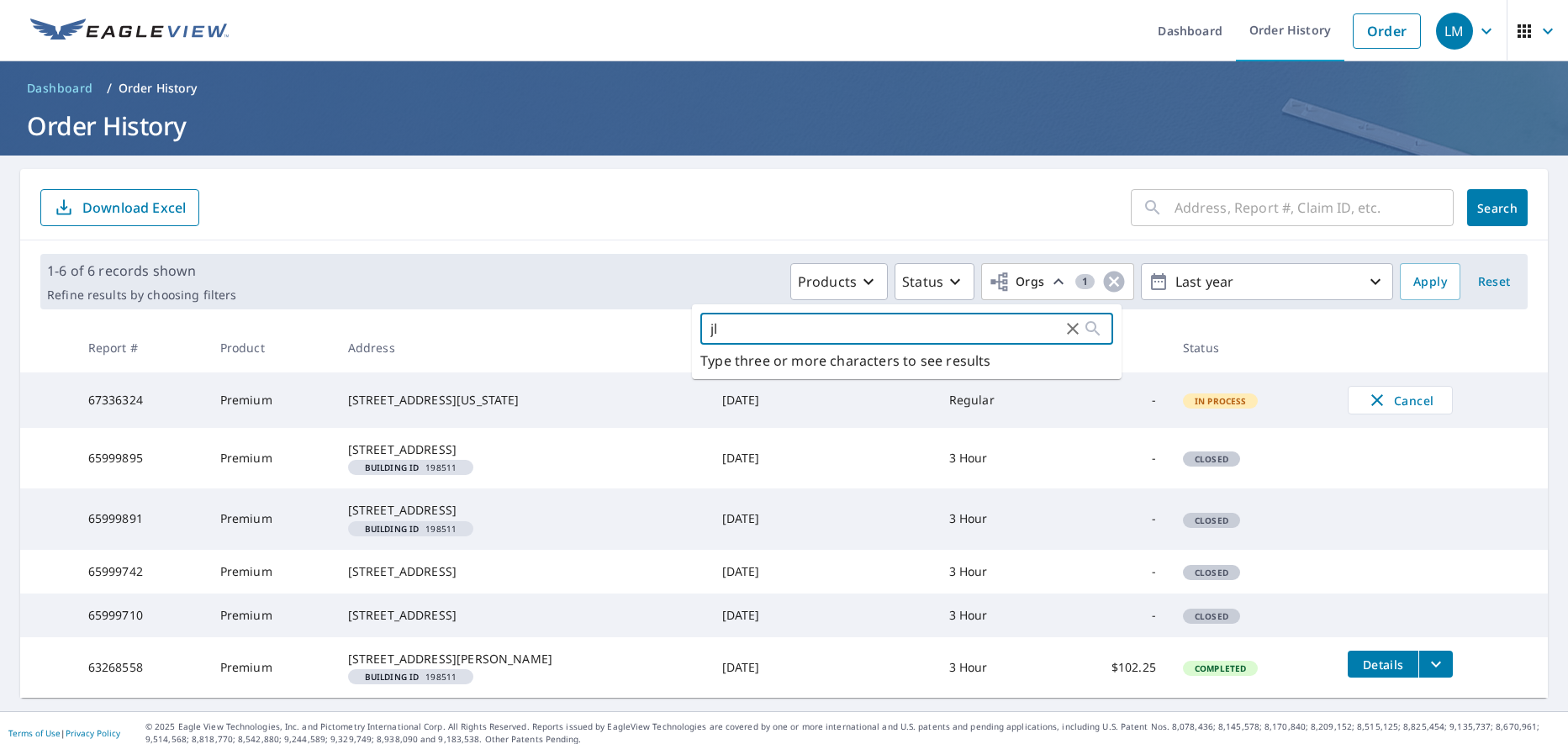
type input "j"
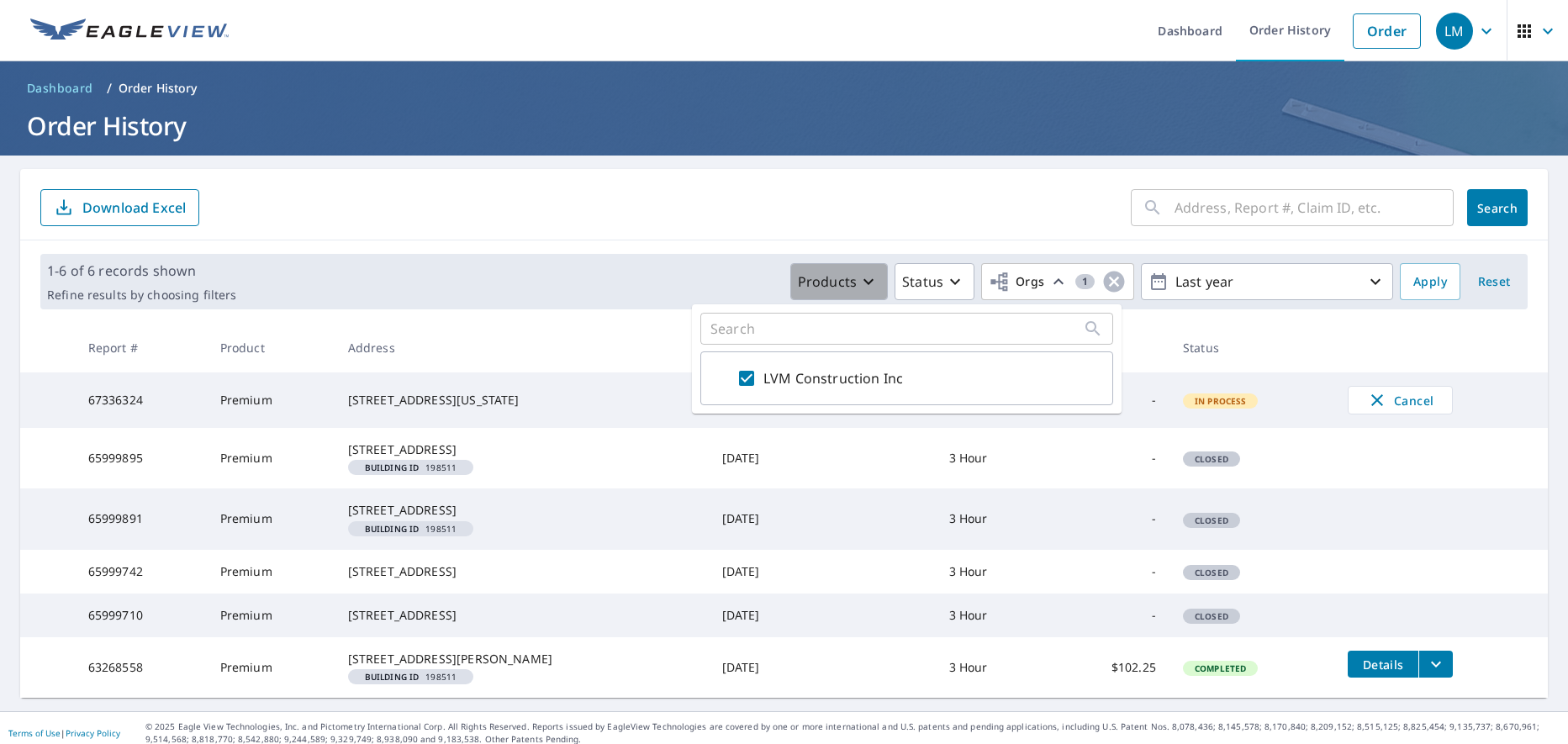
click at [858, 278] on icon "button" at bounding box center [867, 281] width 20 height 20
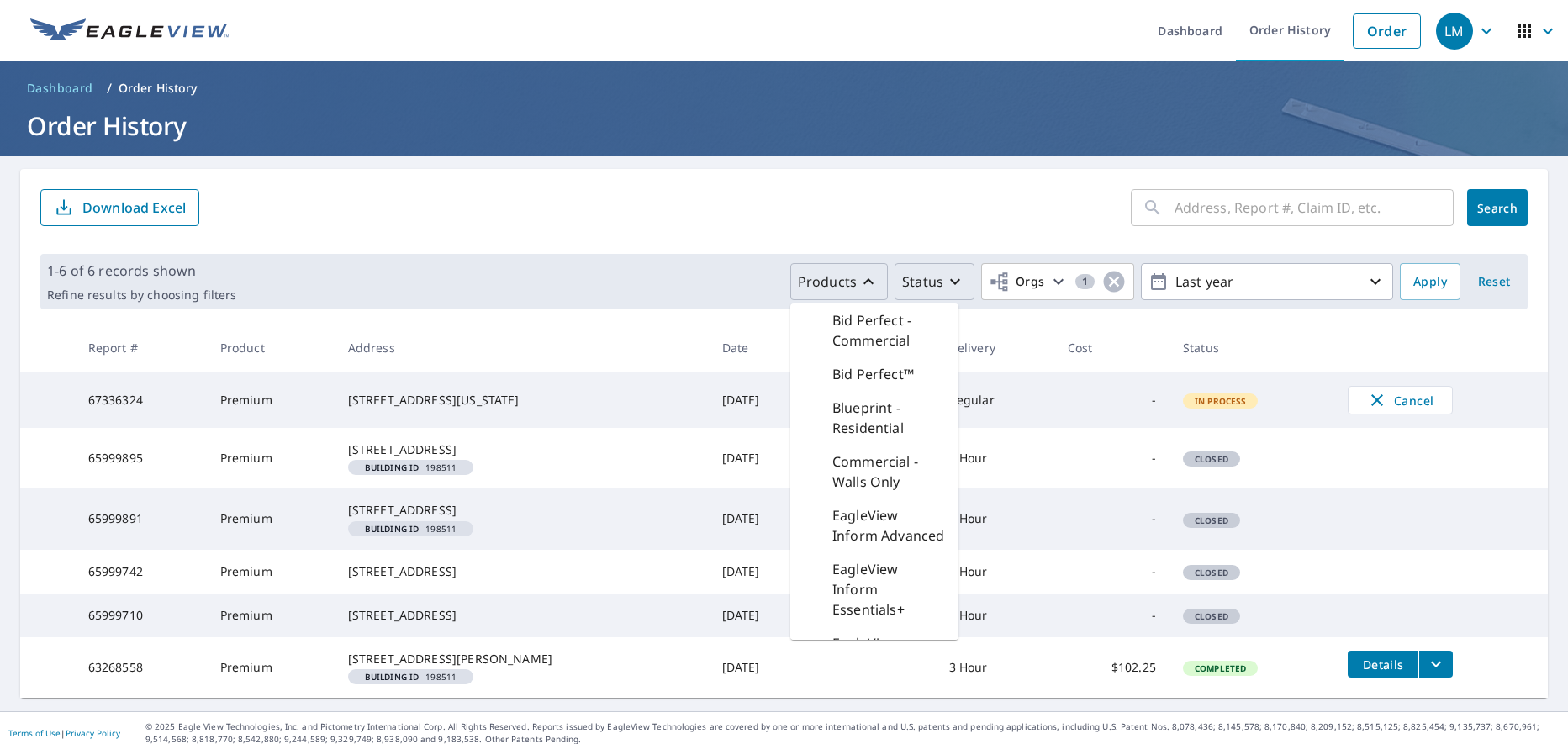
click at [945, 281] on icon "button" at bounding box center [954, 281] width 20 height 20
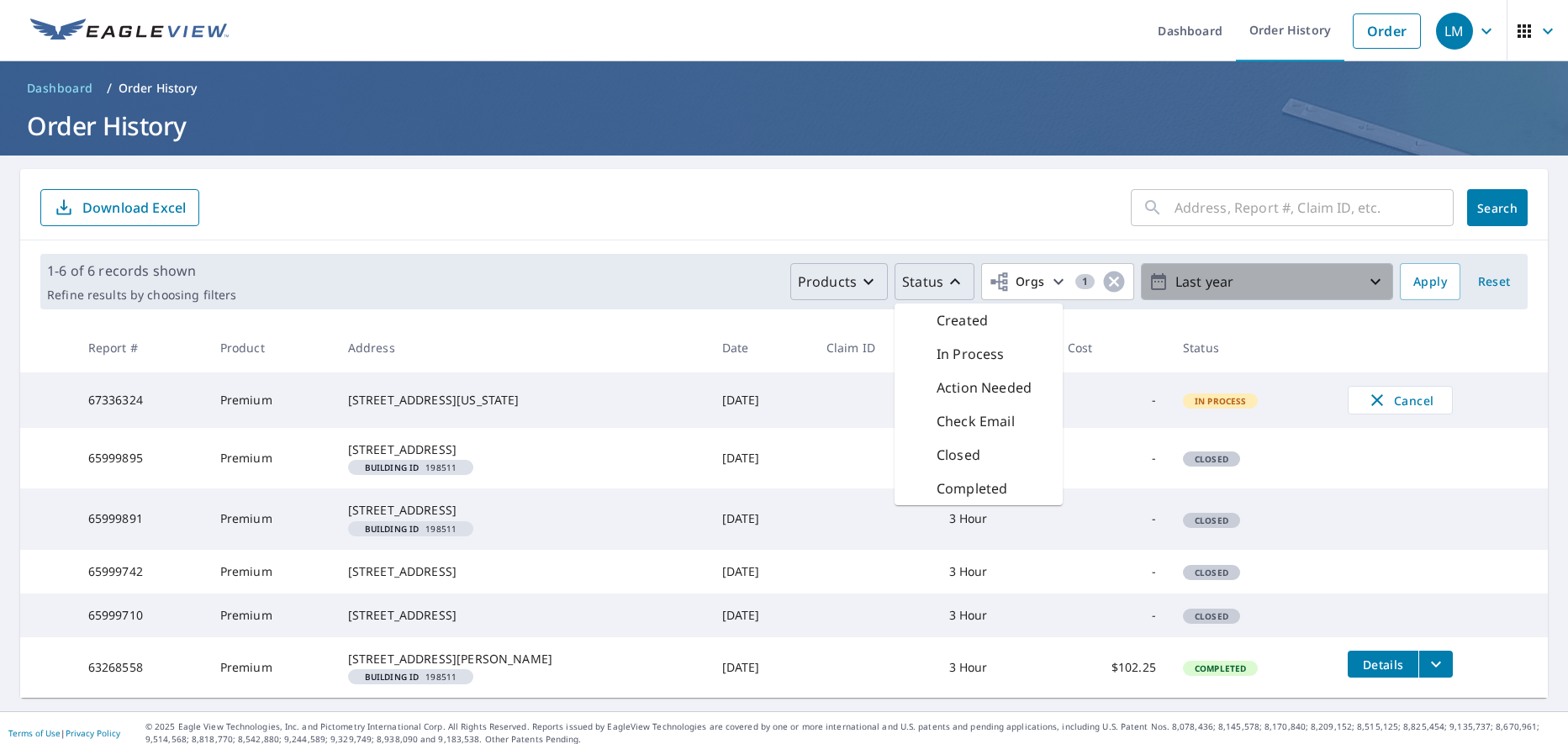
click at [1268, 271] on p "Last year" at bounding box center [1267, 281] width 197 height 29
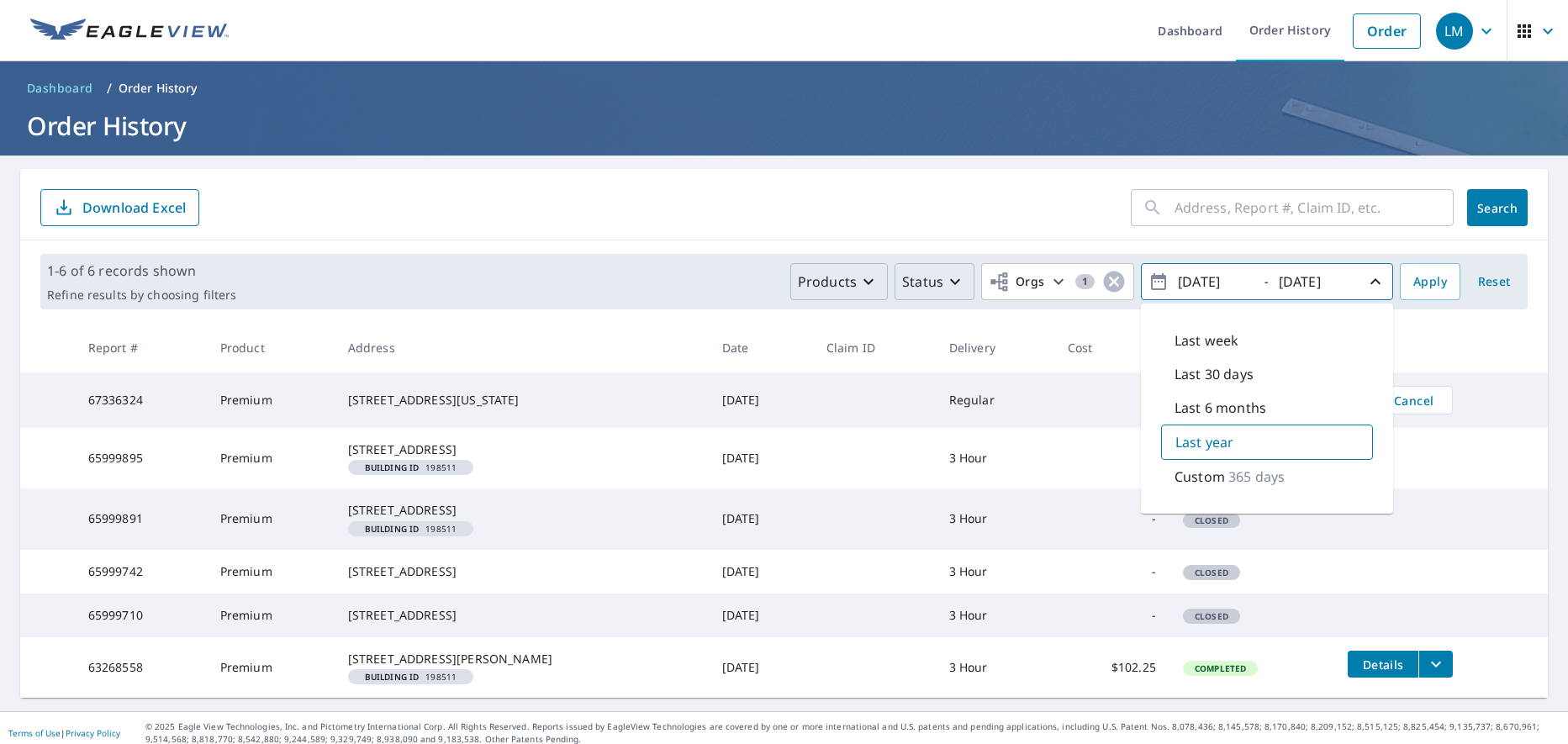
click at [1096, 346] on th "Cost" at bounding box center [1112, 347] width 116 height 49
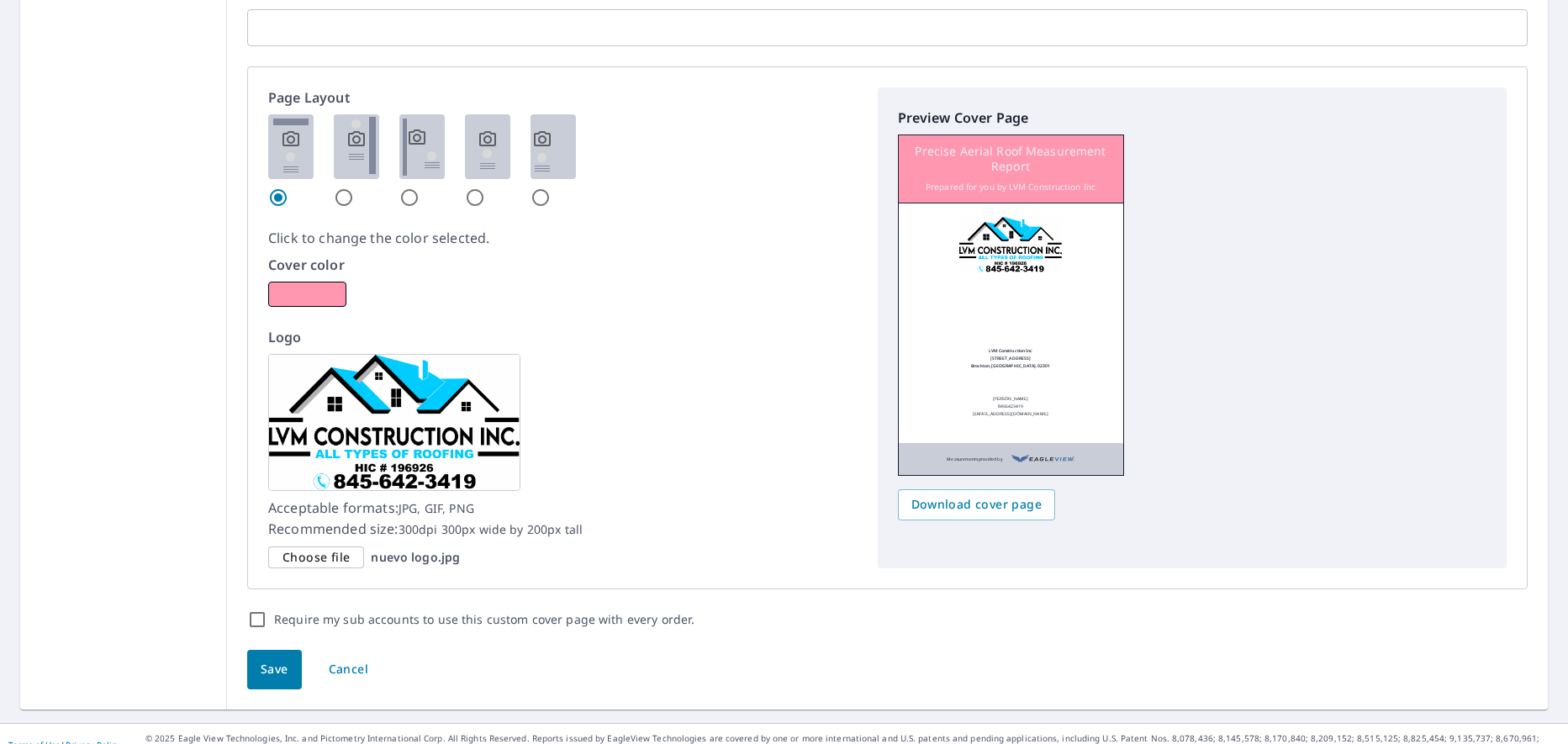
scroll to position [948, 0]
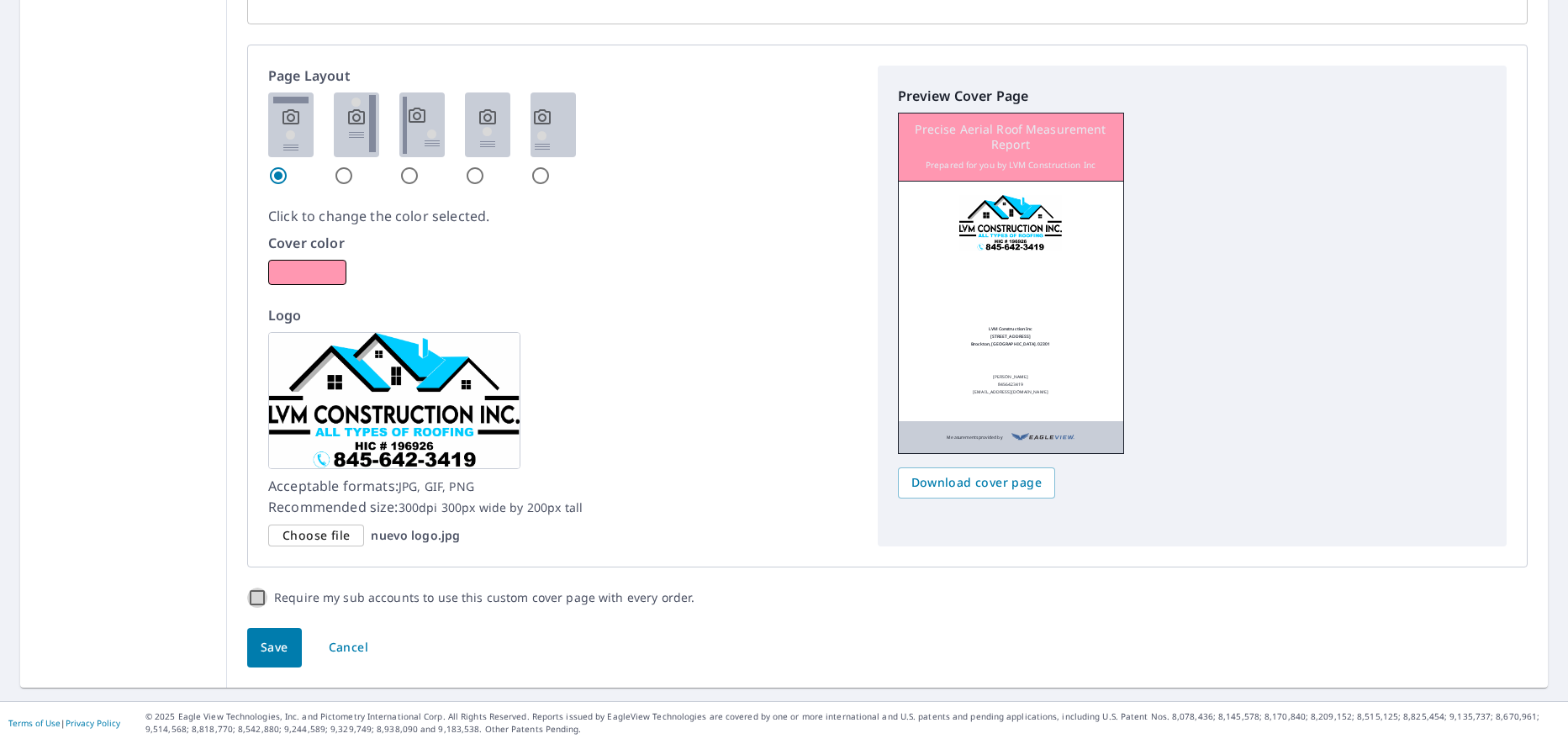
click at [256, 601] on input "Require my sub accounts to use this custom cover page with every order." at bounding box center [257, 597] width 20 height 20
checkbox input "true"
click at [276, 641] on span "Save" at bounding box center [274, 647] width 27 height 21
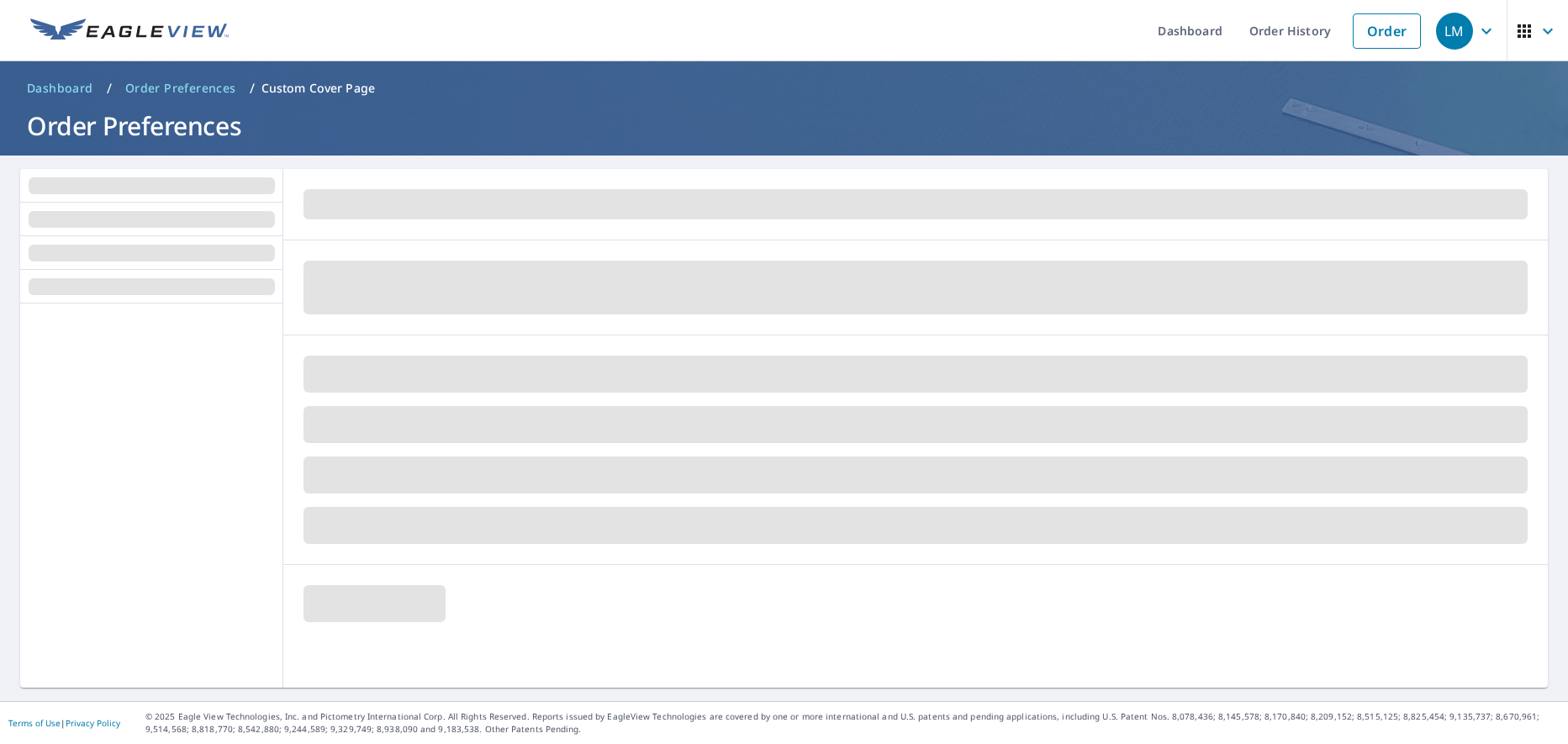
scroll to position [0, 0]
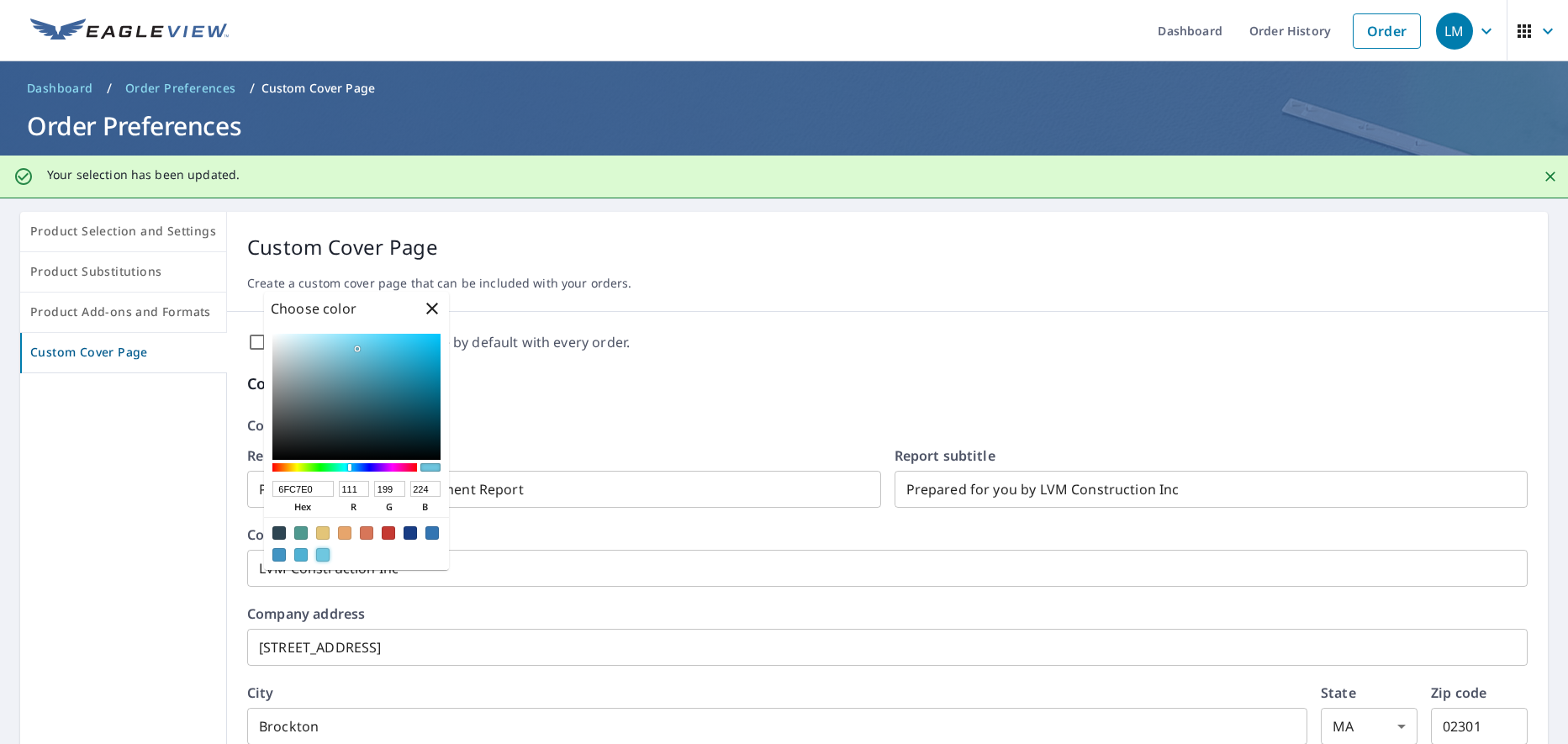
scroll to position [991, 0]
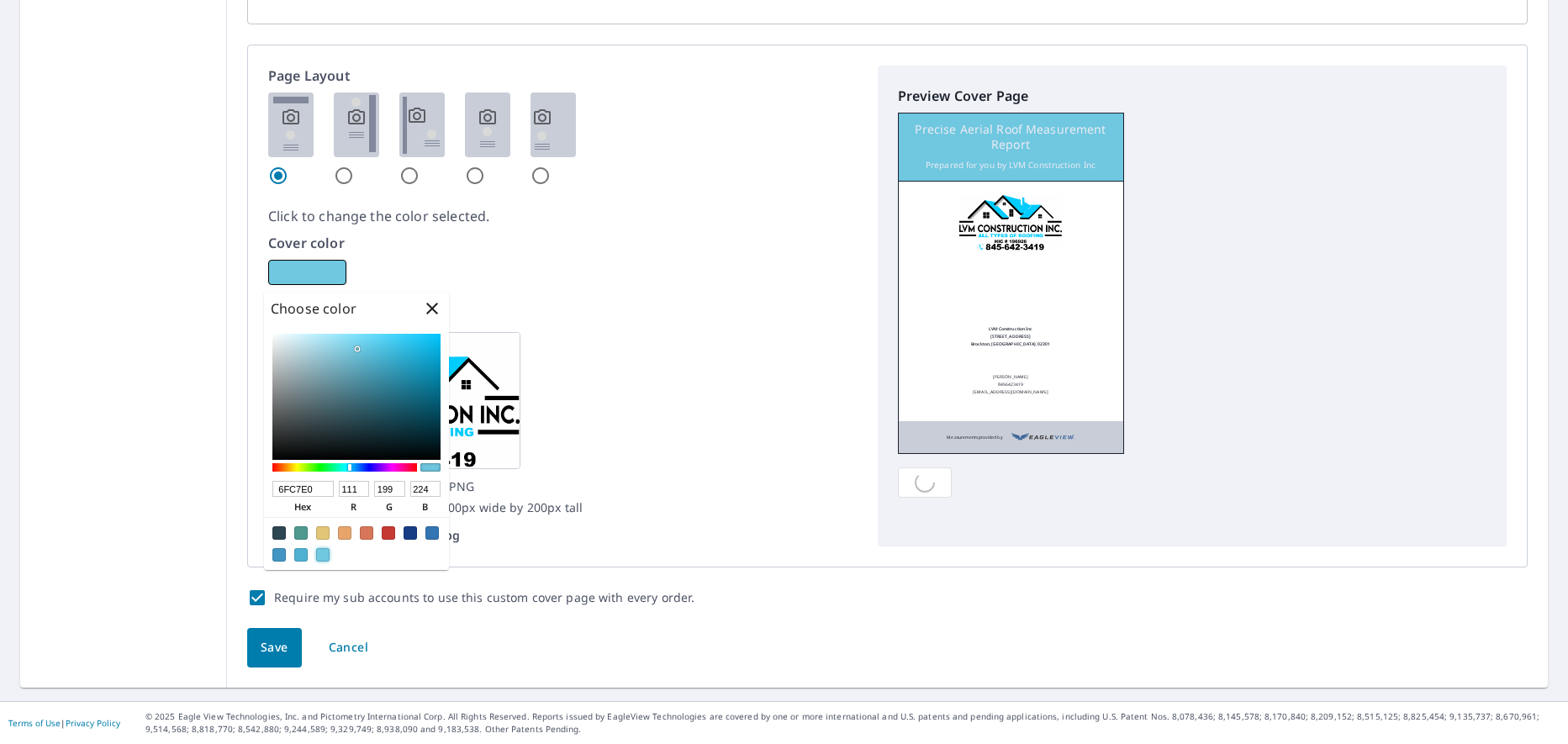
click at [294, 550] on div at bounding box center [301, 555] width 13 height 13
type input "50B1D3"
type input "80"
type input "177"
type input "211"
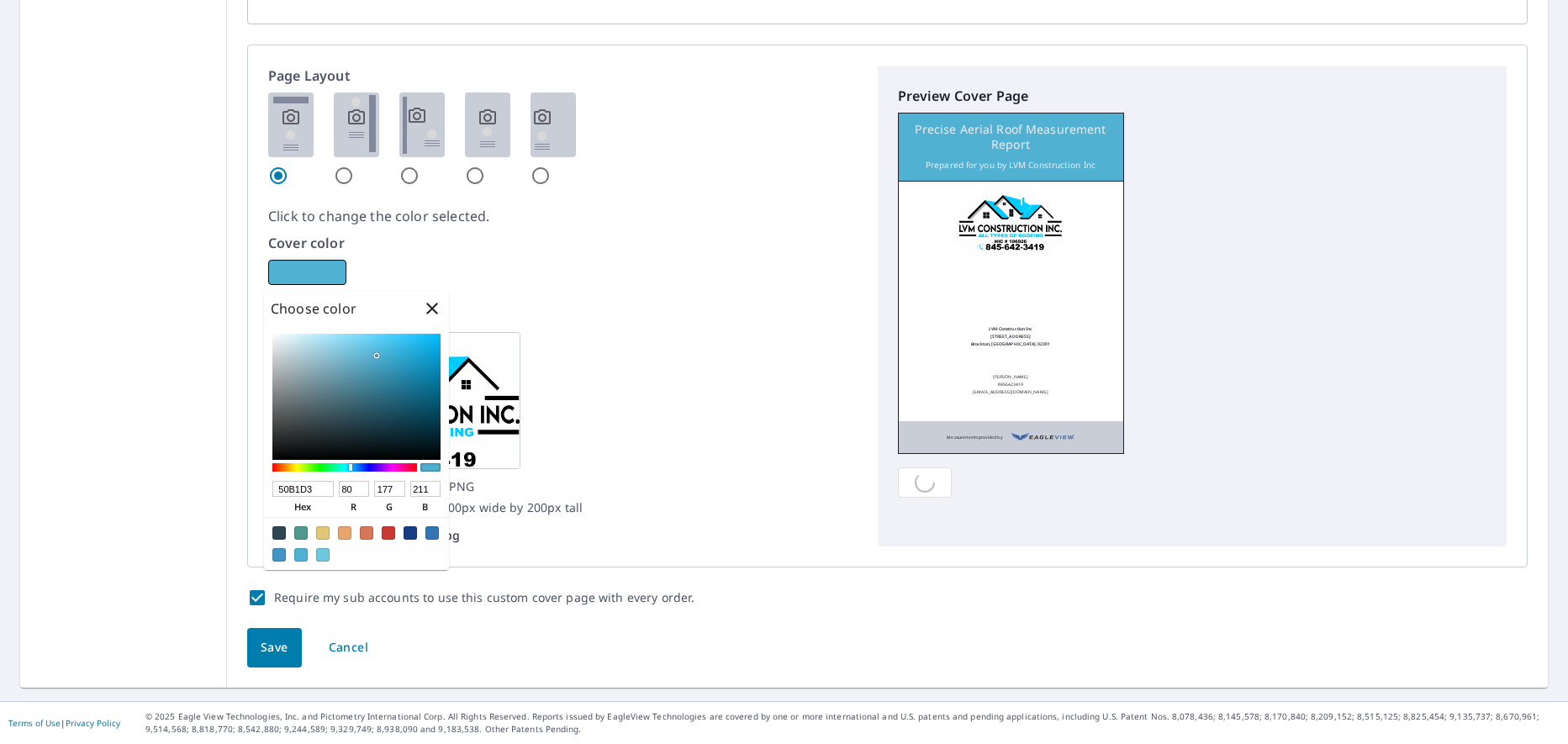
click at [594, 391] on div "Logo Acceptable formats: JPG, GIF, PNG Recommended size: 300dpi 300px wide by 2…" at bounding box center [562, 425] width 589 height 241
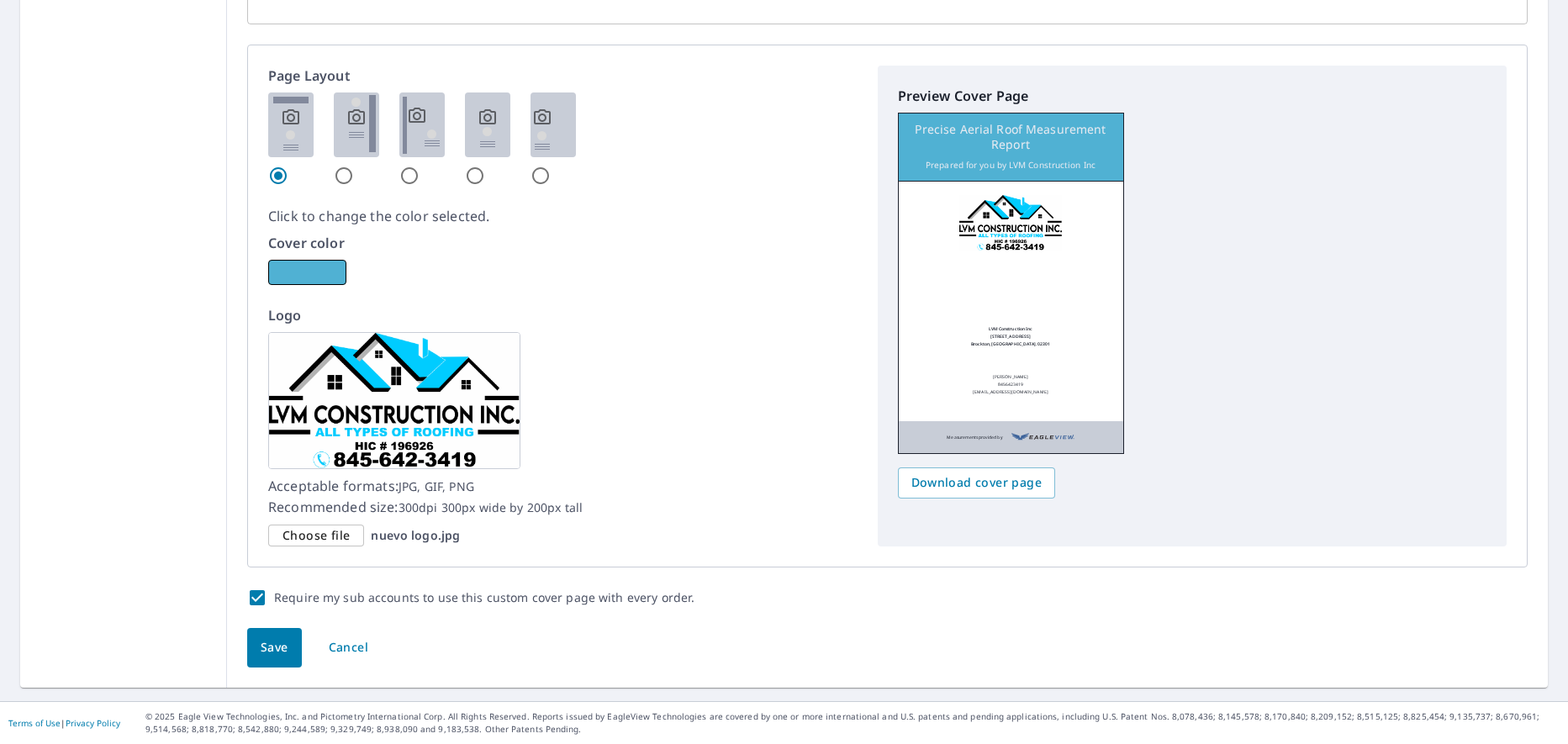
click at [339, 168] on input "radio" at bounding box center [343, 175] width 20 height 20
radio input "true"
checkbox input "true"
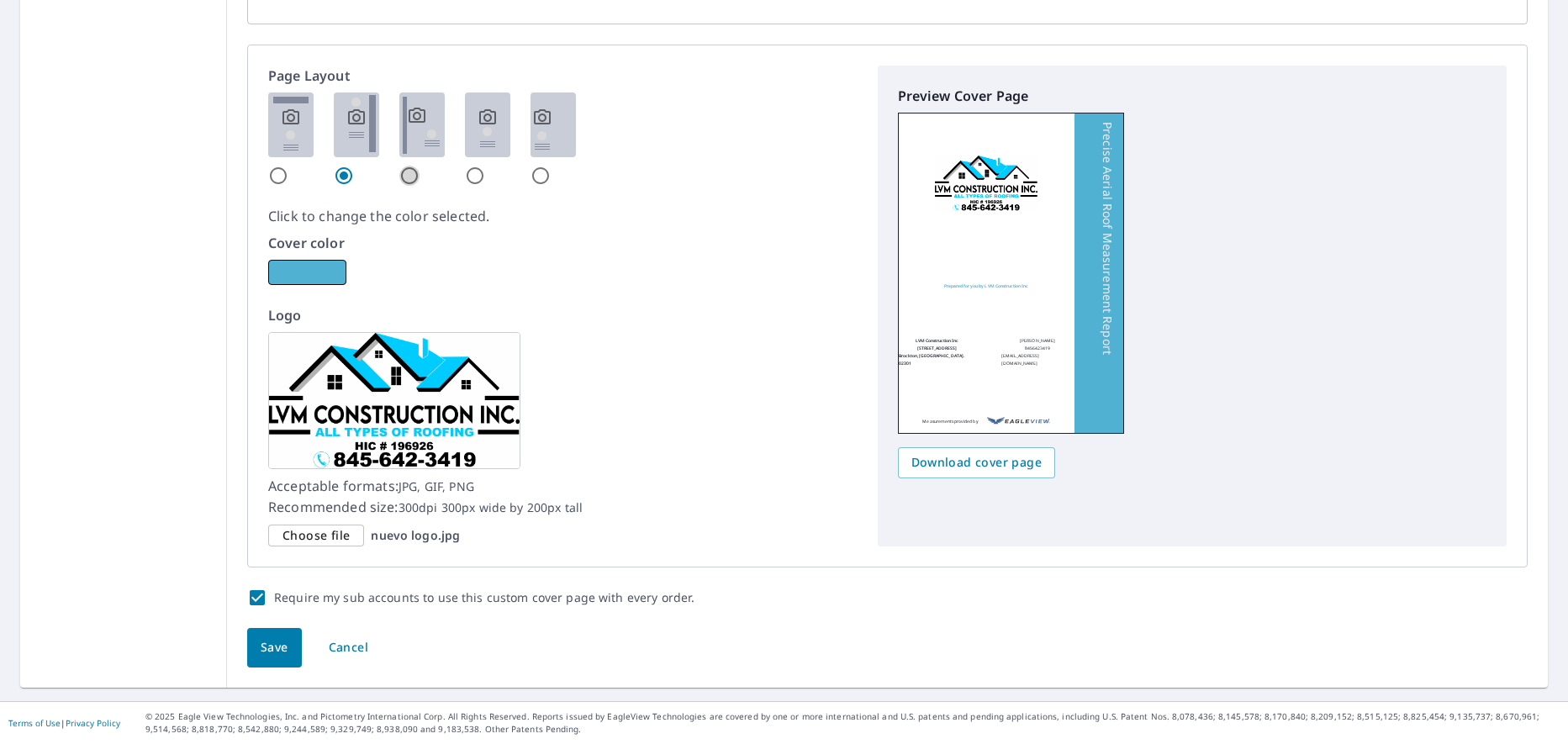
click at [401, 176] on input "radio" at bounding box center [409, 175] width 20 height 20
radio input "true"
checkbox input "true"
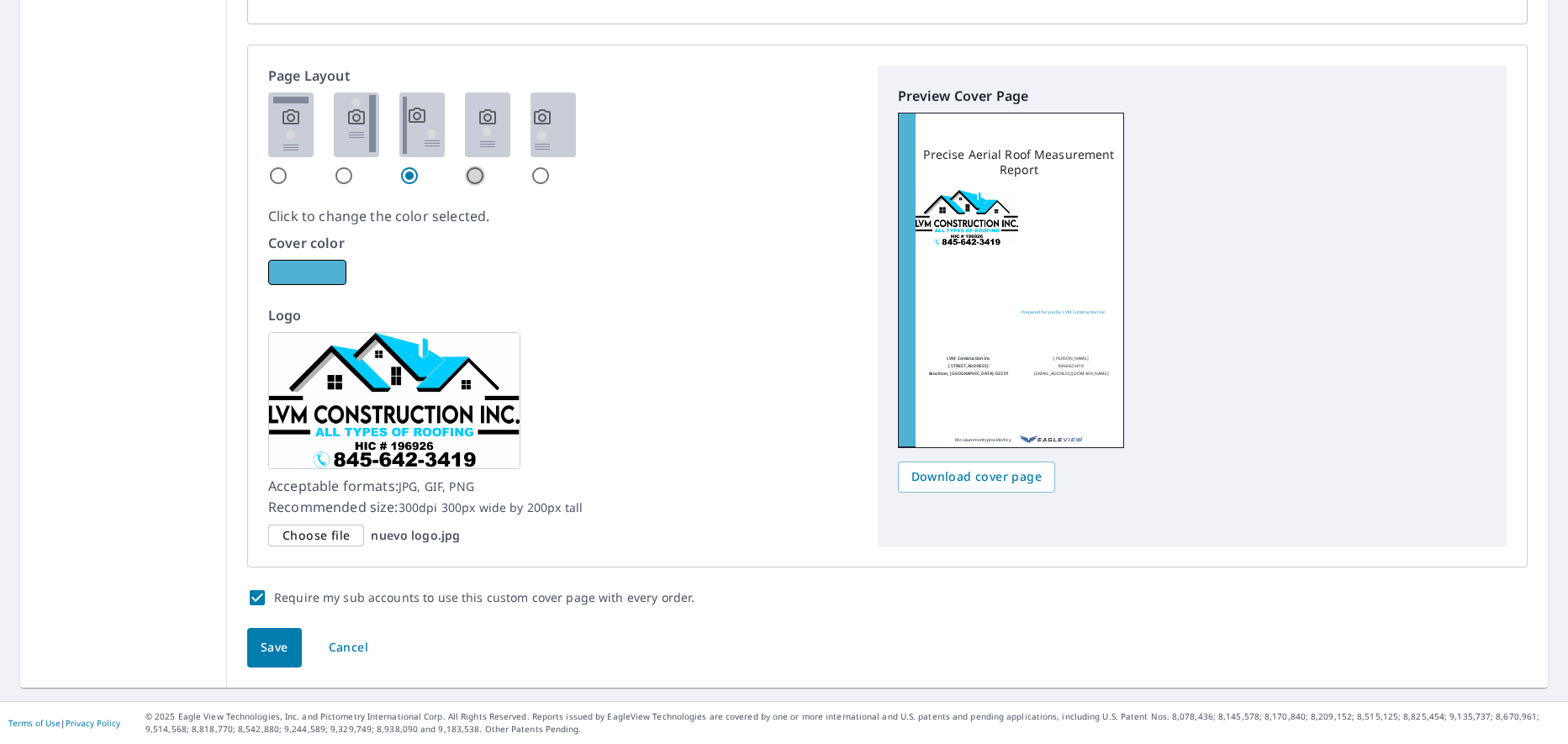
click at [469, 172] on input "radio" at bounding box center [474, 175] width 20 height 20
radio input "true"
checkbox input "true"
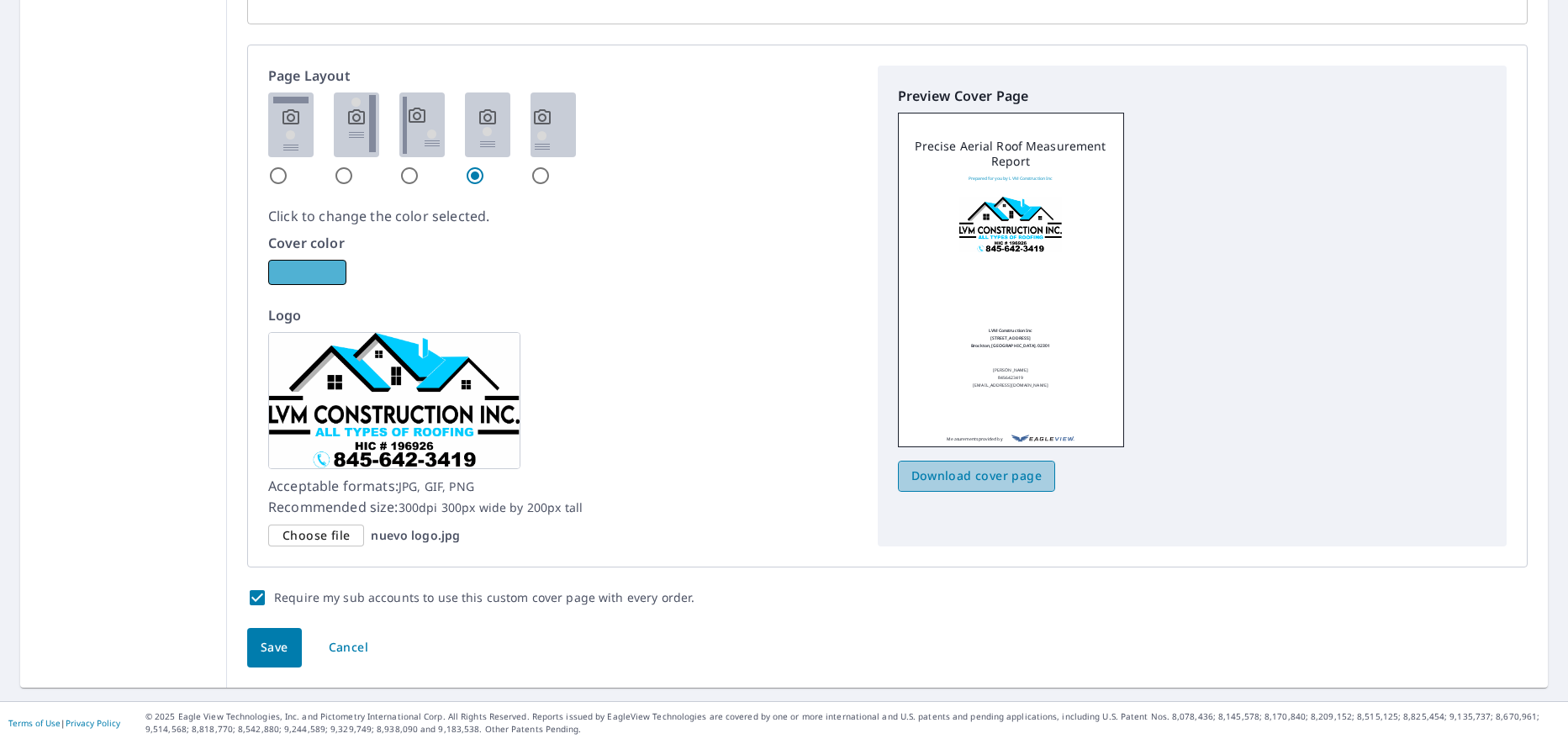
click at [970, 479] on span "Download cover page" at bounding box center [976, 476] width 131 height 21
click at [539, 176] on input "radio" at bounding box center [540, 175] width 20 height 20
radio input "true"
checkbox input "true"
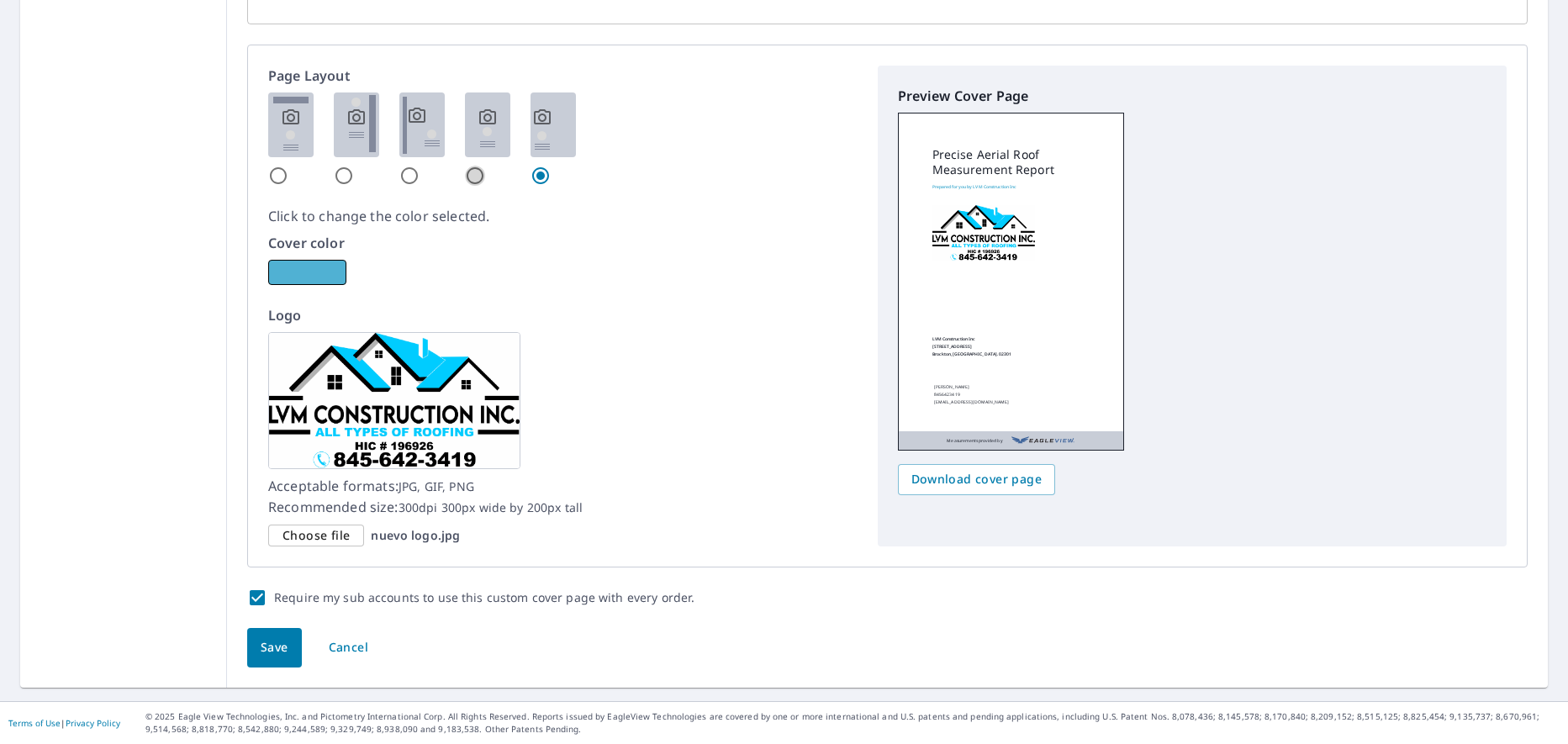
click at [471, 180] on input "radio" at bounding box center [474, 175] width 20 height 20
radio input "true"
checkbox input "true"
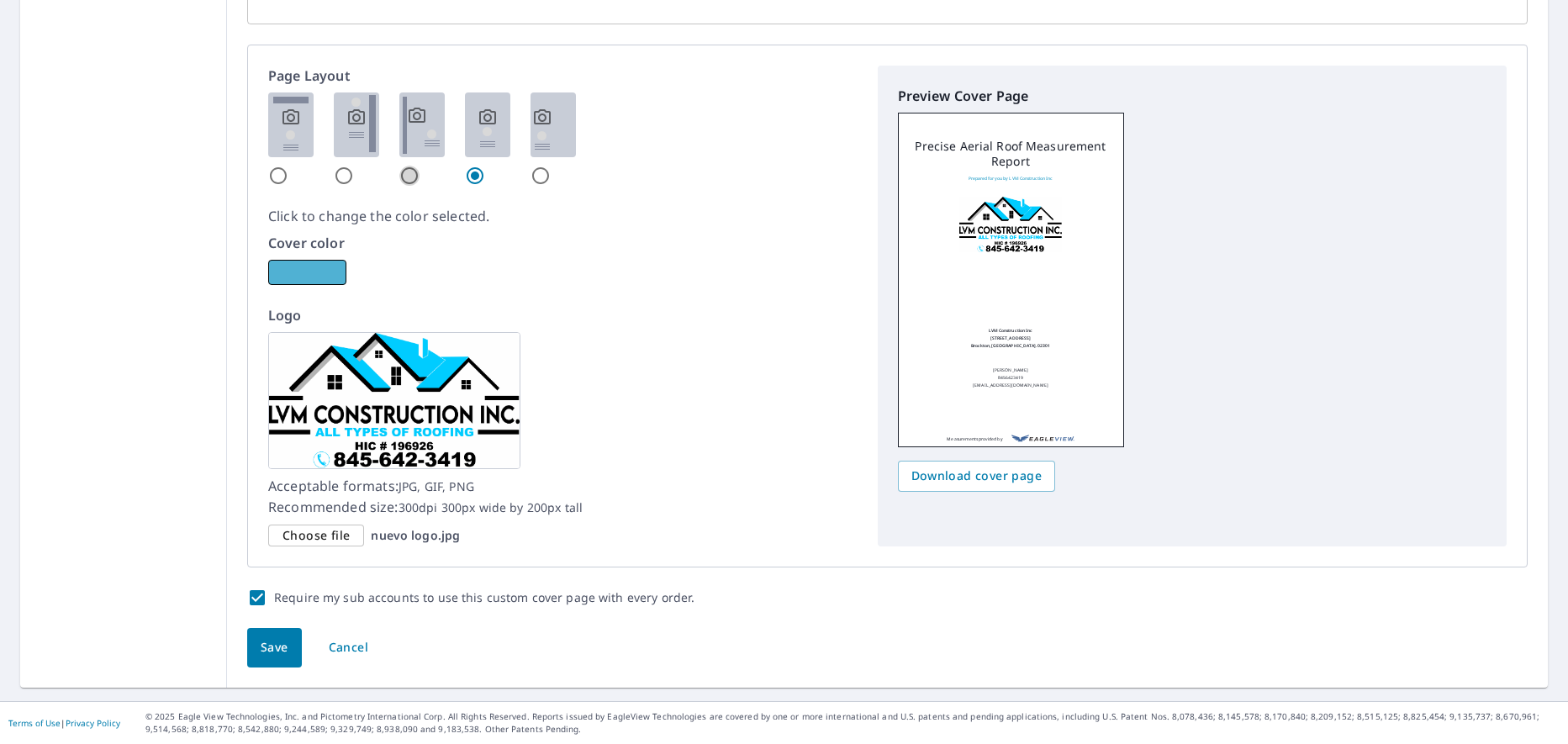
click at [405, 176] on input "radio" at bounding box center [409, 175] width 20 height 20
radio input "true"
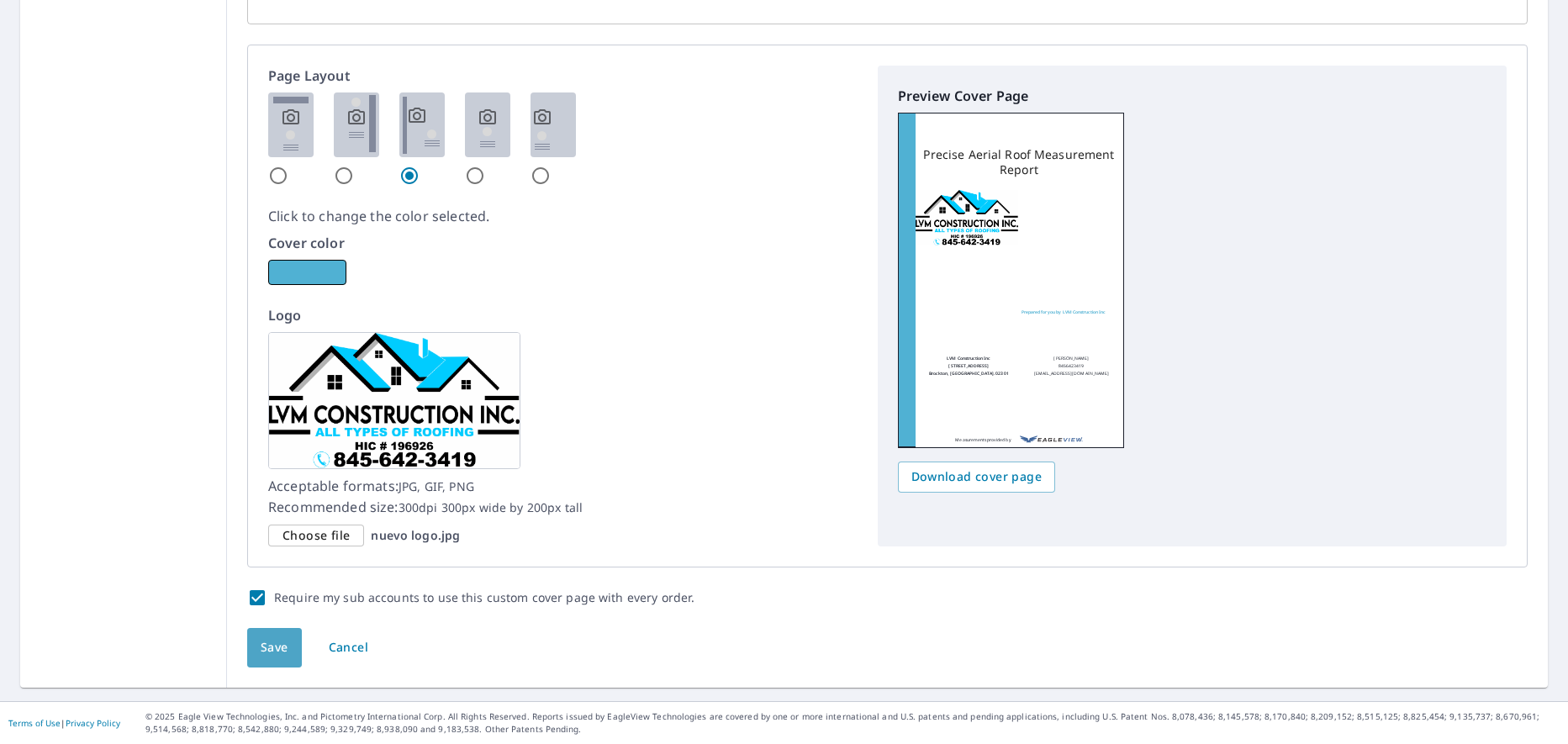
drag, startPoint x: 266, startPoint y: 651, endPoint x: 302, endPoint y: 656, distance: 36.3
click at [270, 653] on span "Save" at bounding box center [274, 647] width 27 height 21
checkbox input "true"
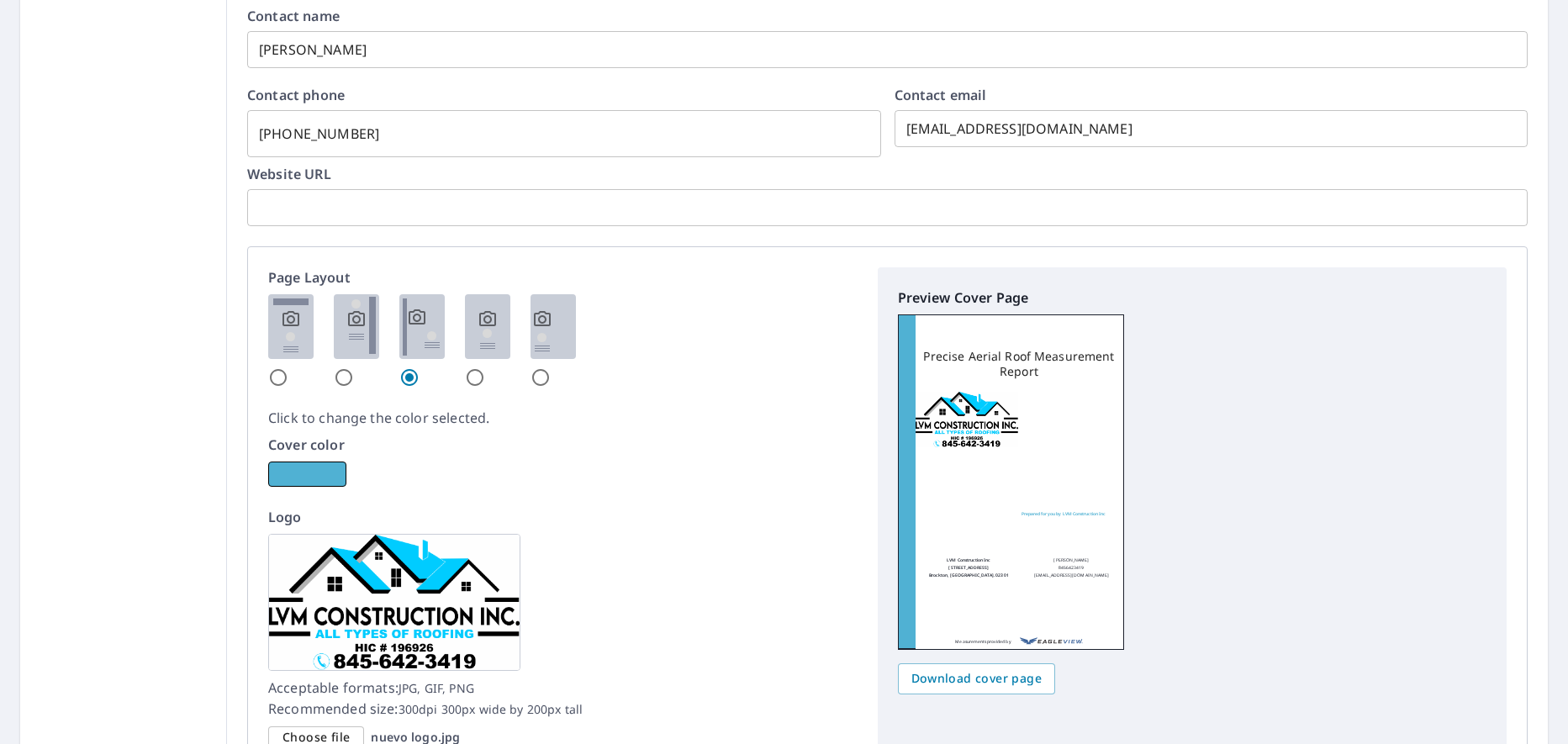
scroll to position [991, 0]
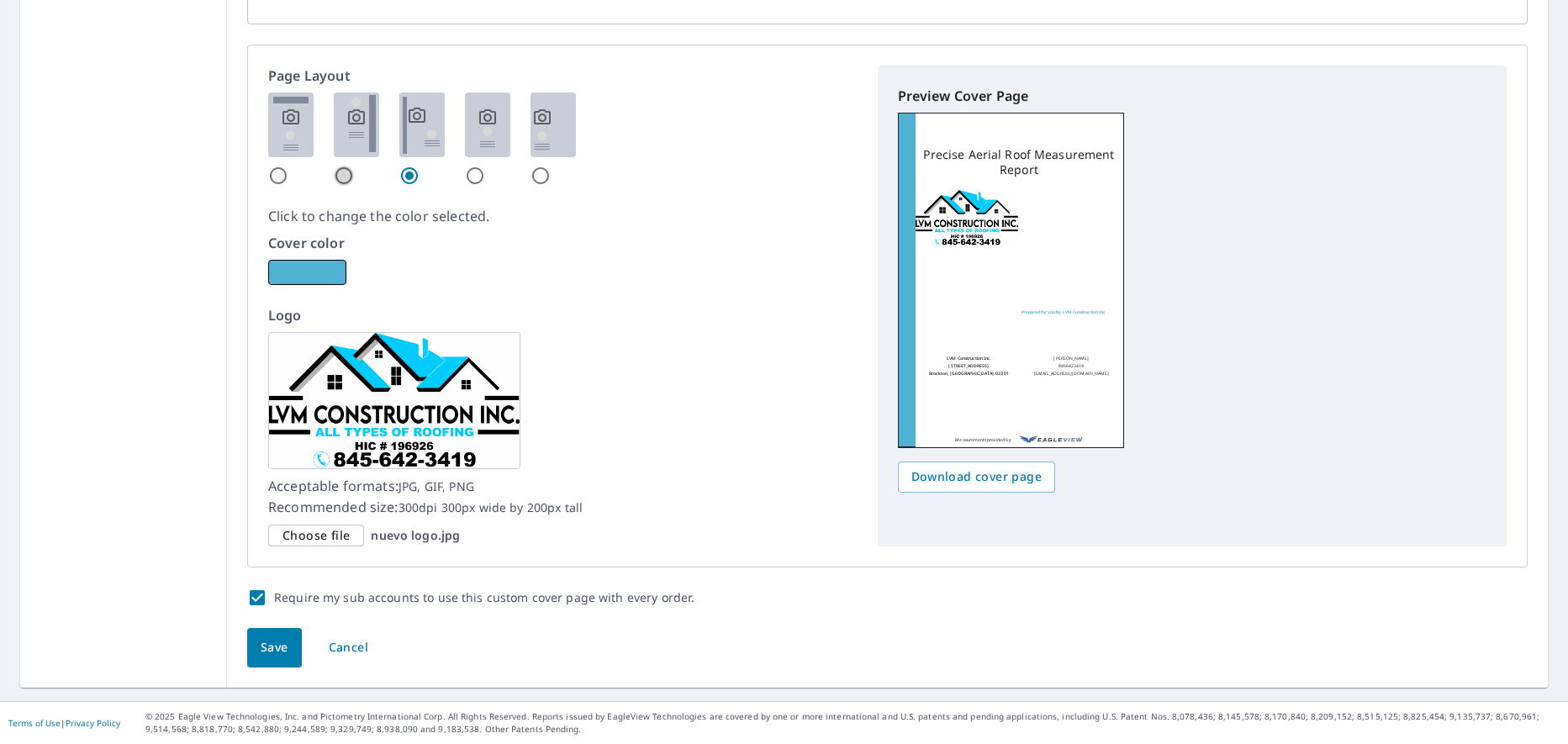
click at [337, 174] on input "radio" at bounding box center [343, 175] width 20 height 20
radio input "true"
checkbox input "true"
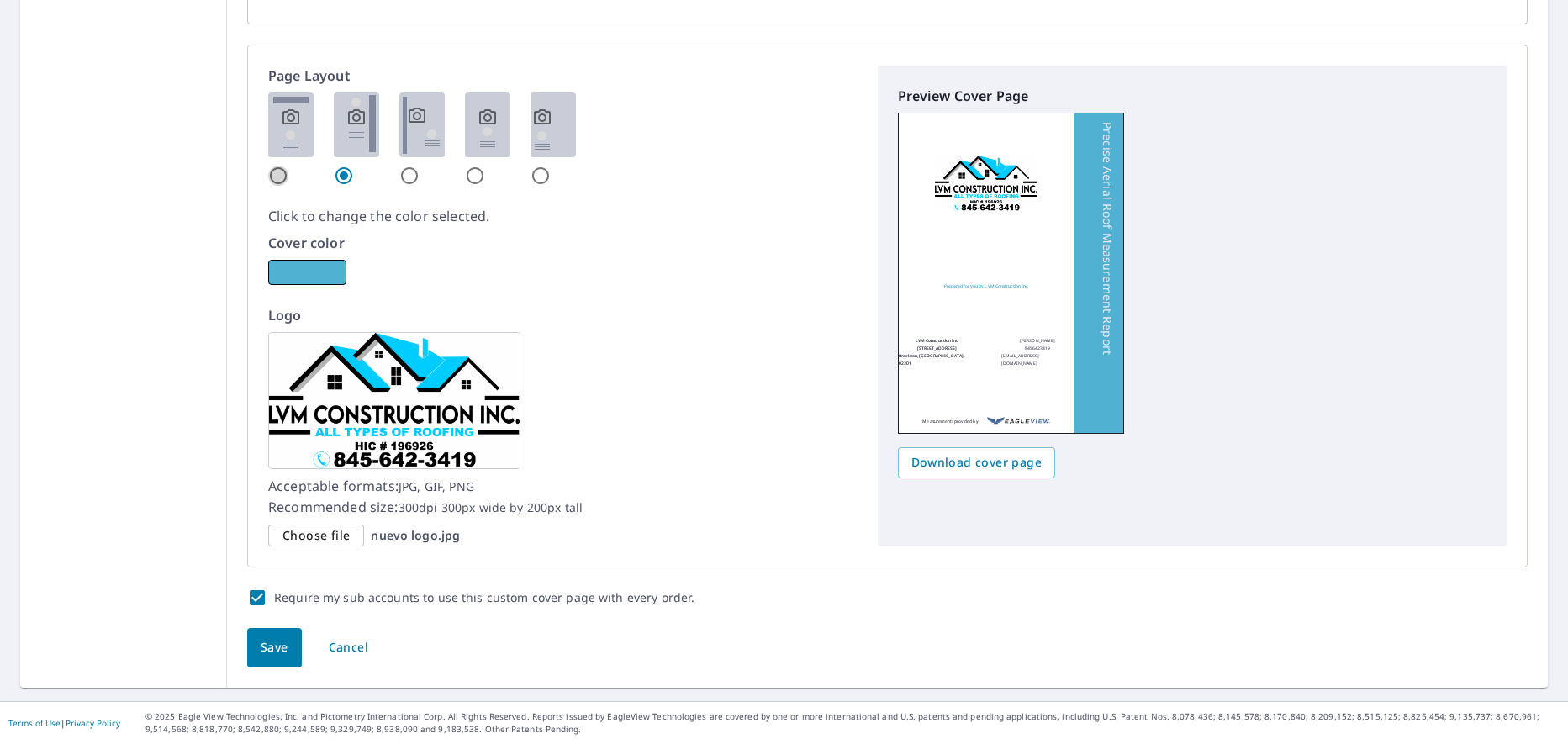
click at [274, 180] on input "radio" at bounding box center [277, 175] width 20 height 20
radio input "true"
checkbox input "true"
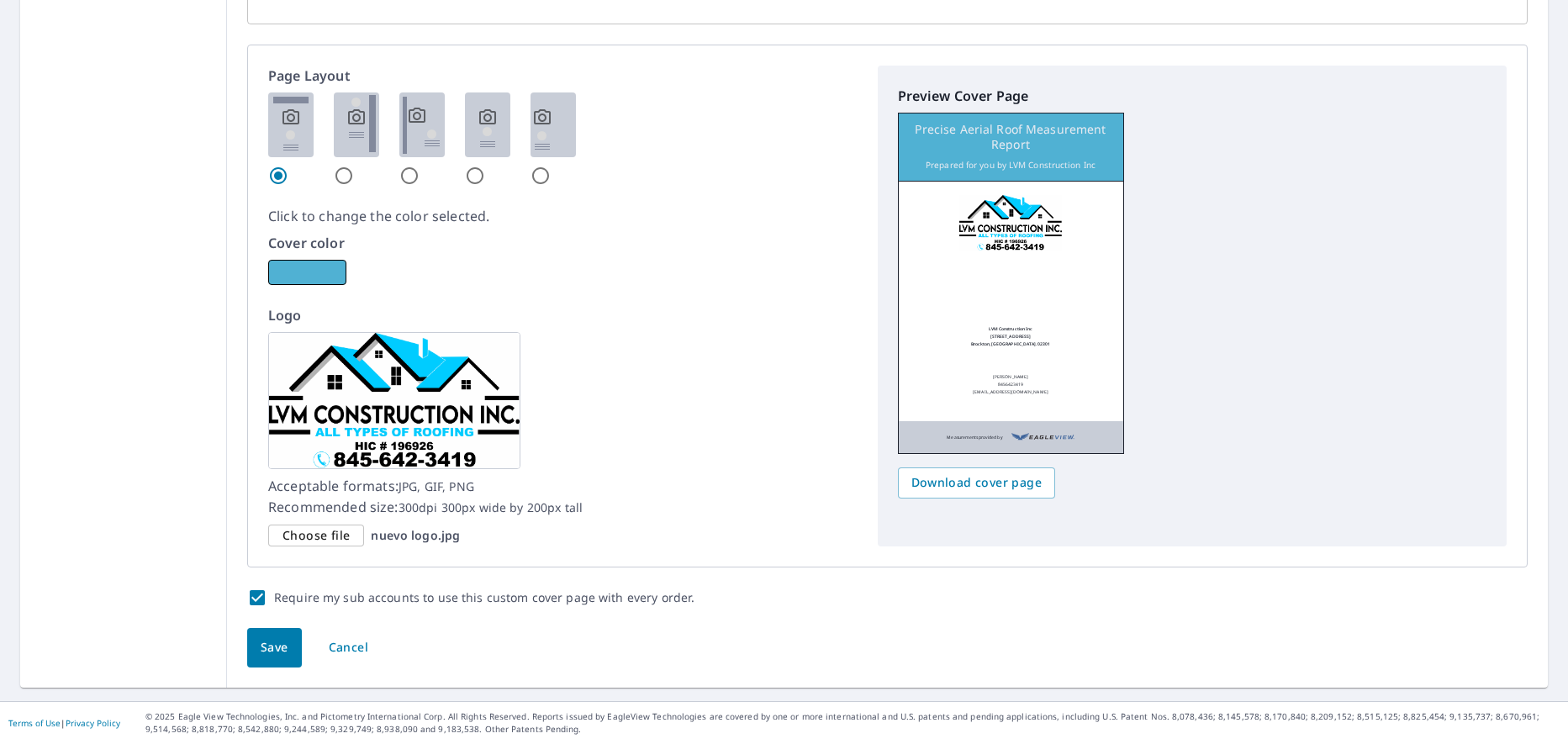
click at [339, 174] on input "radio" at bounding box center [343, 175] width 20 height 20
radio input "true"
checkbox input "true"
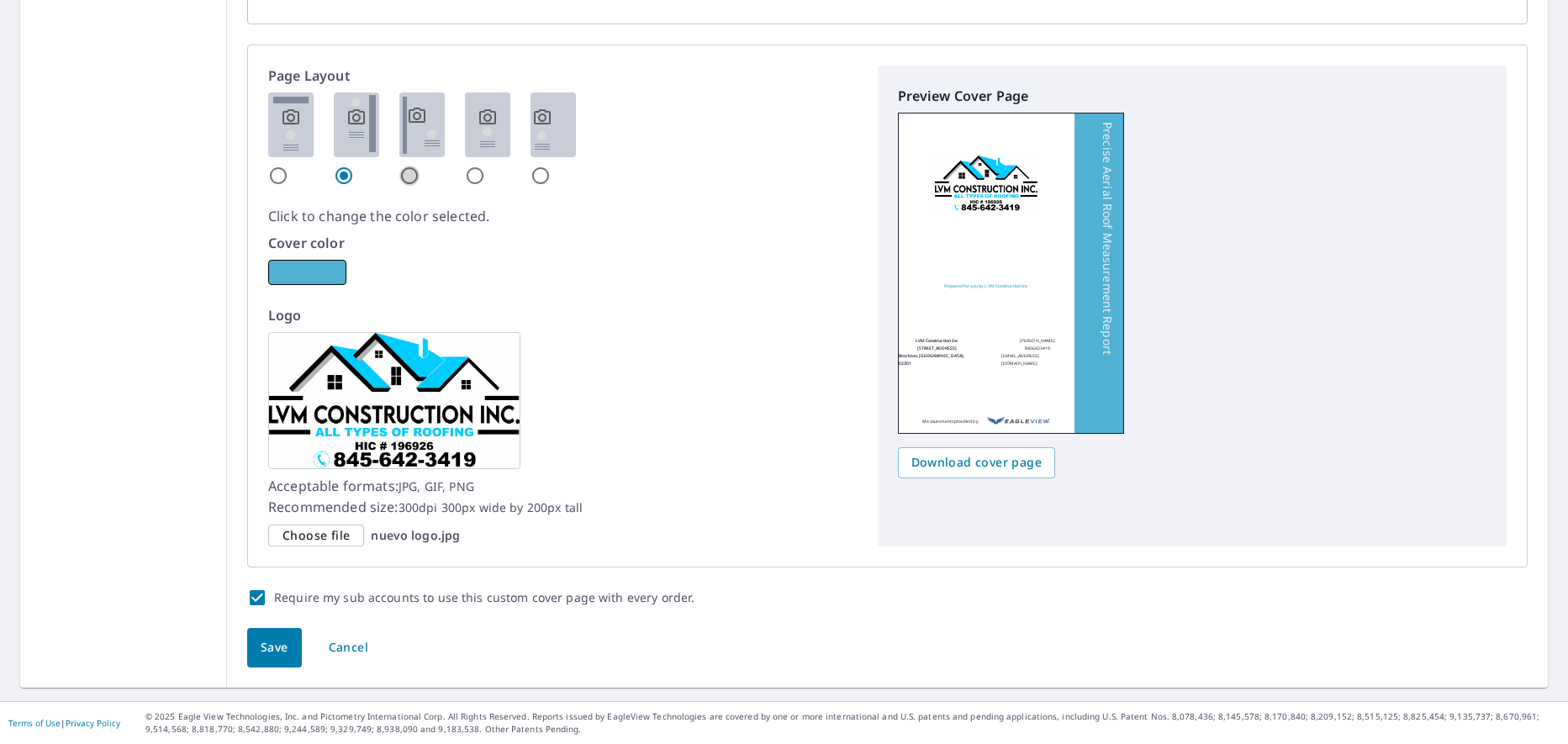
click at [406, 174] on input "radio" at bounding box center [409, 175] width 20 height 20
radio input "true"
checkbox input "true"
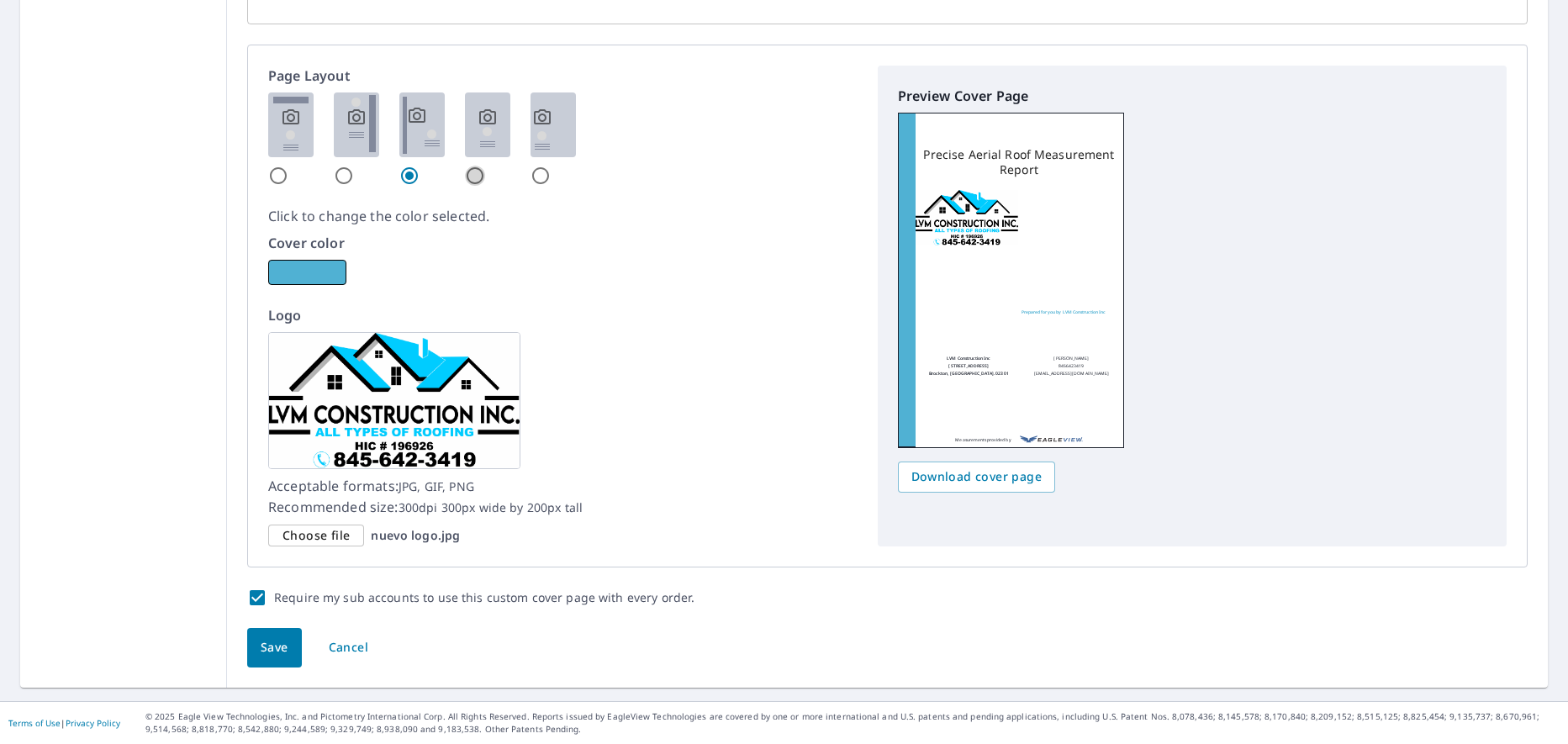
click at [476, 170] on input "radio" at bounding box center [474, 175] width 20 height 20
radio input "true"
checkbox input "true"
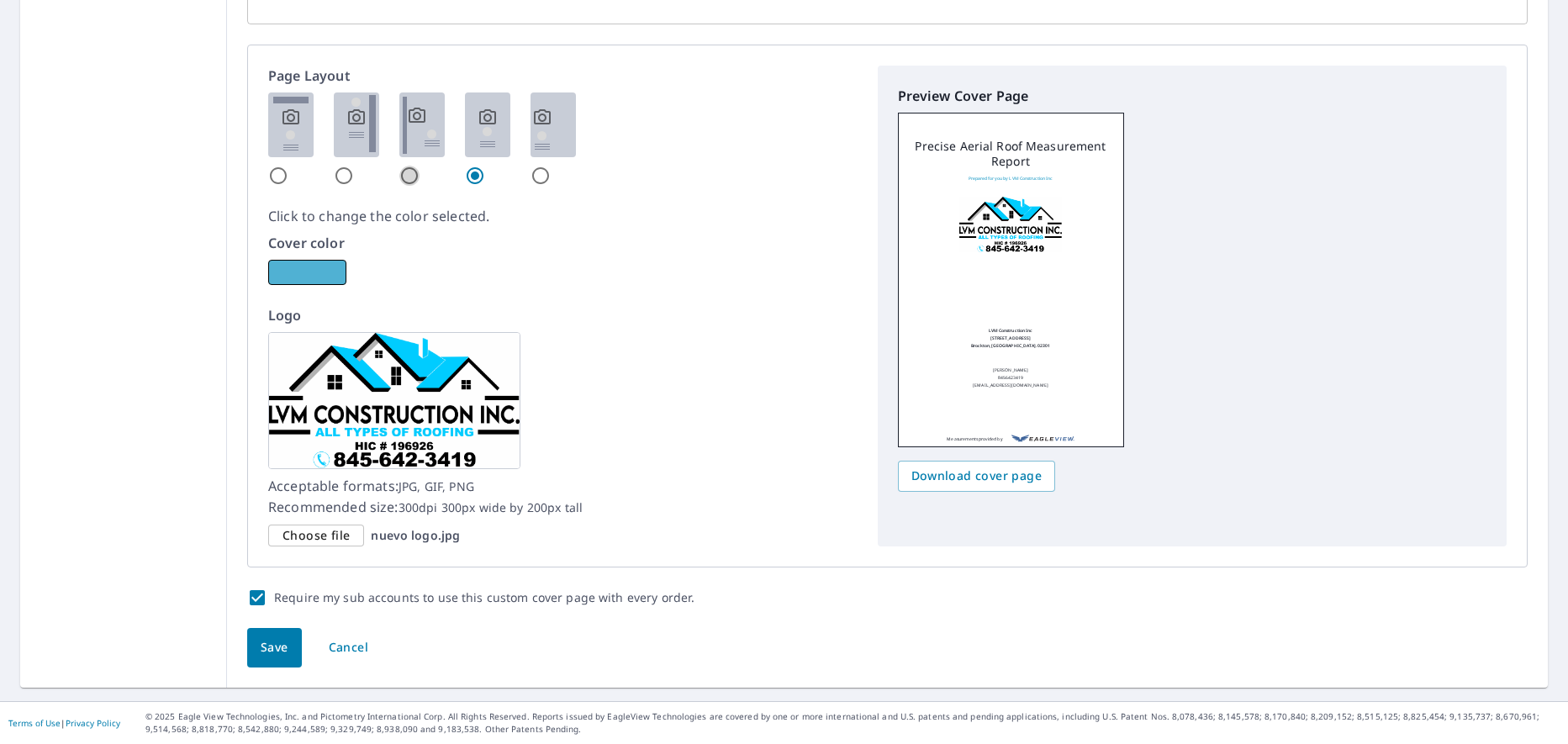
click at [403, 179] on input "radio" at bounding box center [409, 175] width 20 height 20
radio input "true"
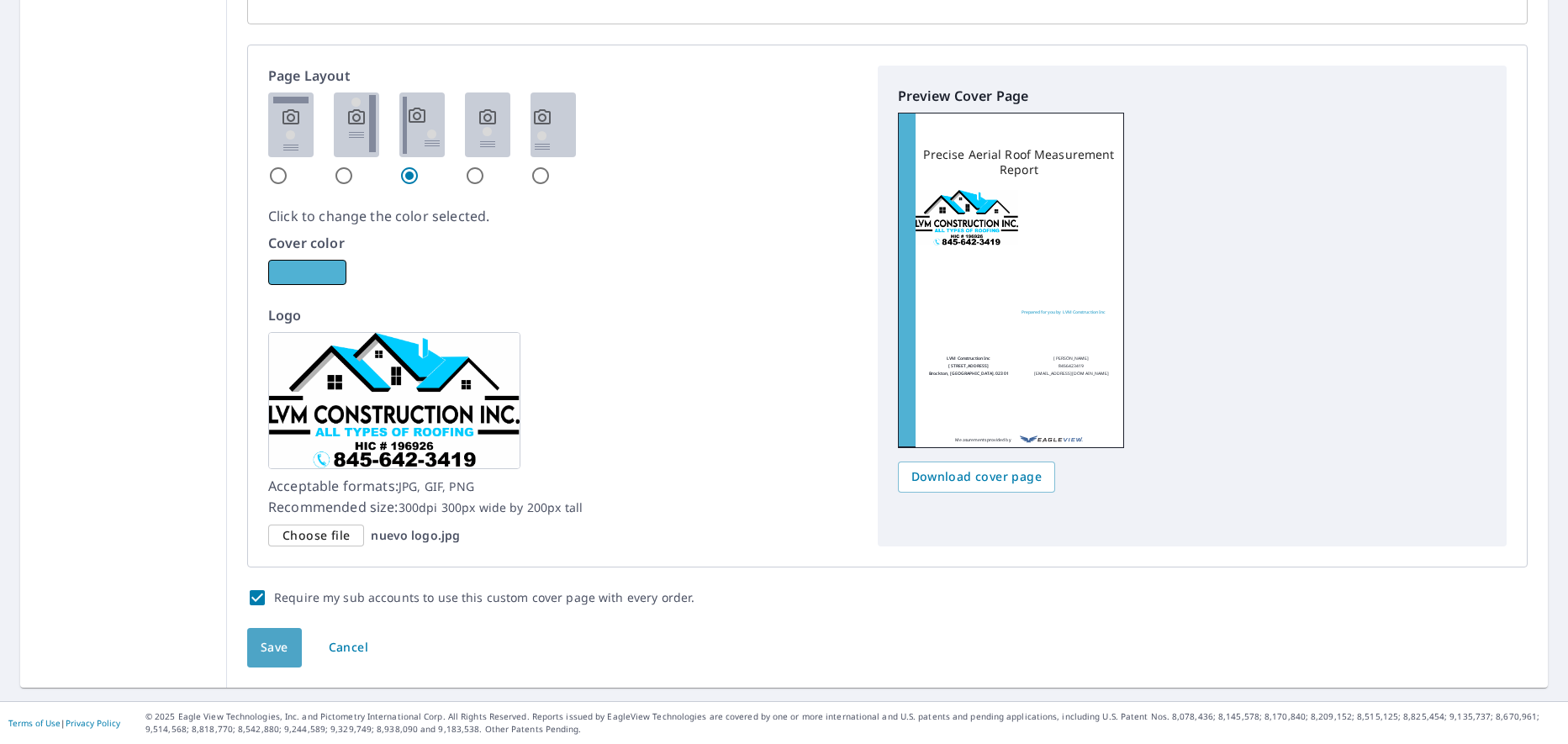
click at [282, 655] on span "Save" at bounding box center [274, 647] width 27 height 21
checkbox input "true"
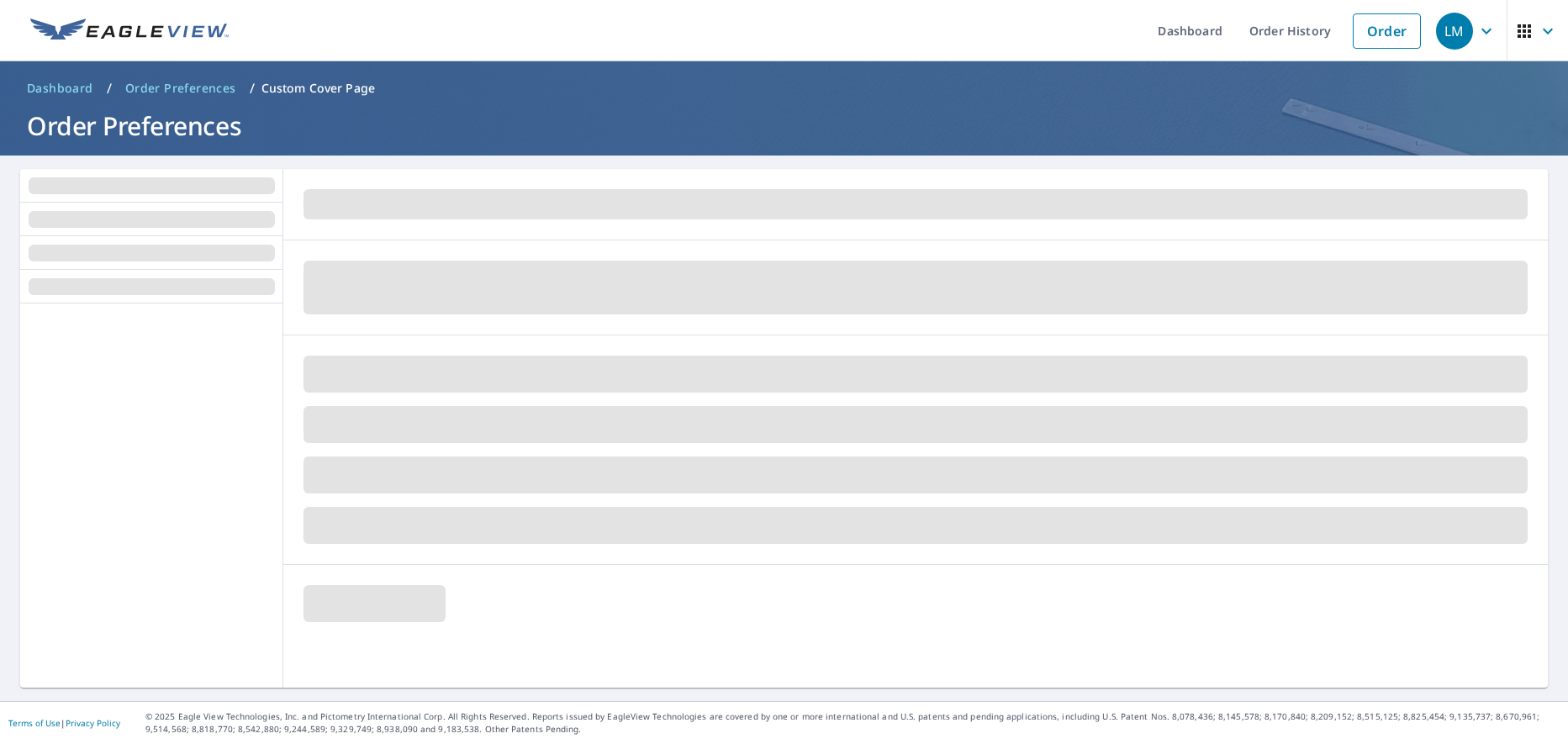
scroll to position [0, 0]
